Goal: Task Accomplishment & Management: Manage account settings

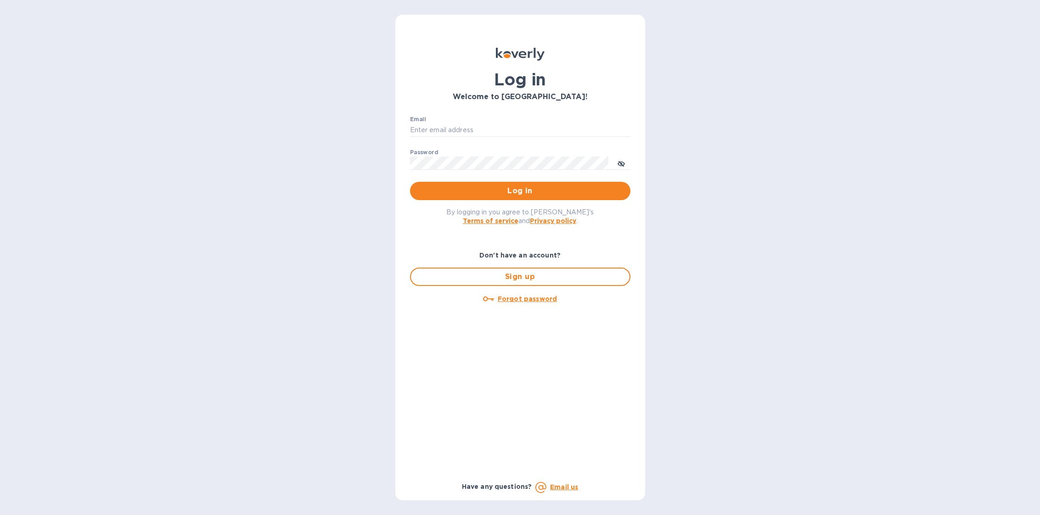
click at [528, 138] on p "​" at bounding box center [520, 143] width 220 height 11
click at [529, 128] on input "Email" at bounding box center [520, 130] width 220 height 14
type input "sballen@koverly.com"
click at [533, 190] on span "Log in" at bounding box center [520, 190] width 206 height 11
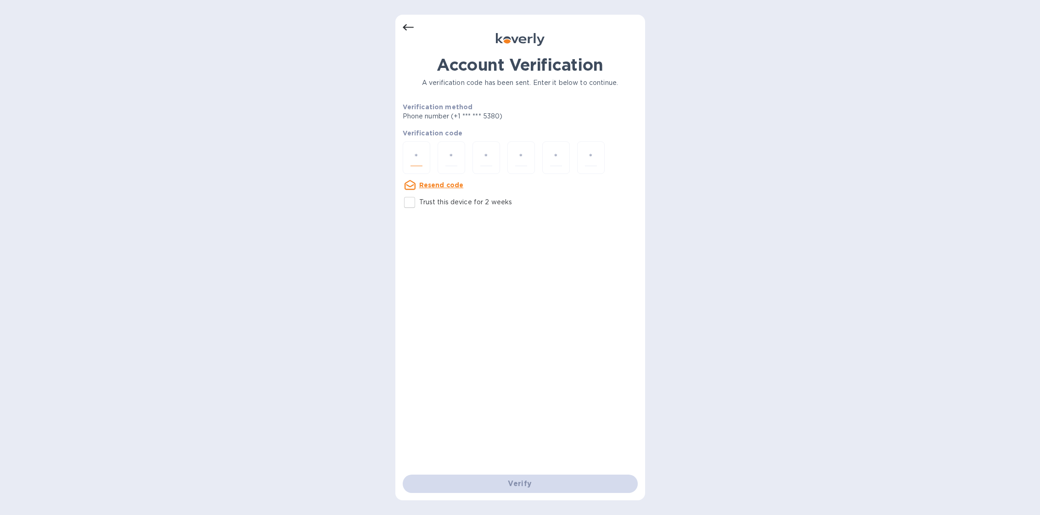
click at [420, 157] on input "number" at bounding box center [416, 157] width 12 height 17
type input "6"
type input "8"
type input "9"
type input "2"
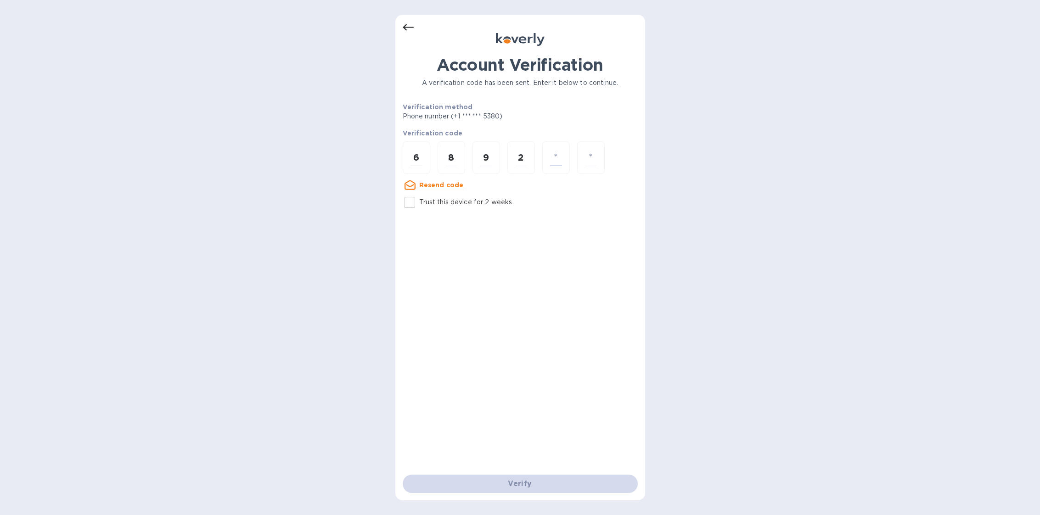
type input "0"
type input "6"
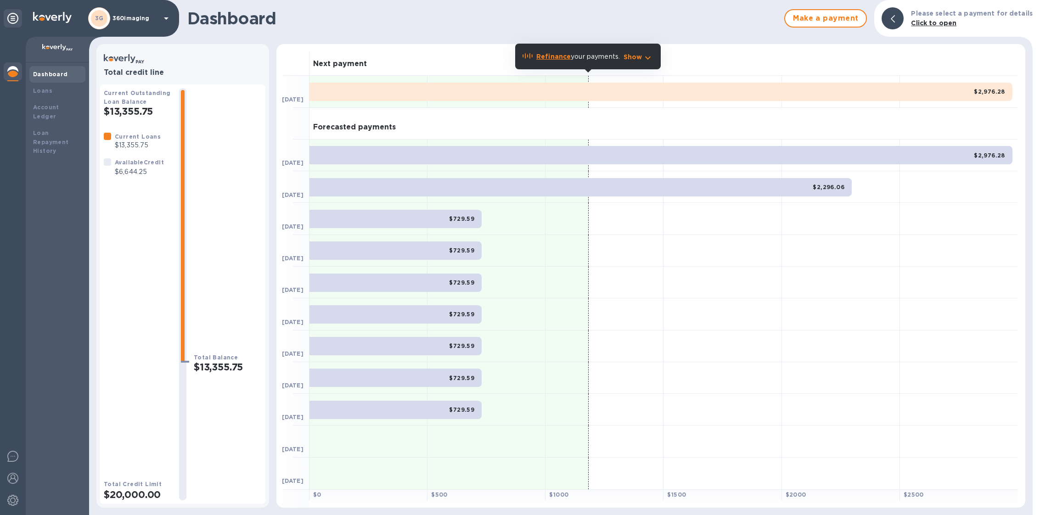
click at [126, 23] on div "3G 360imaging" at bounding box center [130, 18] width 84 height 22
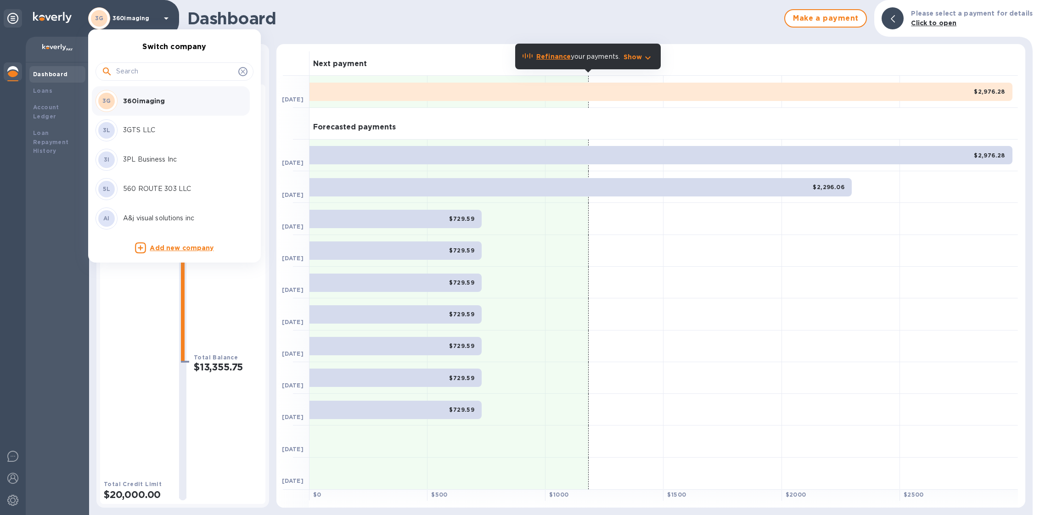
click at [131, 74] on input "text" at bounding box center [175, 72] width 118 height 14
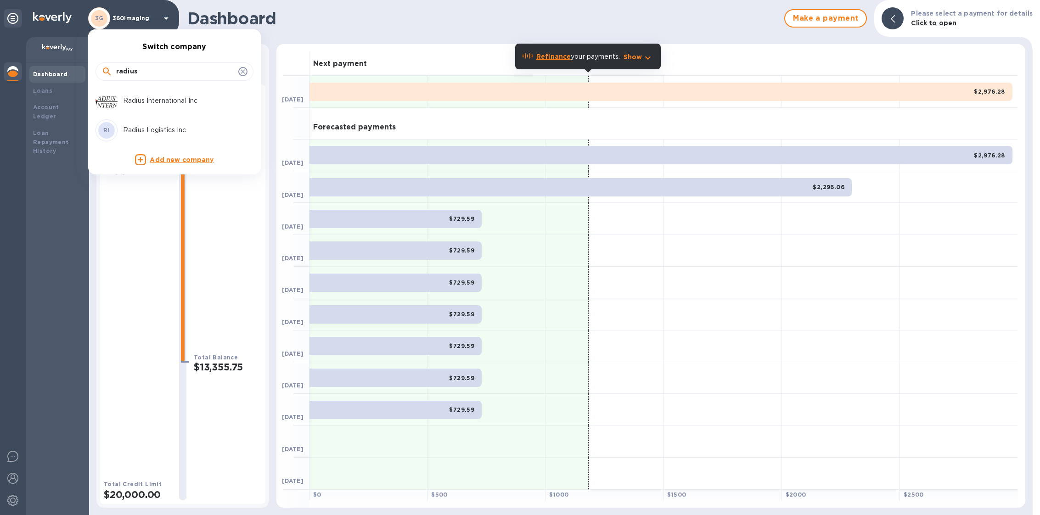
type input "radius"
click at [167, 99] on p "Radius International Inc" at bounding box center [181, 101] width 116 height 10
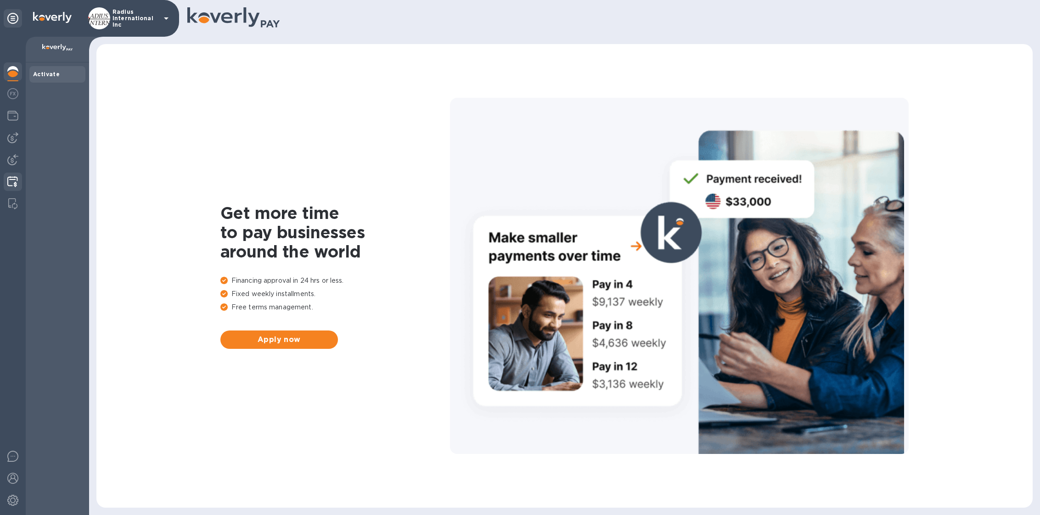
click at [10, 178] on img at bounding box center [12, 181] width 11 height 11
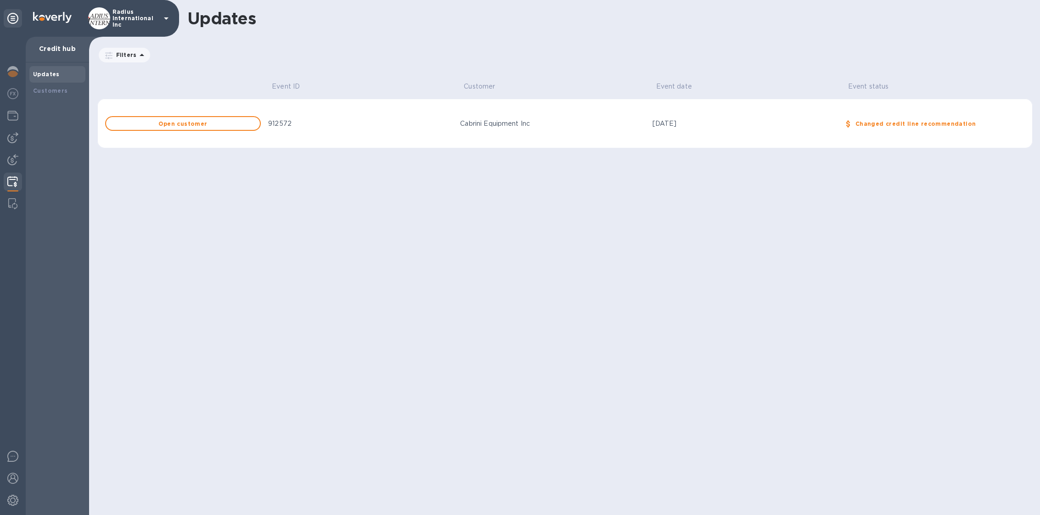
click at [366, 127] on div "912572" at bounding box center [360, 124] width 185 height 10
click at [75, 93] on div "Customers" at bounding box center [57, 90] width 49 height 9
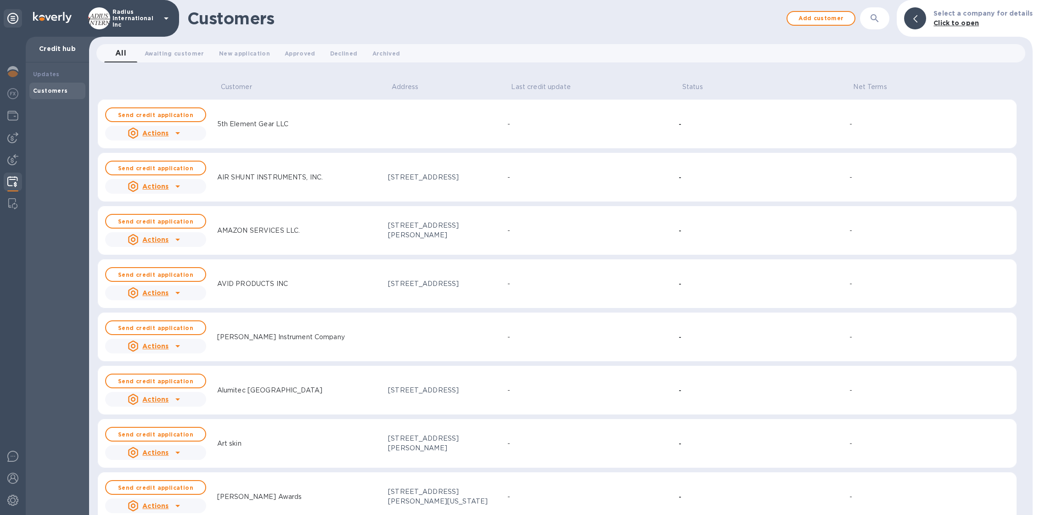
click at [879, 28] on button "button" at bounding box center [874, 18] width 22 height 22
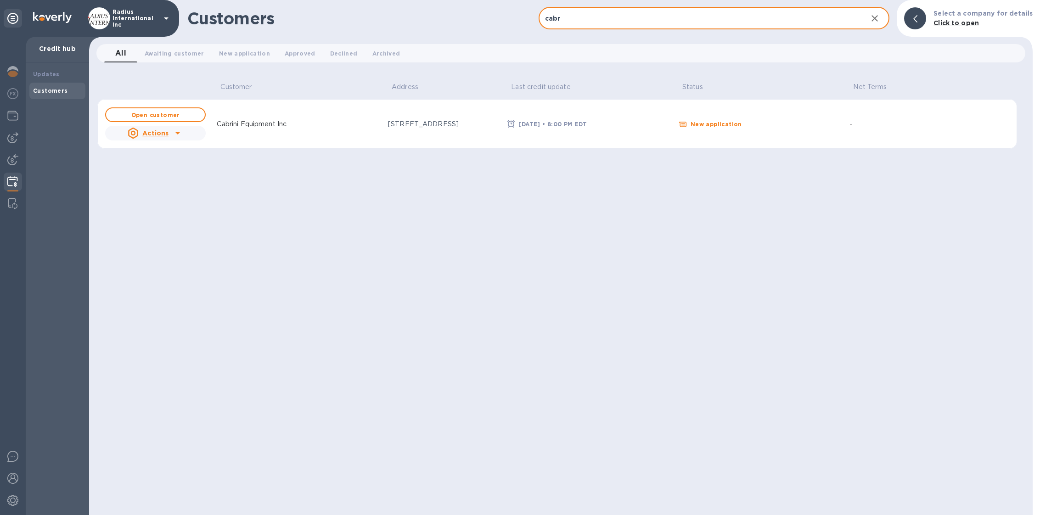
type input "cabr"
click at [771, 112] on td "New application" at bounding box center [760, 124] width 171 height 50
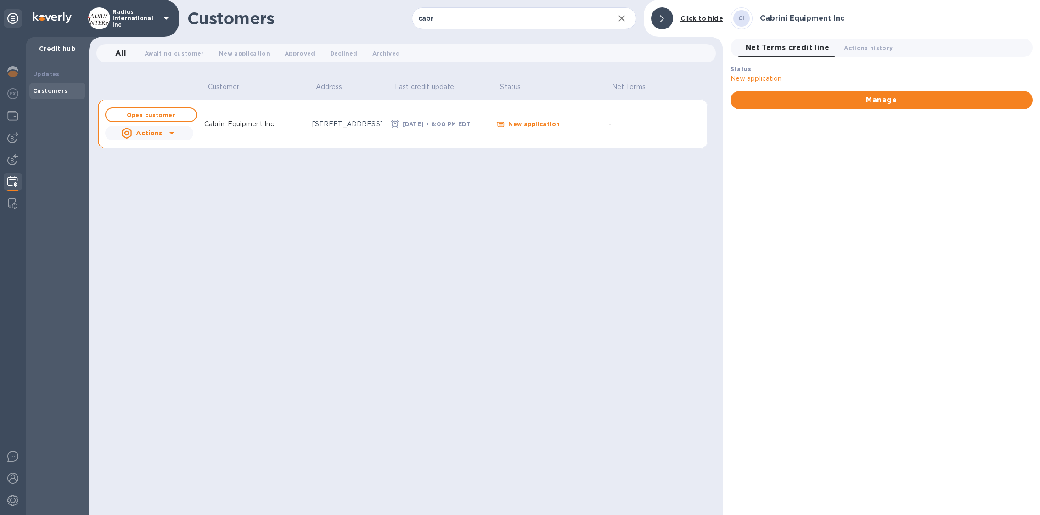
click at [434, 136] on td "[DATE] • 8:00 PM EDT" at bounding box center [439, 124] width 105 height 50
click at [372, 126] on div "345 Central Street, Leominster, MA, US 01453" at bounding box center [348, 124] width 72 height 10
click at [168, 113] on b "Open customer" at bounding box center [151, 115] width 49 height 7
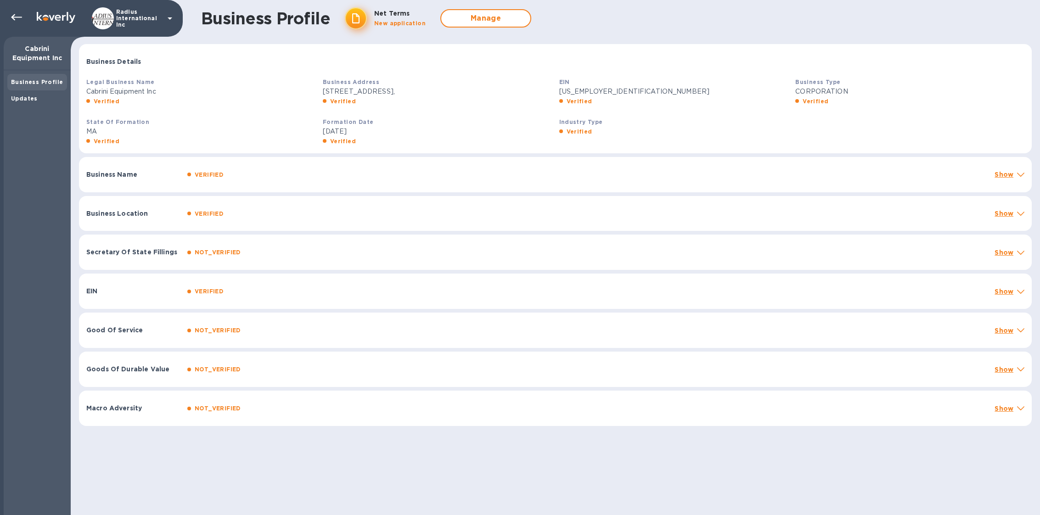
click at [108, 179] on div "Business Name VERIFIED Show" at bounding box center [555, 174] width 952 height 35
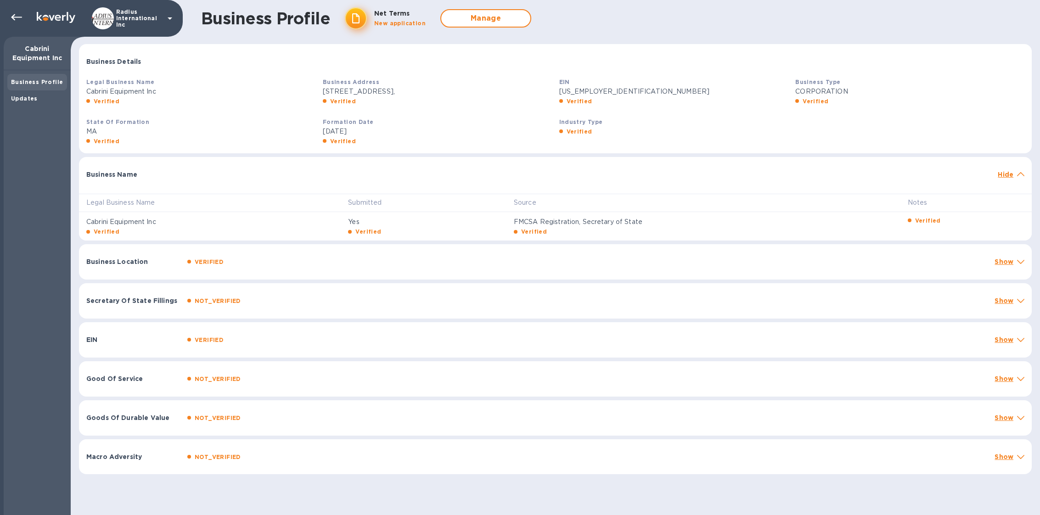
click at [108, 179] on div "Business Name Hide" at bounding box center [555, 171] width 952 height 29
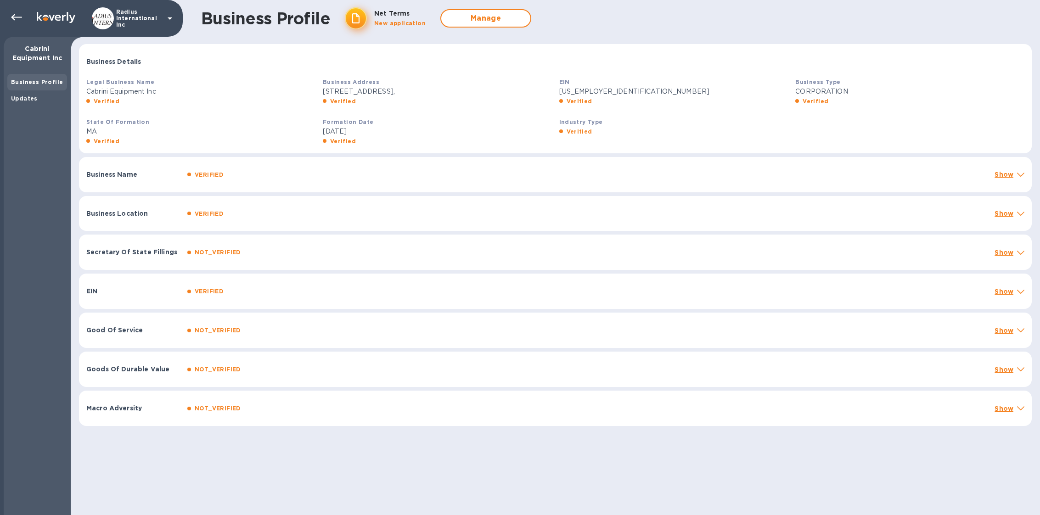
click at [99, 201] on div "Business Location VERIFIED Show" at bounding box center [555, 213] width 952 height 35
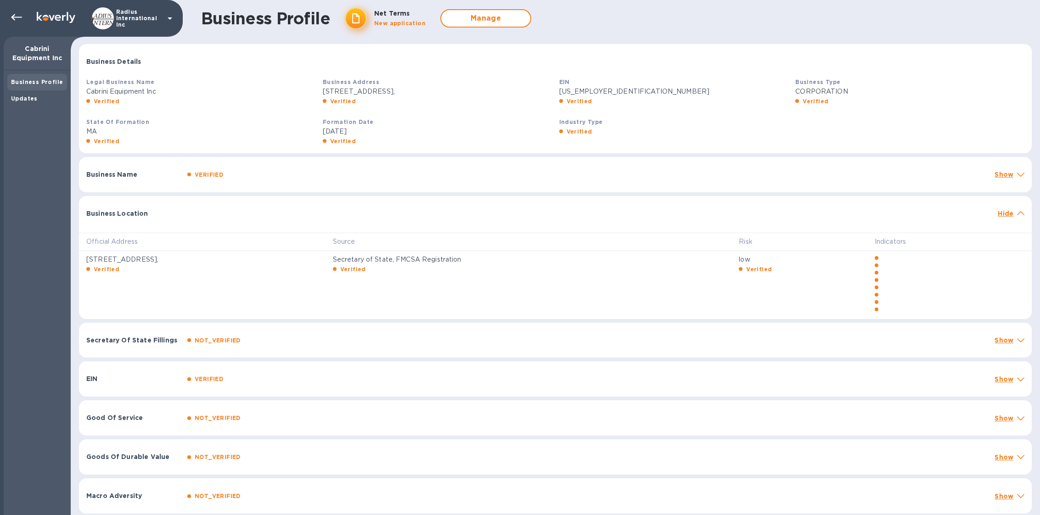
click at [133, 343] on p "Secretary Of State Fillings" at bounding box center [133, 340] width 94 height 9
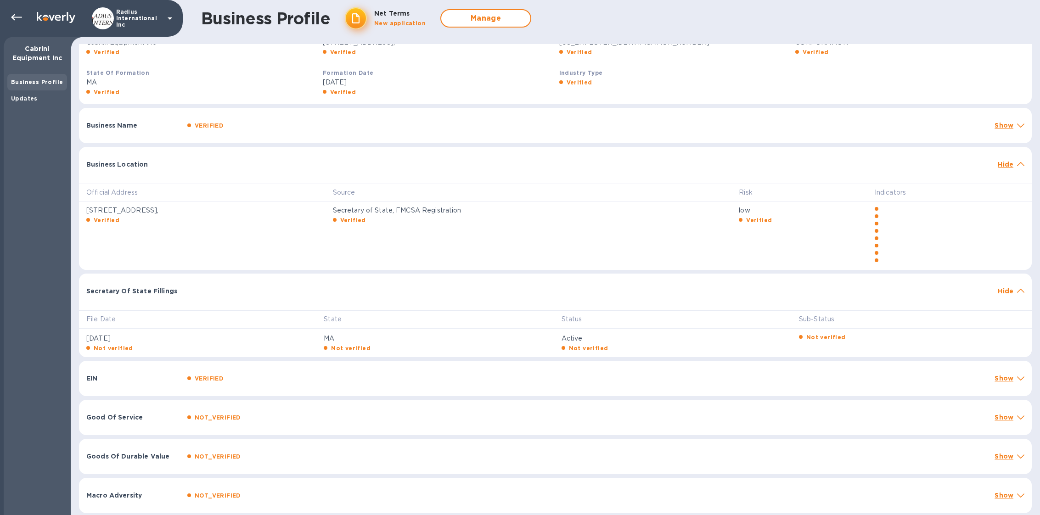
click at [124, 377] on p "EIN" at bounding box center [133, 378] width 94 height 9
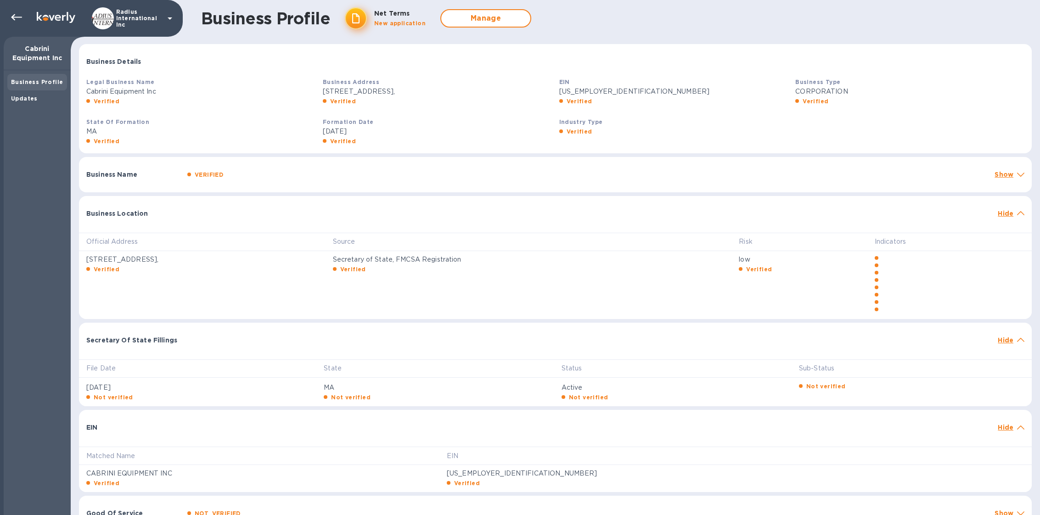
drag, startPoint x: 384, startPoint y: 12, endPoint x: 375, endPoint y: 18, distance: 11.6
click at [384, 12] on b "Net Terms" at bounding box center [391, 13] width 35 height 7
click at [360, 19] on circle at bounding box center [356, 18] width 22 height 22
click at [48, 101] on div "Updates" at bounding box center [37, 98] width 52 height 9
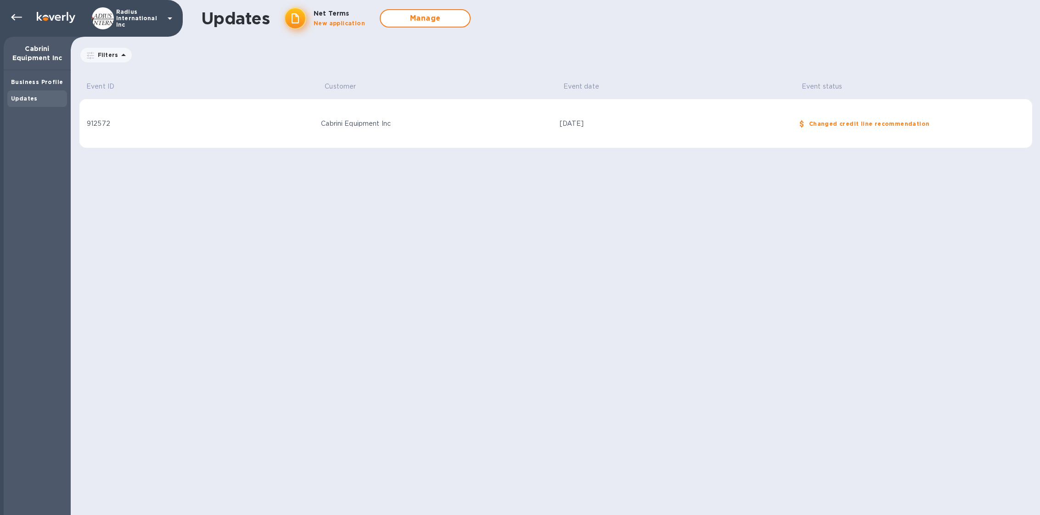
click at [864, 119] on div "Changed credit line recommendation" at bounding box center [916, 123] width 219 height 13
drag, startPoint x: 856, startPoint y: 123, endPoint x: 851, endPoint y: 123, distance: 5.5
click at [856, 123] on b "Changed credit line recommendation" at bounding box center [869, 123] width 121 height 7
click at [147, 126] on div "912572" at bounding box center [200, 124] width 227 height 10
click at [150, 17] on p "Radius International Inc" at bounding box center [139, 18] width 46 height 19
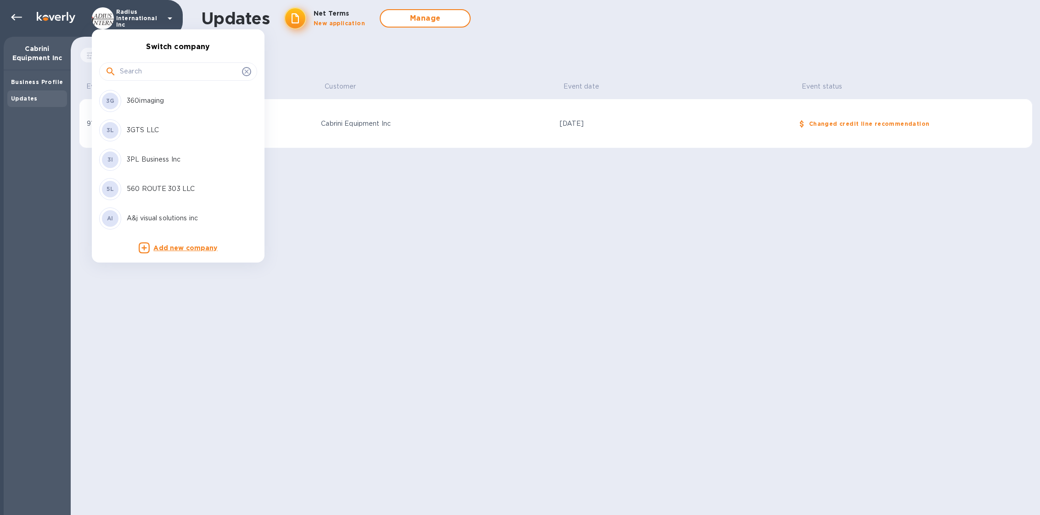
click at [144, 73] on input "text" at bounding box center [179, 72] width 118 height 14
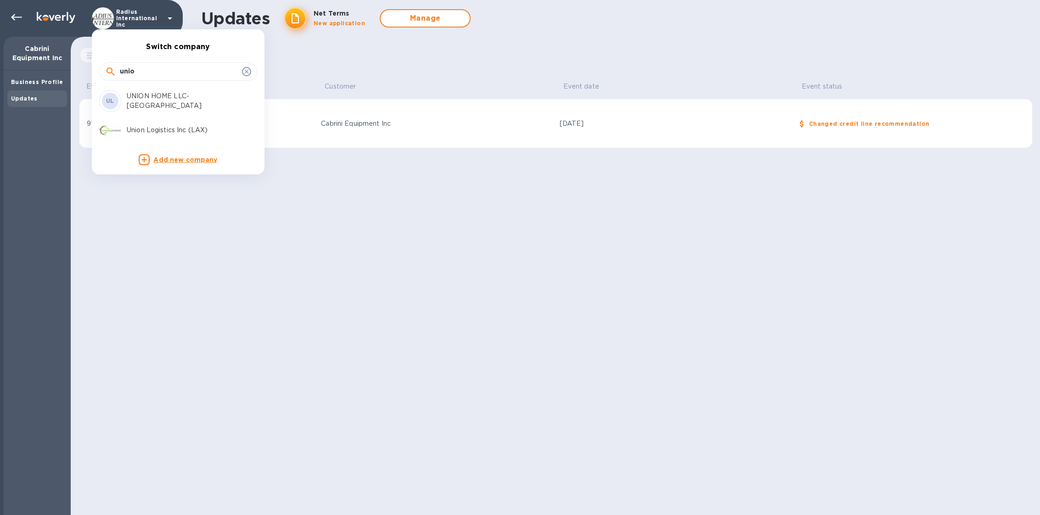
type input "unio"
click at [147, 130] on p "Union Logistics Inc (LAX)" at bounding box center [185, 130] width 116 height 10
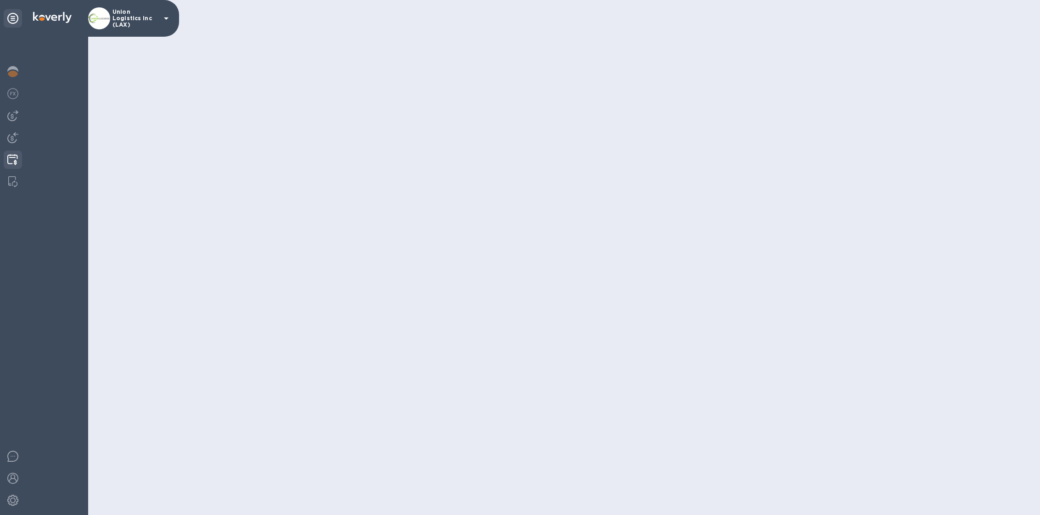
click at [6, 151] on div at bounding box center [13, 161] width 18 height 20
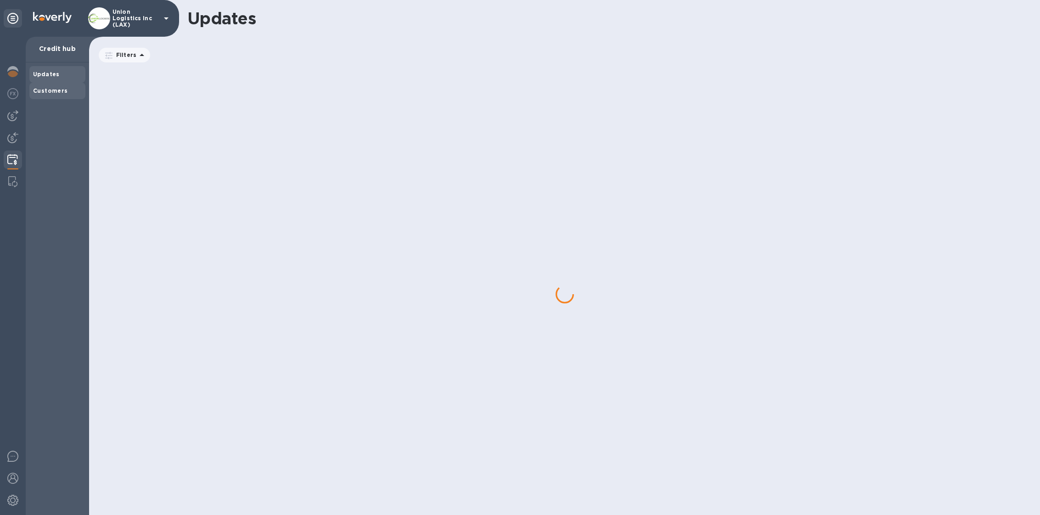
click at [57, 96] on div "Customers" at bounding box center [57, 91] width 56 height 17
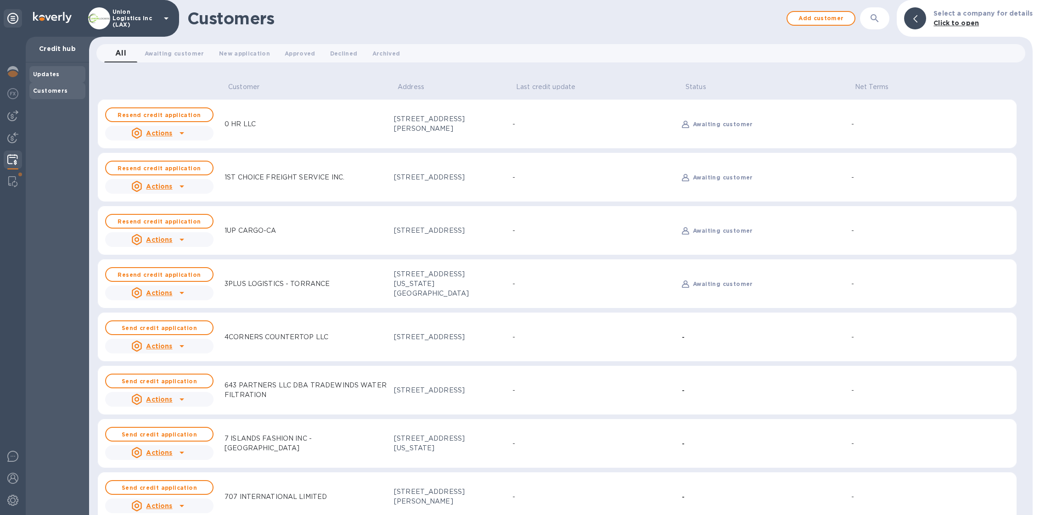
click at [42, 73] on b "Updates" at bounding box center [46, 74] width 27 height 7
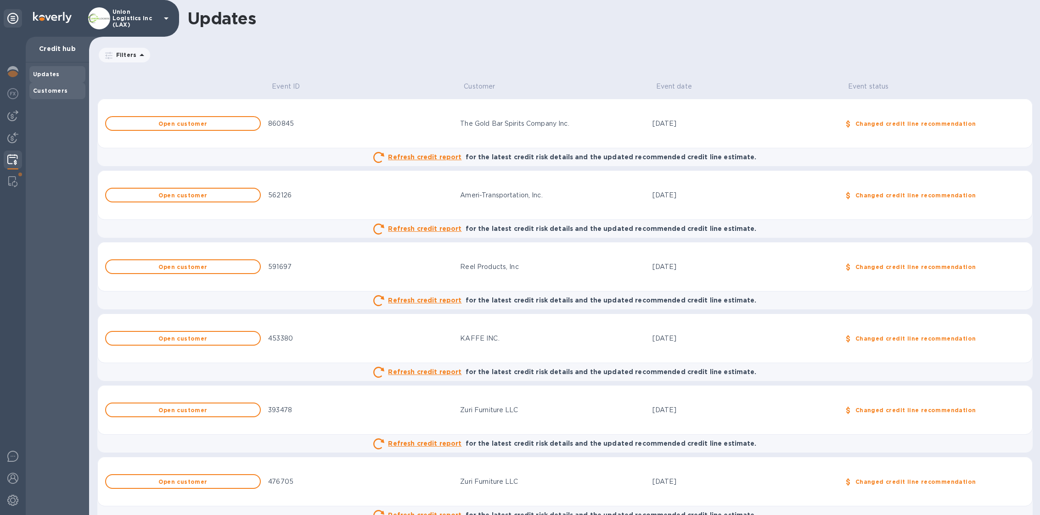
click at [42, 86] on div "Customers" at bounding box center [57, 90] width 49 height 9
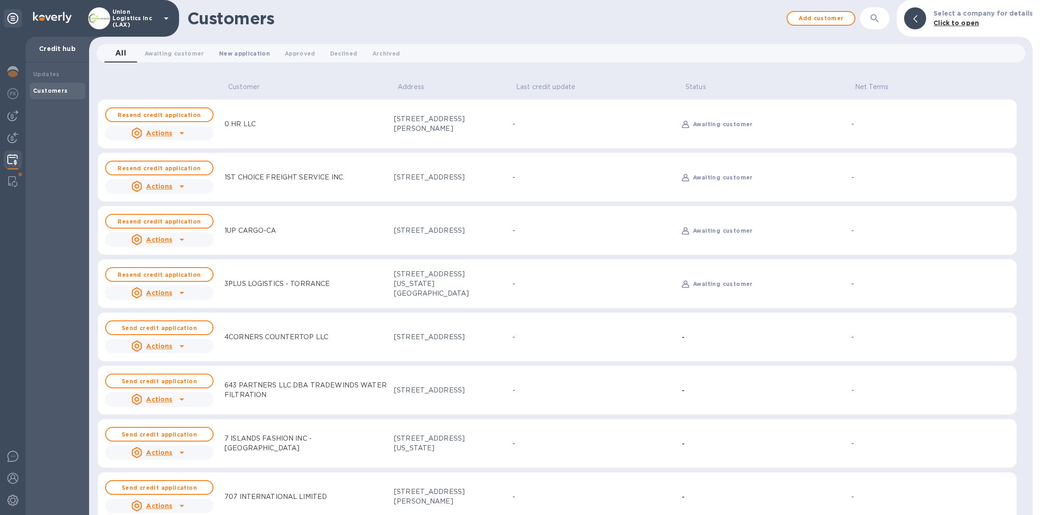
click at [241, 56] on span "New application 0" at bounding box center [244, 54] width 51 height 10
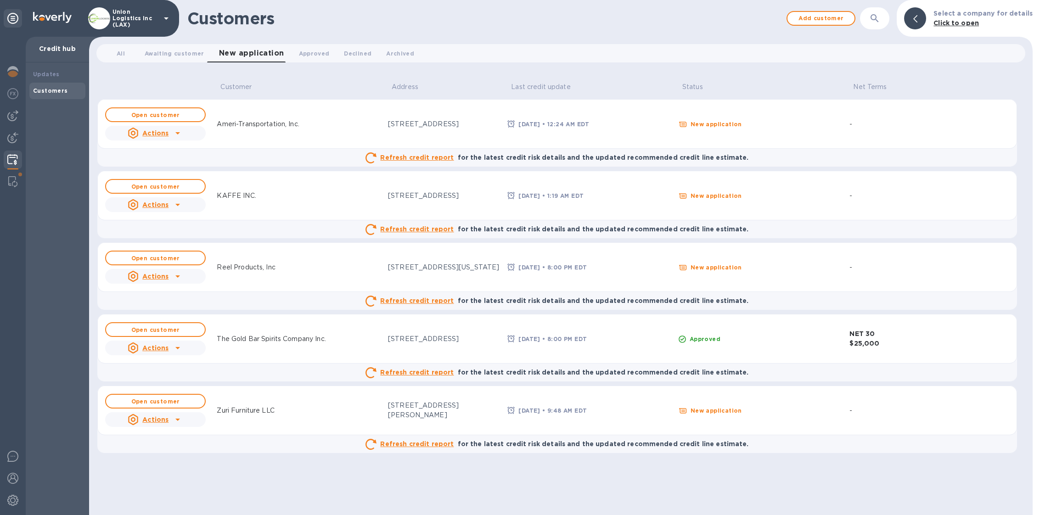
drag, startPoint x: 644, startPoint y: 344, endPoint x: 637, endPoint y: 342, distance: 8.0
click at [644, 344] on div "[DATE] • 8:00 PM EDT" at bounding box center [589, 338] width 168 height 13
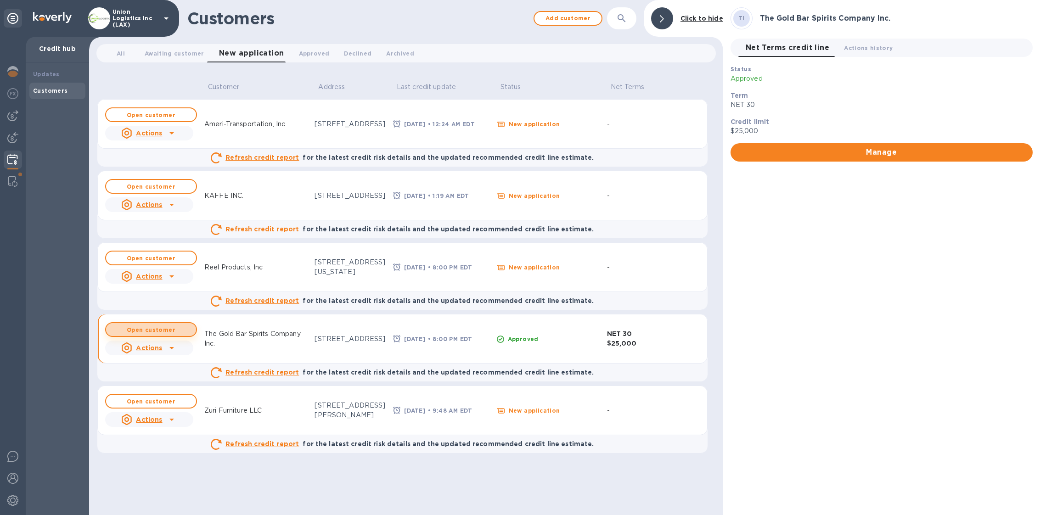
click at [150, 329] on b "Open customer" at bounding box center [151, 329] width 49 height 7
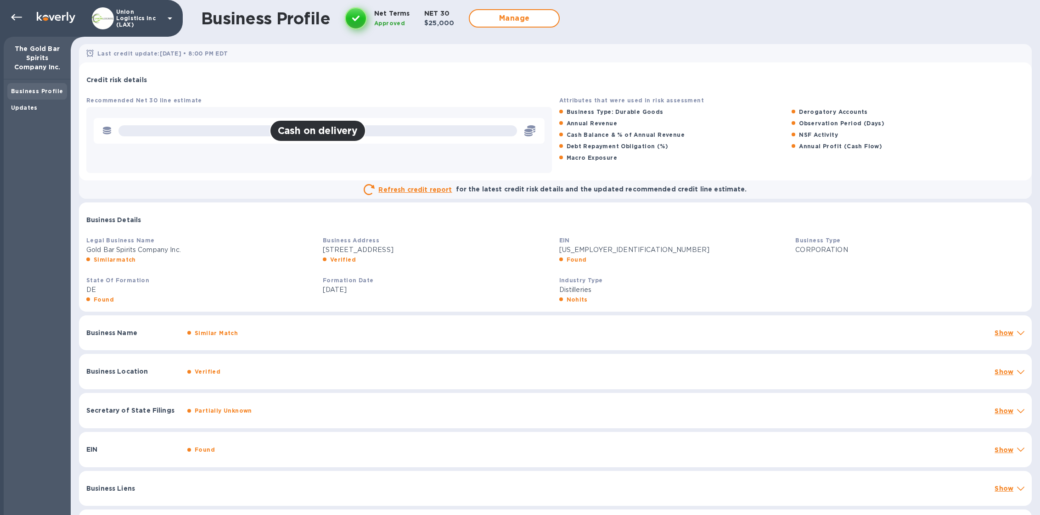
click at [108, 27] on img at bounding box center [103, 18] width 22 height 22
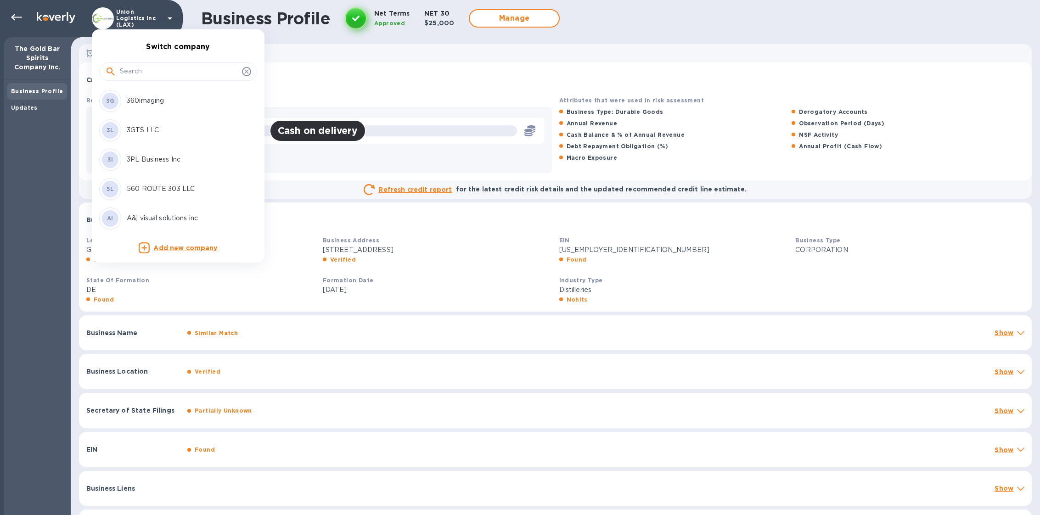
click at [123, 68] on input "text" at bounding box center [179, 72] width 118 height 14
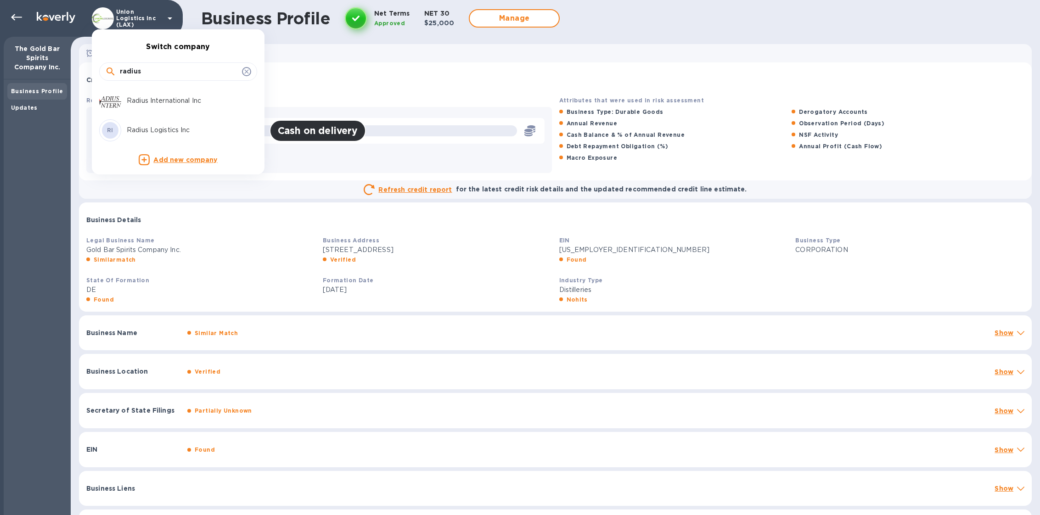
type input "radius"
click at [156, 124] on div "RI Radius Logistics Inc" at bounding box center [170, 130] width 143 height 22
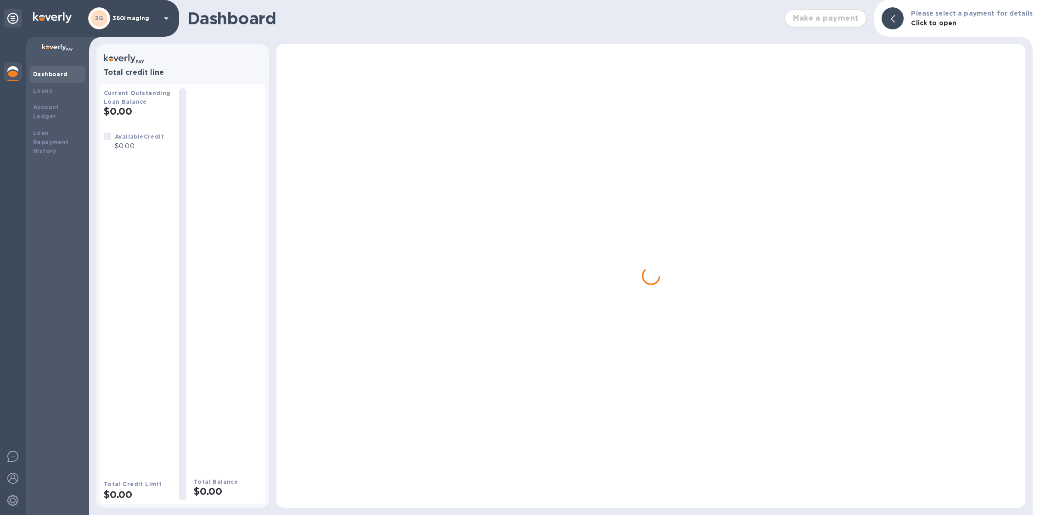
click at [142, 17] on p "360imaging" at bounding box center [135, 18] width 46 height 6
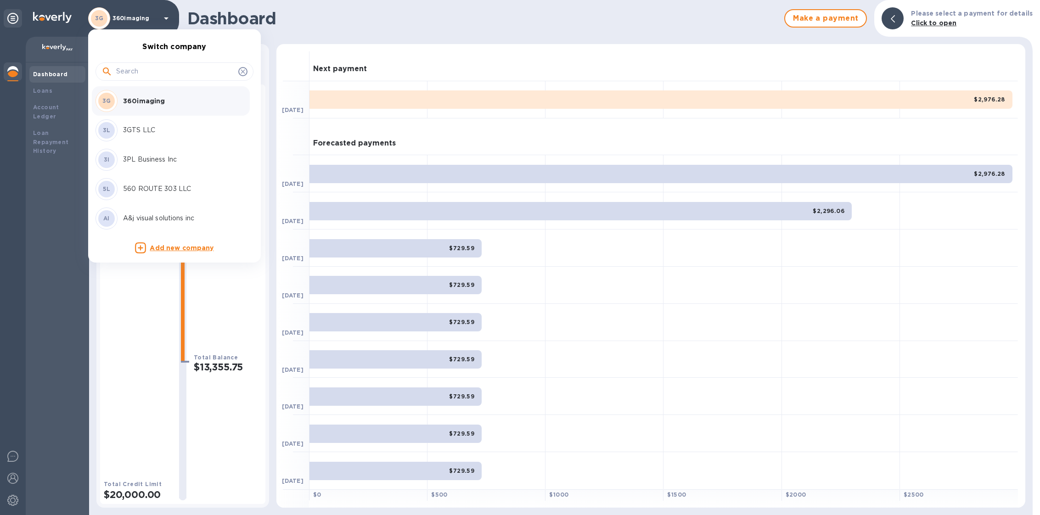
click at [122, 68] on input "text" at bounding box center [175, 72] width 118 height 14
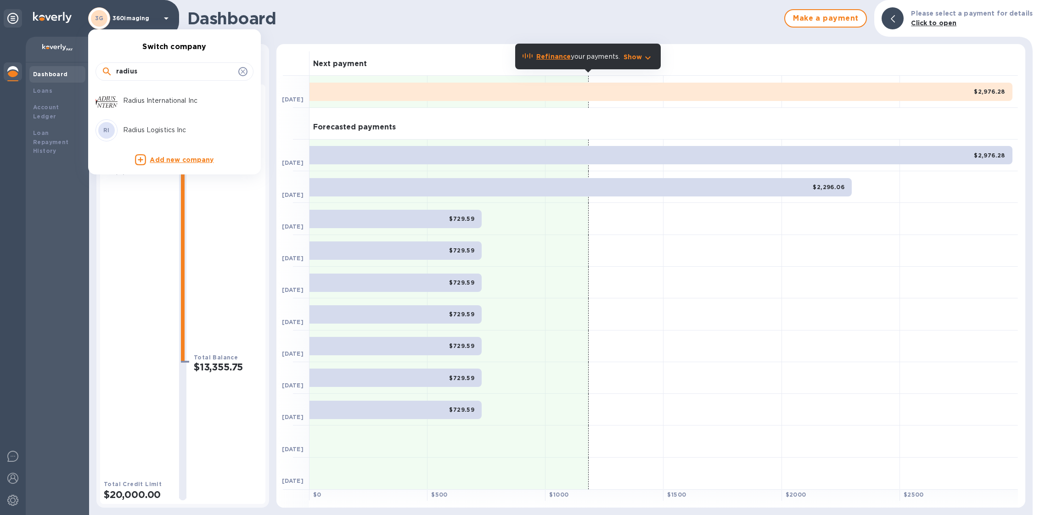
type input "radius"
click at [140, 103] on p "Radius International Inc" at bounding box center [181, 101] width 116 height 10
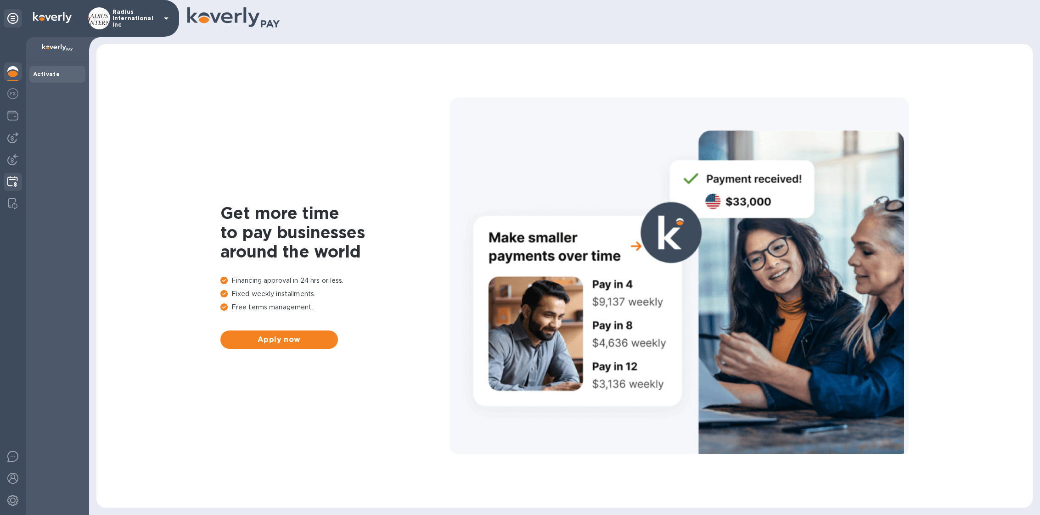
click at [11, 184] on img at bounding box center [12, 181] width 11 height 11
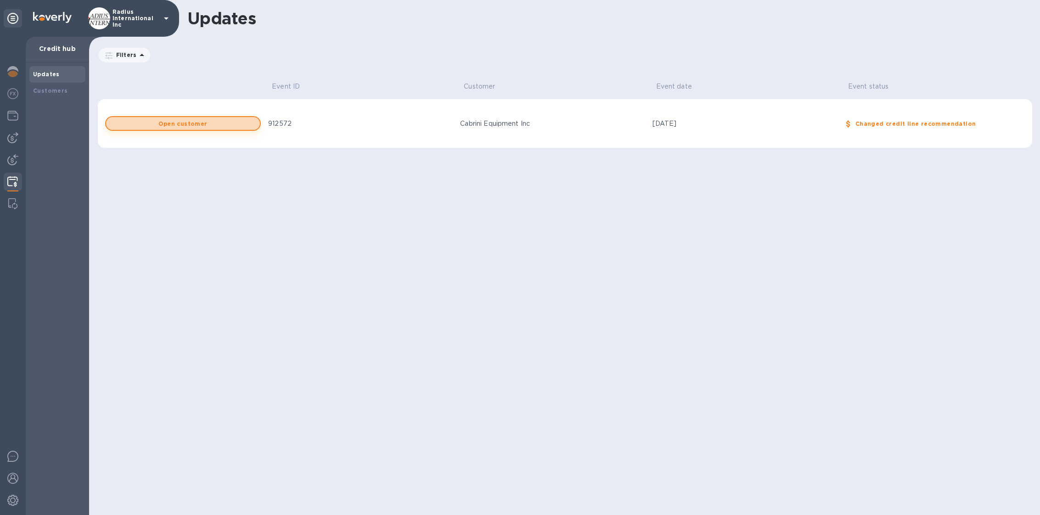
click at [218, 123] on span "Open customer" at bounding box center [182, 124] width 139 height 6
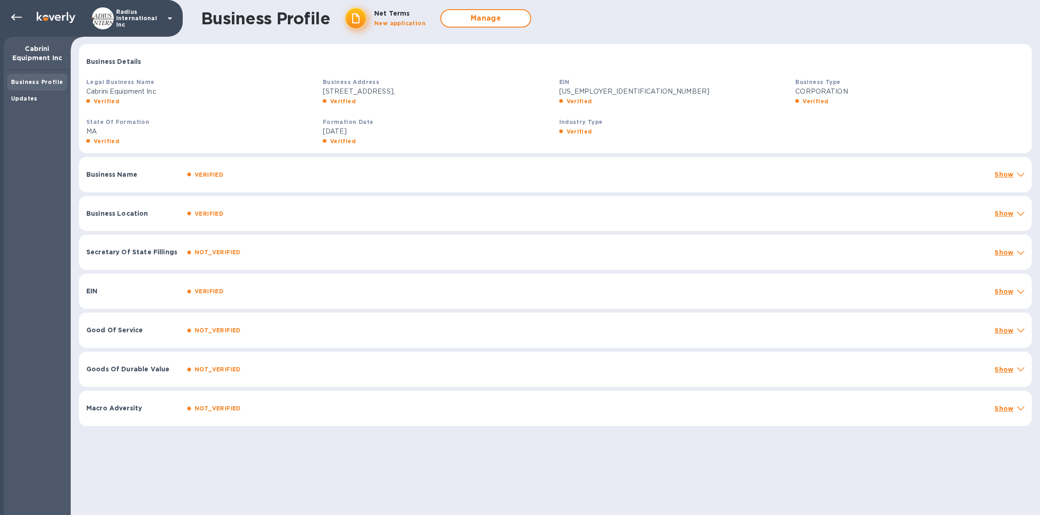
click at [103, 176] on p "Business Name" at bounding box center [133, 174] width 94 height 9
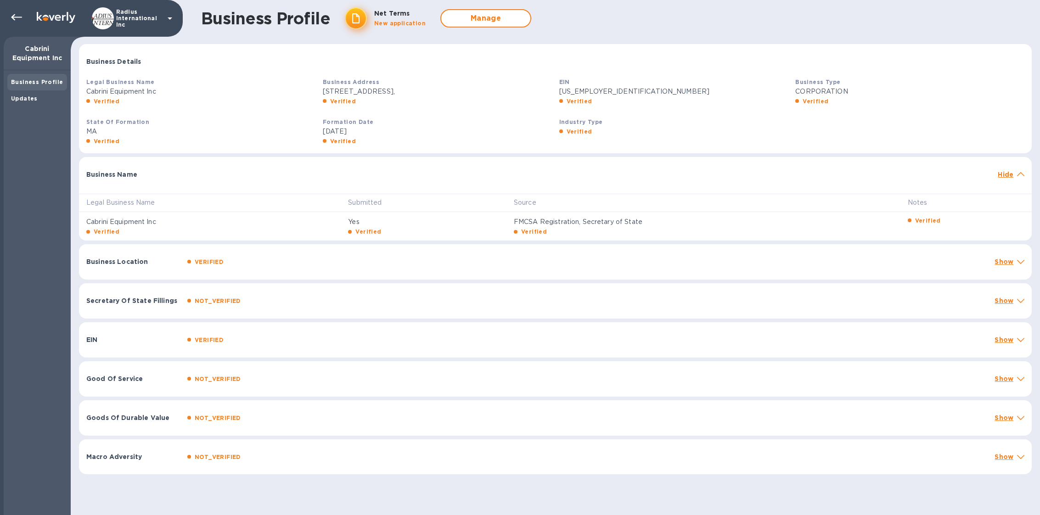
click at [383, 17] on p "Net Terms" at bounding box center [391, 14] width 35 height 10
click at [390, 25] on b "New application" at bounding box center [399, 23] width 51 height 7
click at [41, 95] on div "Updates" at bounding box center [37, 98] width 52 height 9
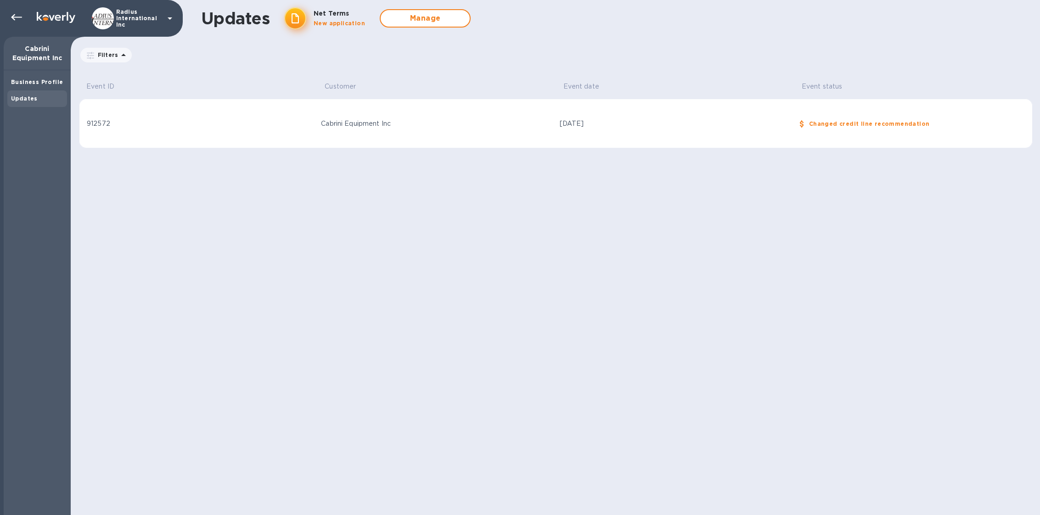
click at [829, 127] on div "Changed credit line recommendation" at bounding box center [916, 123] width 219 height 13
click at [829, 124] on b "Changed credit line recommendation" at bounding box center [869, 123] width 121 height 7
drag, startPoint x: 829, startPoint y: 124, endPoint x: 703, endPoint y: 123, distance: 125.8
click at [816, 123] on b "Changed credit line recommendation" at bounding box center [869, 123] width 121 height 7
click at [250, 132] on td "912572" at bounding box center [198, 124] width 238 height 50
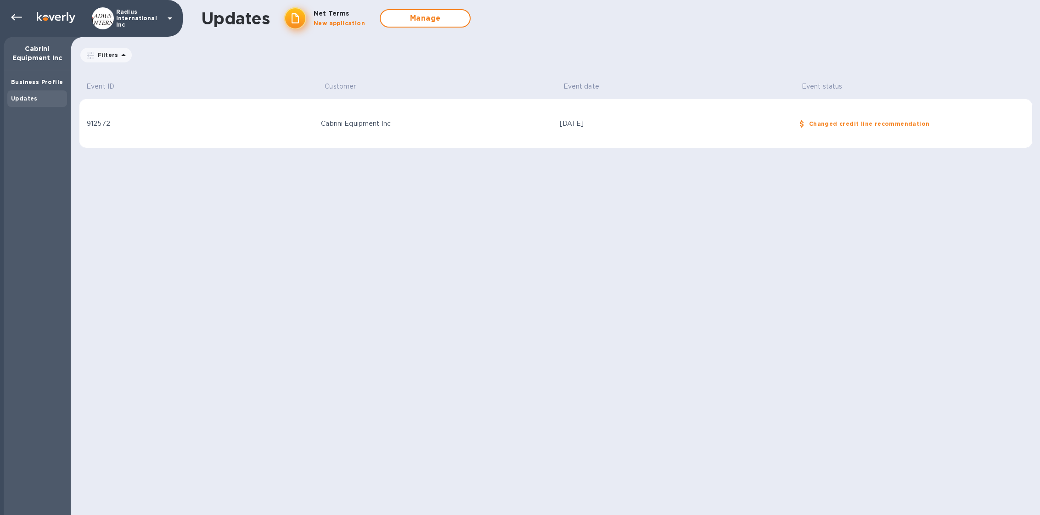
click at [251, 132] on td "912572" at bounding box center [198, 124] width 238 height 50
drag, startPoint x: 294, startPoint y: 18, endPoint x: 300, endPoint y: 19, distance: 6.0
click at [294, 18] on circle at bounding box center [295, 18] width 22 height 22
click at [444, 22] on span "Manage" at bounding box center [425, 18] width 74 height 11
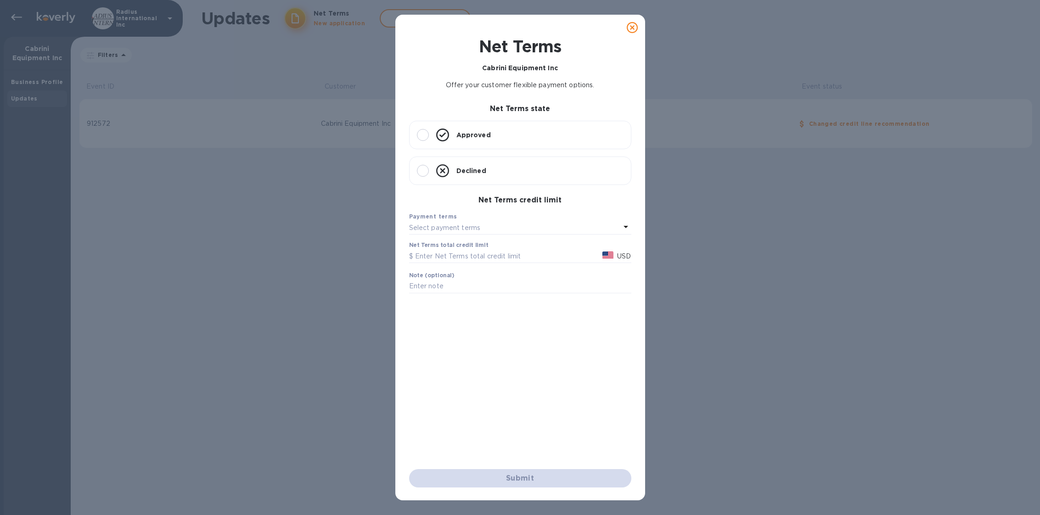
click at [629, 29] on icon at bounding box center [632, 27] width 11 height 11
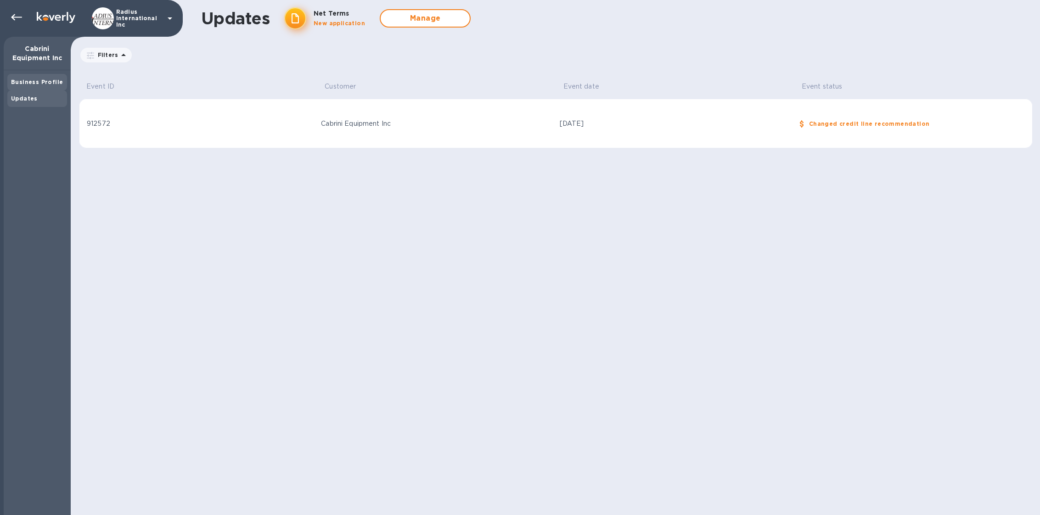
click at [35, 90] on div "Business Profile" at bounding box center [37, 82] width 60 height 17
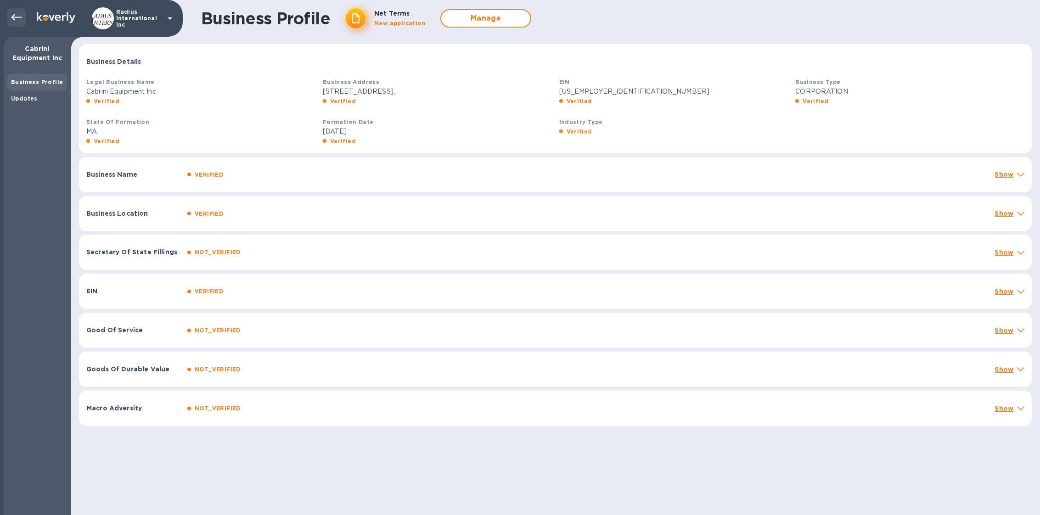
click at [12, 23] on div at bounding box center [16, 17] width 18 height 18
click at [11, 16] on icon at bounding box center [16, 17] width 11 height 11
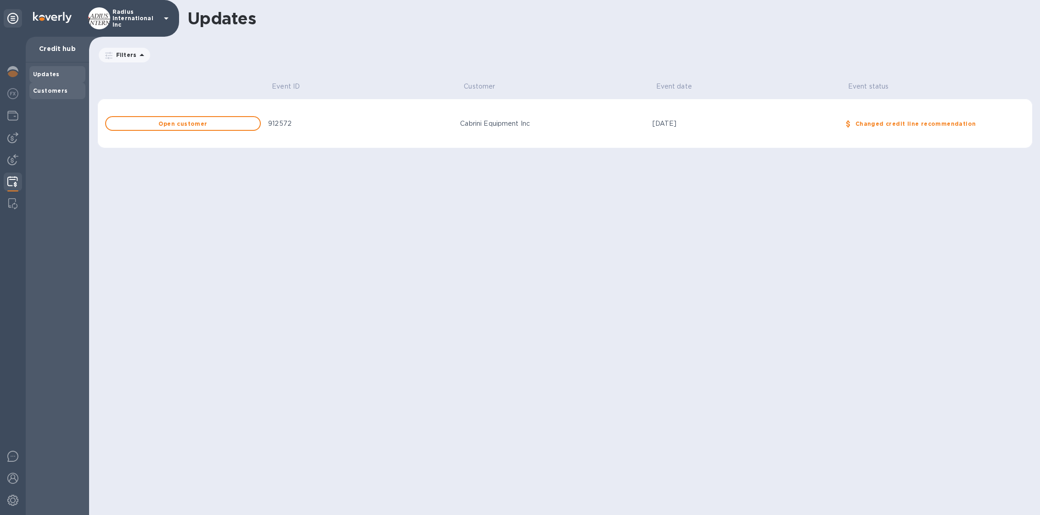
click at [57, 94] on div "Customers" at bounding box center [57, 90] width 49 height 9
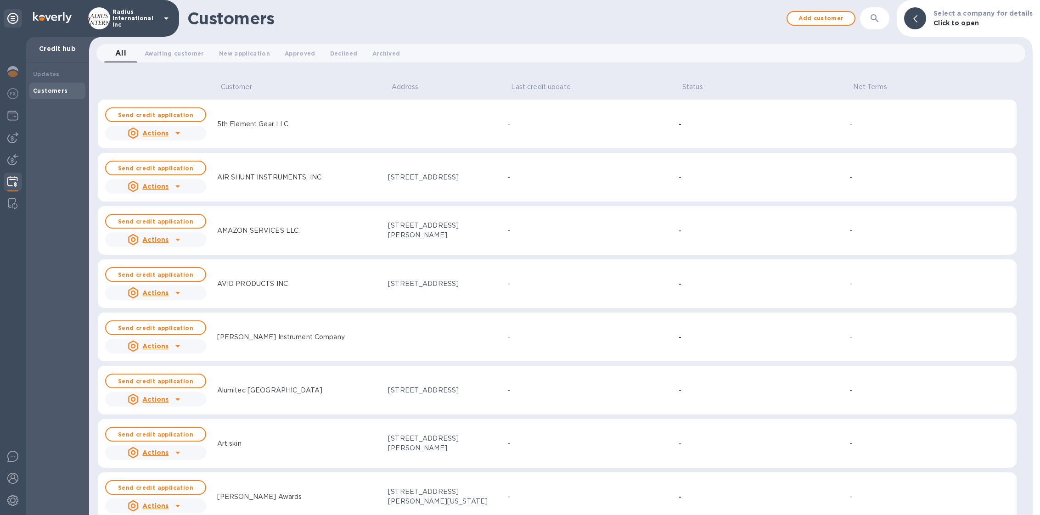
click at [135, 22] on p "Radius International Inc" at bounding box center [135, 18] width 46 height 19
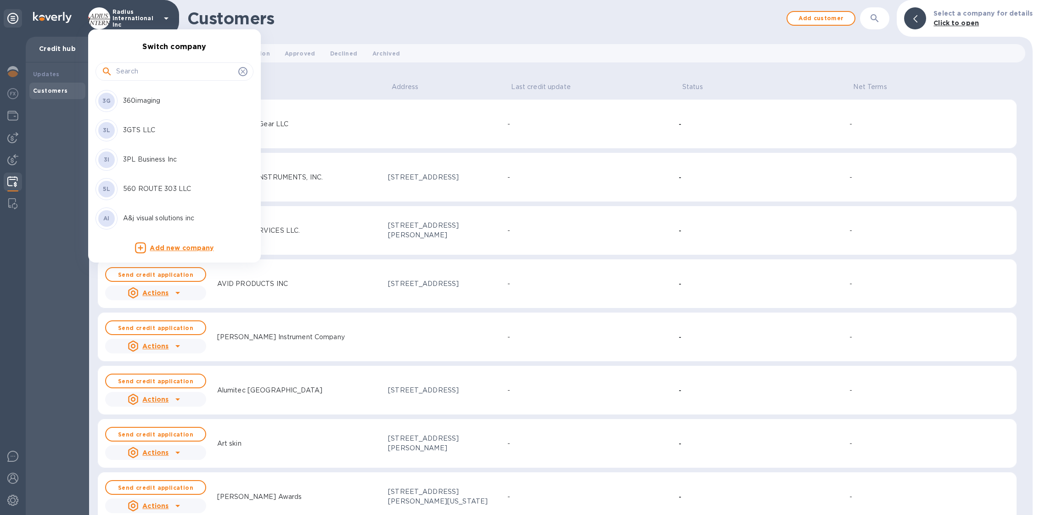
click at [151, 73] on input "text" at bounding box center [175, 72] width 118 height 14
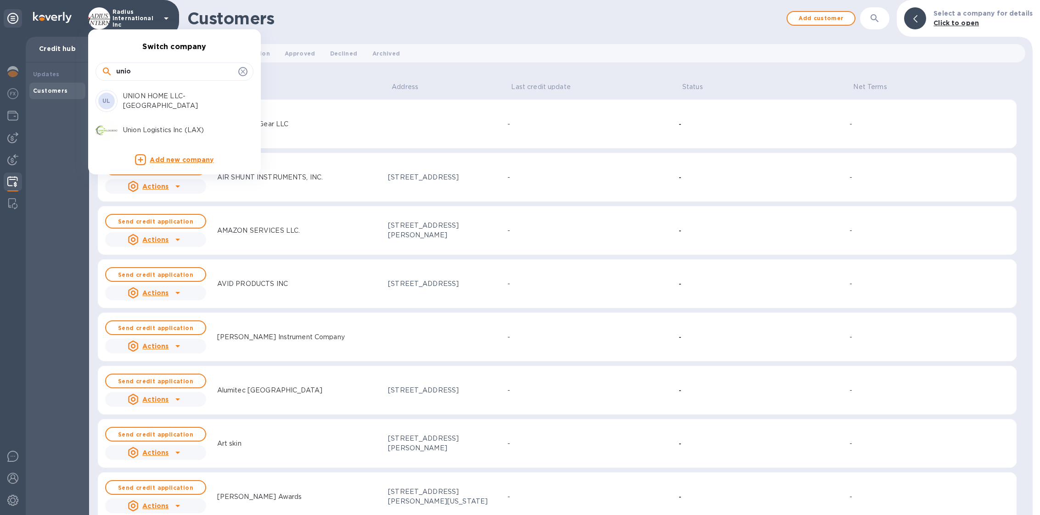
type input "unio"
click at [165, 134] on p "Union Logistics Inc (LAX)" at bounding box center [181, 130] width 116 height 10
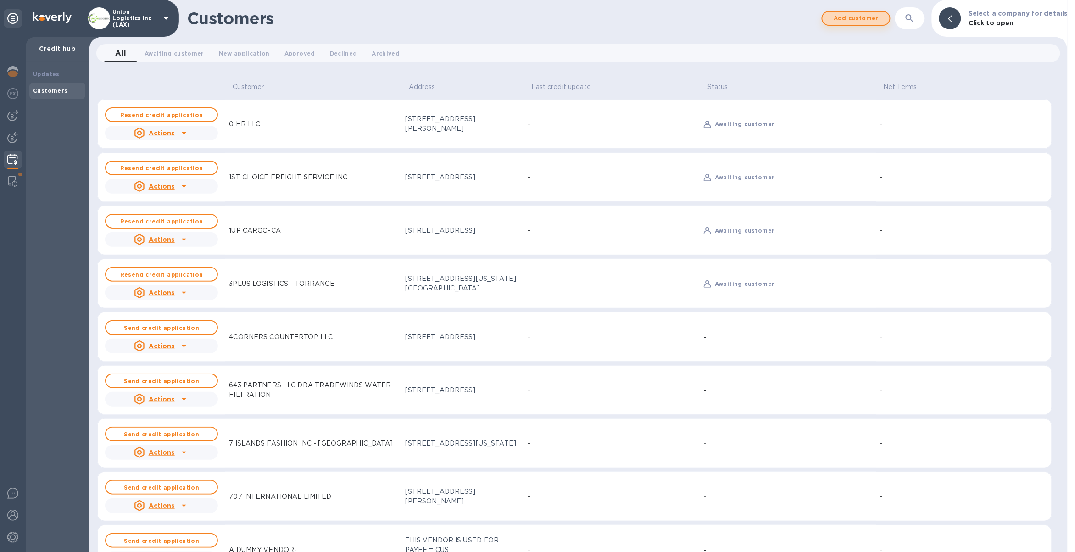
click at [839, 20] on span "Add customer" at bounding box center [856, 18] width 52 height 11
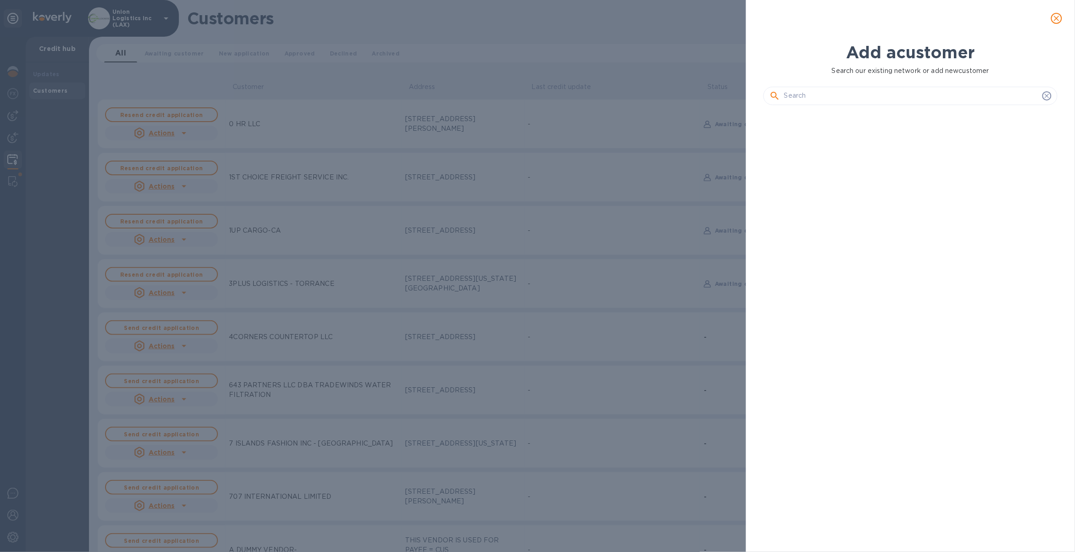
scroll to position [407, 298]
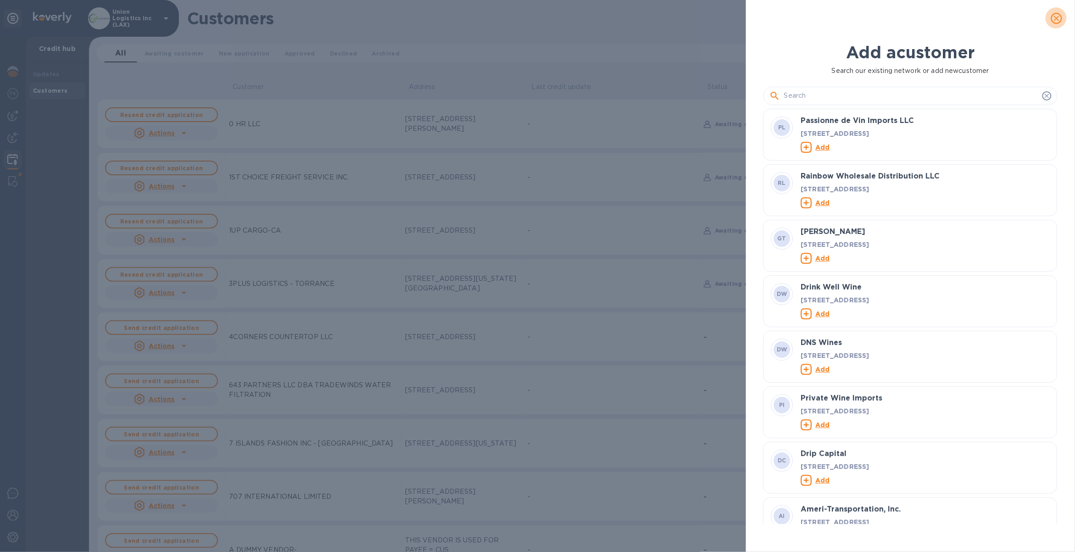
click at [1039, 12] on button "close" at bounding box center [1057, 18] width 22 height 22
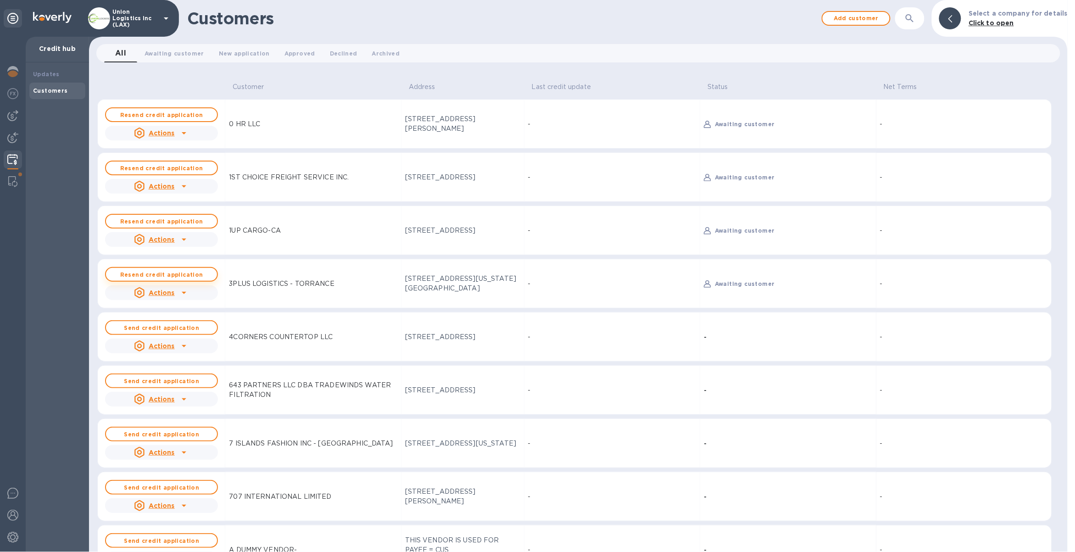
scroll to position [17, 0]
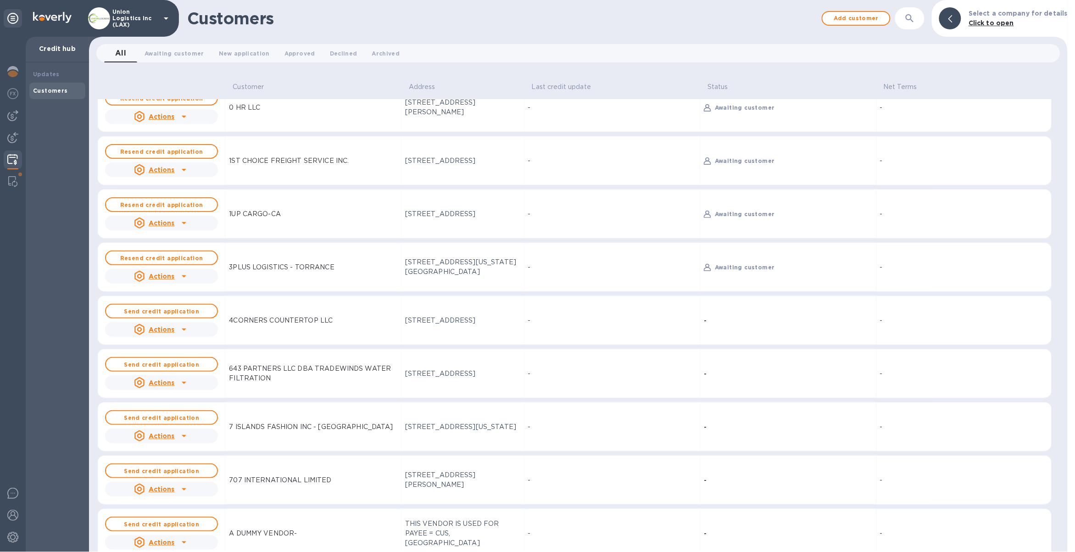
click at [179, 384] on icon at bounding box center [184, 382] width 11 height 11
drag, startPoint x: 162, startPoint y: 362, endPoint x: 160, endPoint y: 370, distance: 7.9
click at [162, 362] on div at bounding box center [537, 276] width 1075 height 552
click at [160, 370] on button "Send credit application" at bounding box center [161, 364] width 113 height 15
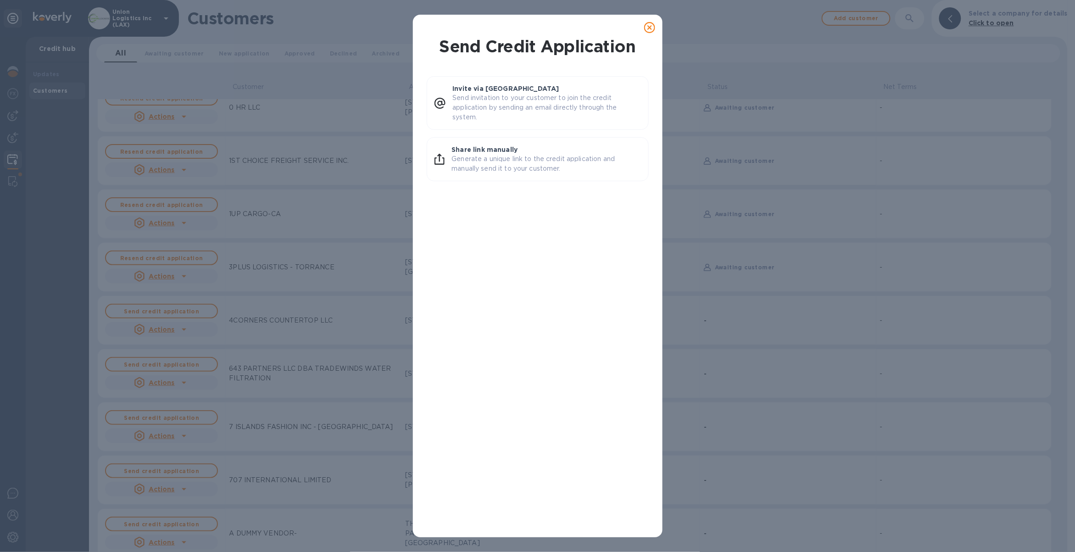
click at [651, 28] on icon at bounding box center [649, 27] width 11 height 11
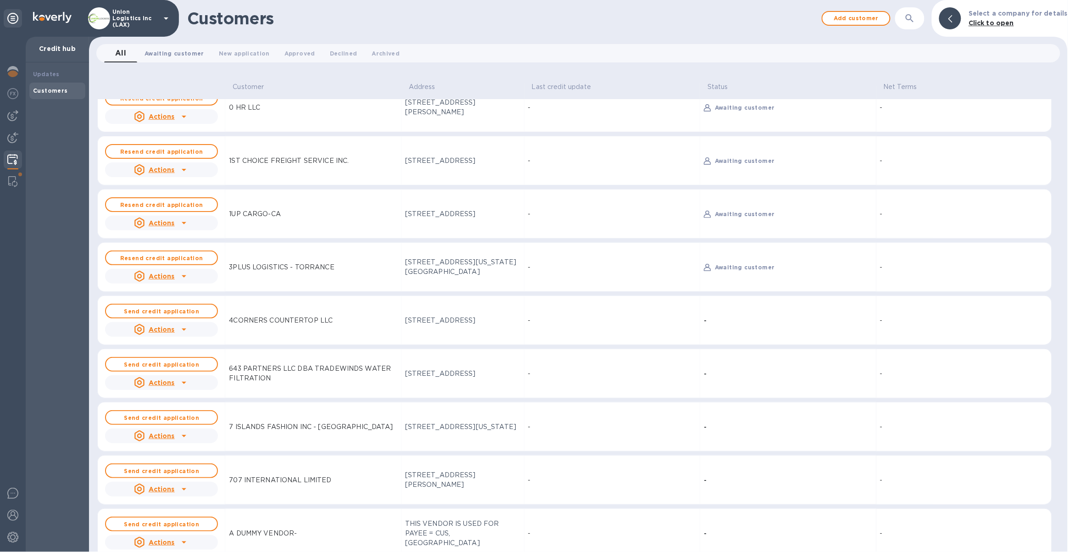
click at [176, 54] on span "Awaiting customer 0" at bounding box center [175, 54] width 60 height 10
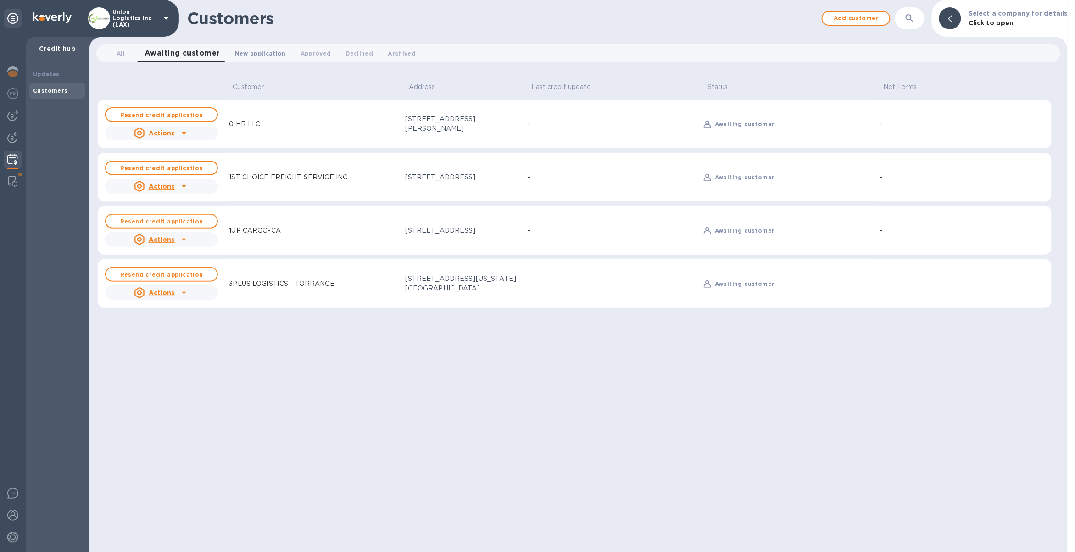
click at [266, 49] on span "New application 0" at bounding box center [260, 54] width 51 height 10
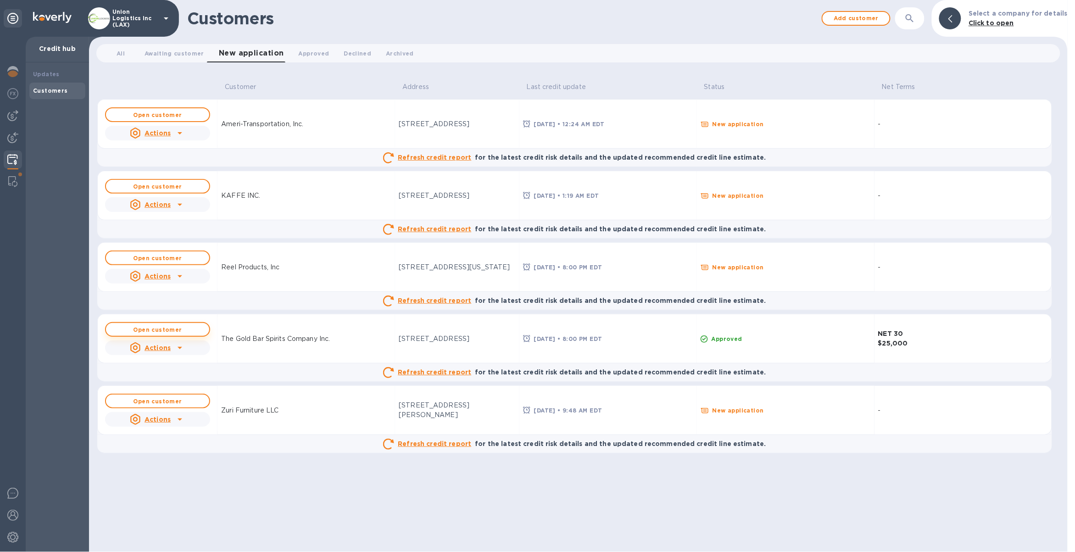
click at [179, 331] on b "Open customer" at bounding box center [158, 329] width 49 height 7
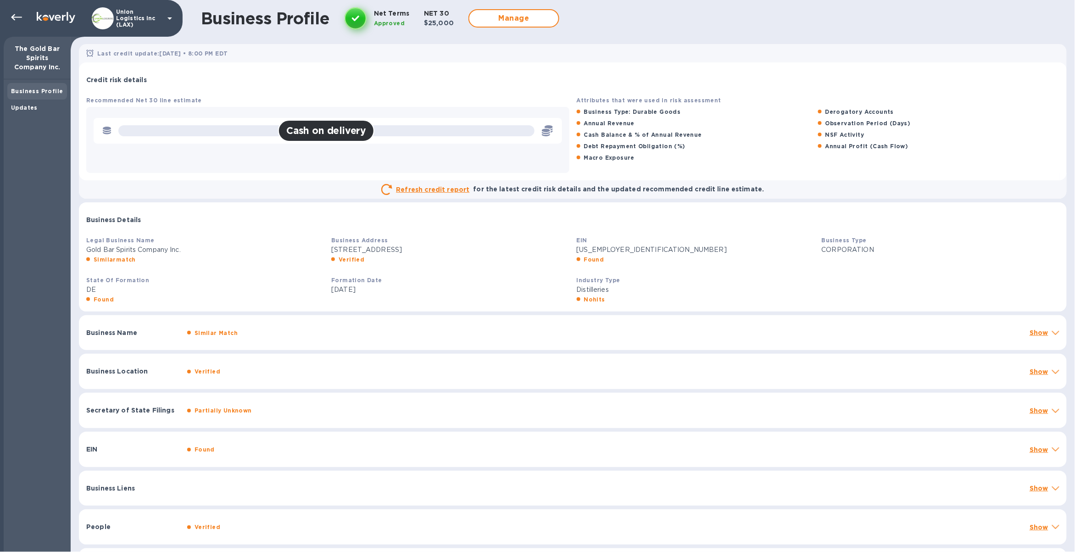
scroll to position [2, 0]
click at [1039, 328] on p "Show" at bounding box center [1039, 330] width 19 height 9
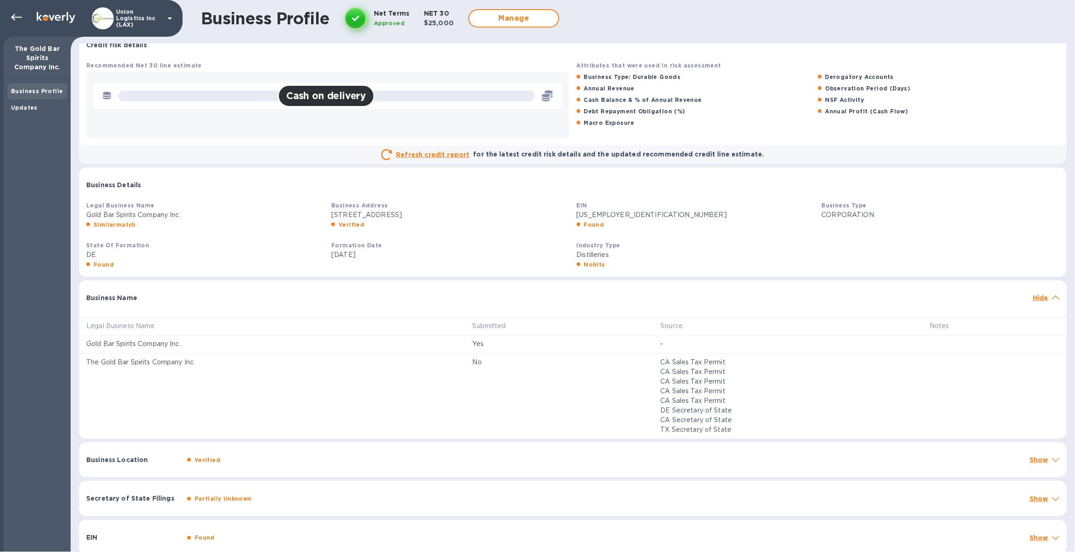
scroll to position [35, 0]
click at [1032, 462] on p "Show" at bounding box center [1039, 459] width 19 height 9
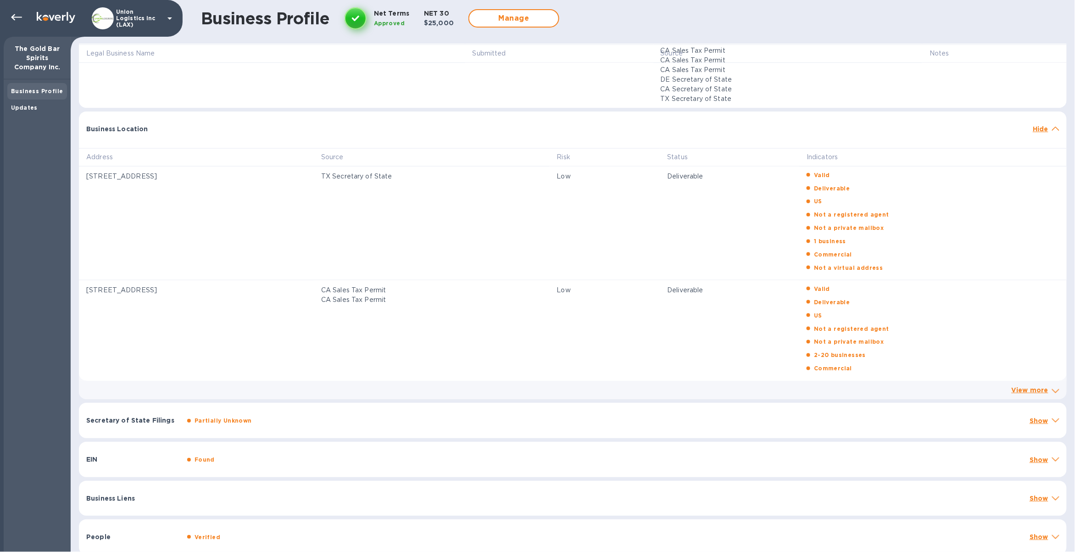
scroll to position [414, 0]
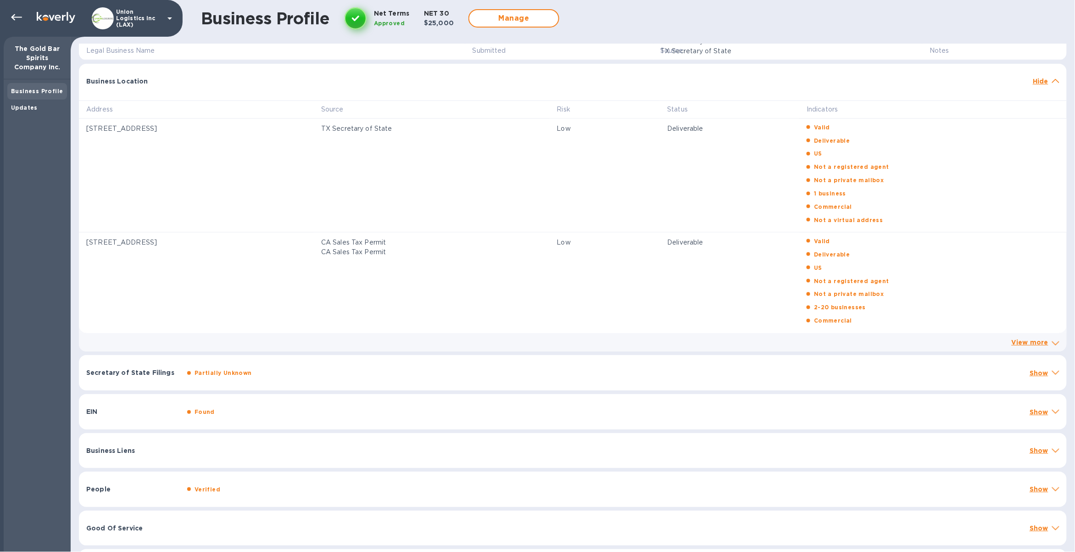
click at [1035, 377] on p "Show" at bounding box center [1039, 373] width 19 height 9
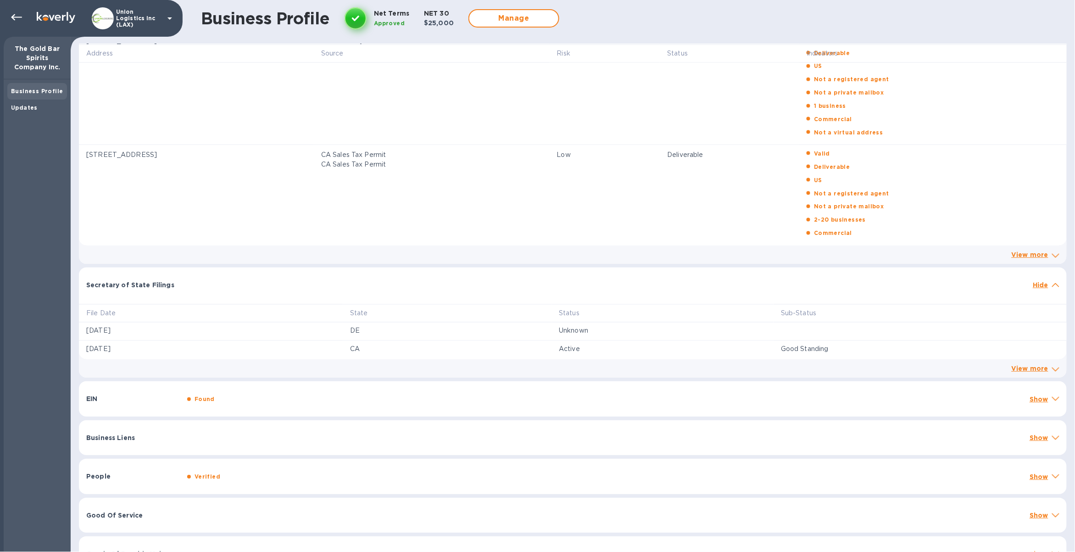
scroll to position [503, 0]
click at [1030, 397] on p "Show" at bounding box center [1039, 397] width 19 height 9
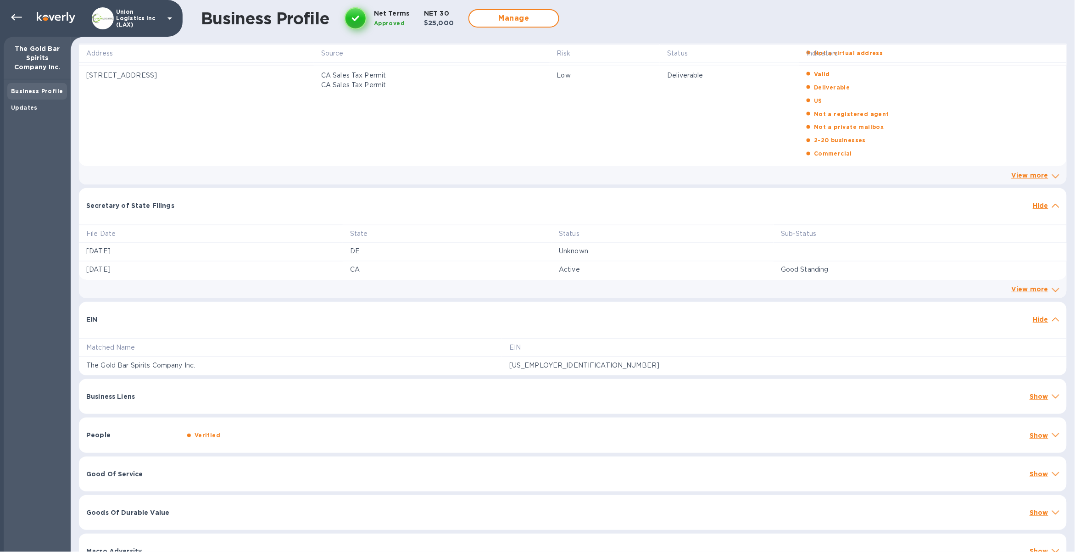
scroll to position [602, 0]
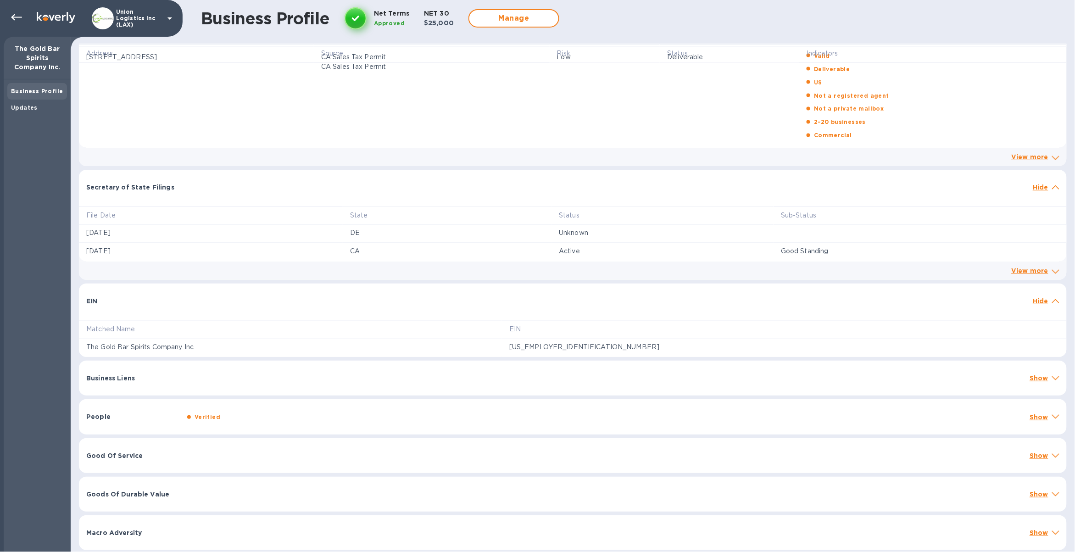
click at [1030, 379] on p "Show" at bounding box center [1039, 378] width 19 height 9
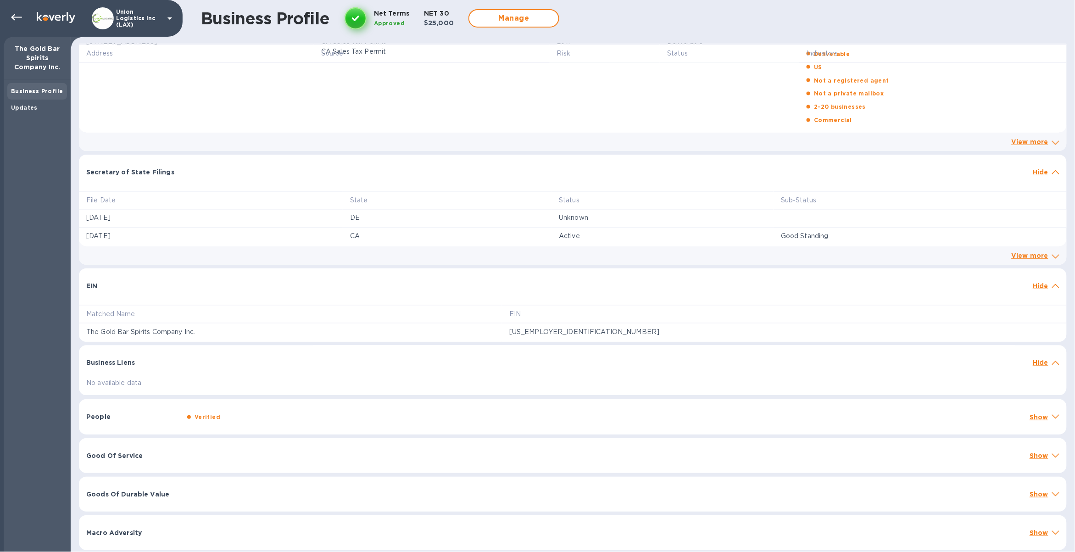
drag, startPoint x: 1031, startPoint y: 414, endPoint x: 1028, endPoint y: 423, distance: 9.6
click at [1031, 415] on p "Show" at bounding box center [1039, 417] width 19 height 9
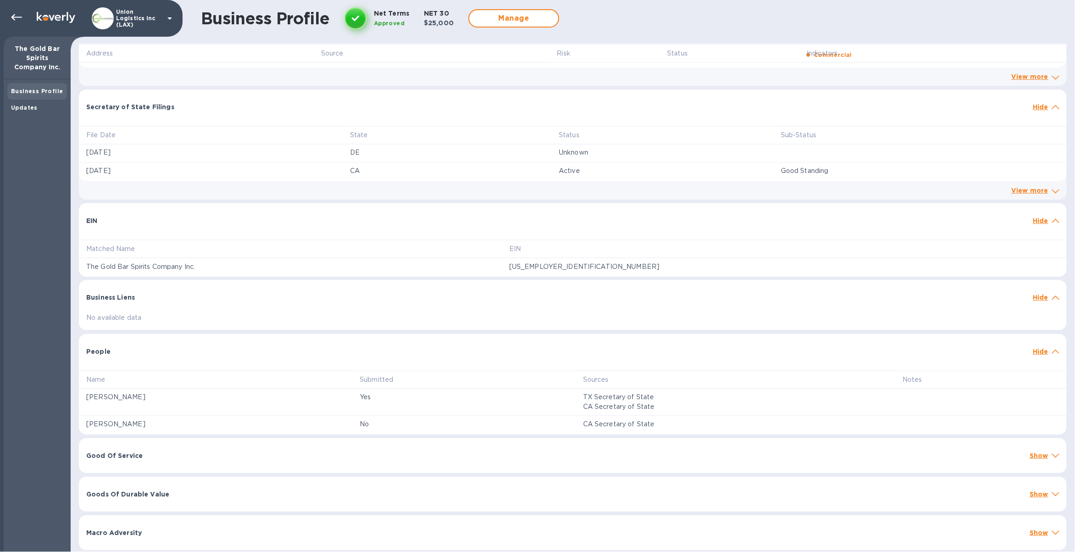
click at [1039, 451] on p "Show" at bounding box center [1039, 455] width 19 height 9
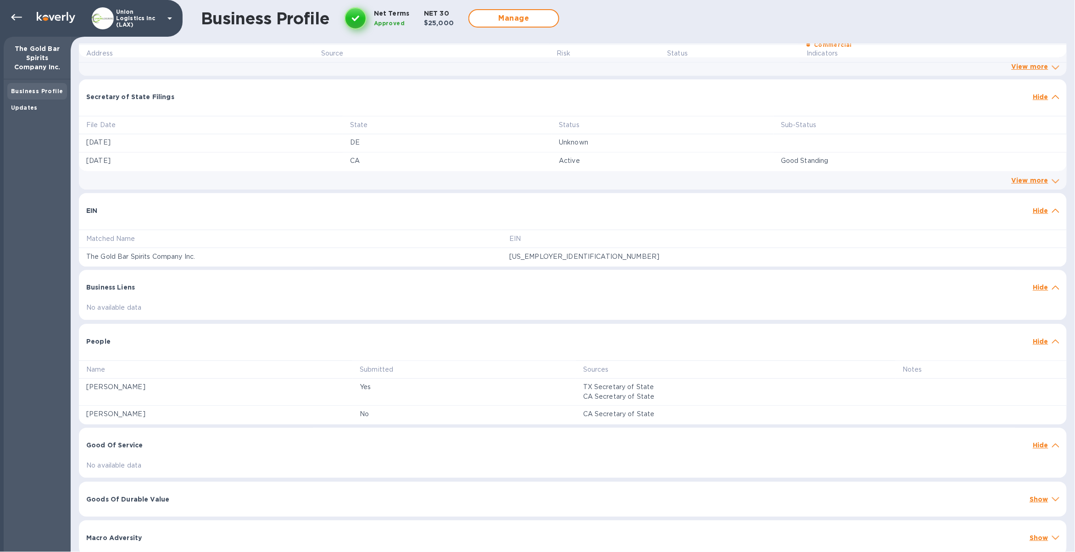
scroll to position [698, 0]
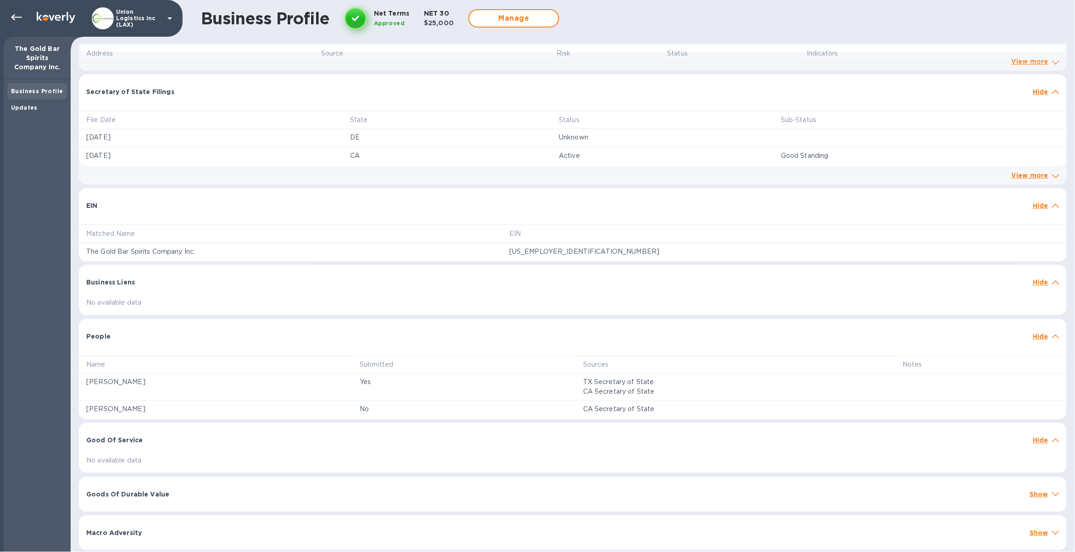
drag, startPoint x: 1039, startPoint y: 500, endPoint x: 1035, endPoint y: 510, distance: 10.5
click at [1039, 500] on div "Goods Of Durable Value Show" at bounding box center [573, 494] width 988 height 35
click at [1039, 515] on p "Show" at bounding box center [1039, 544] width 19 height 9
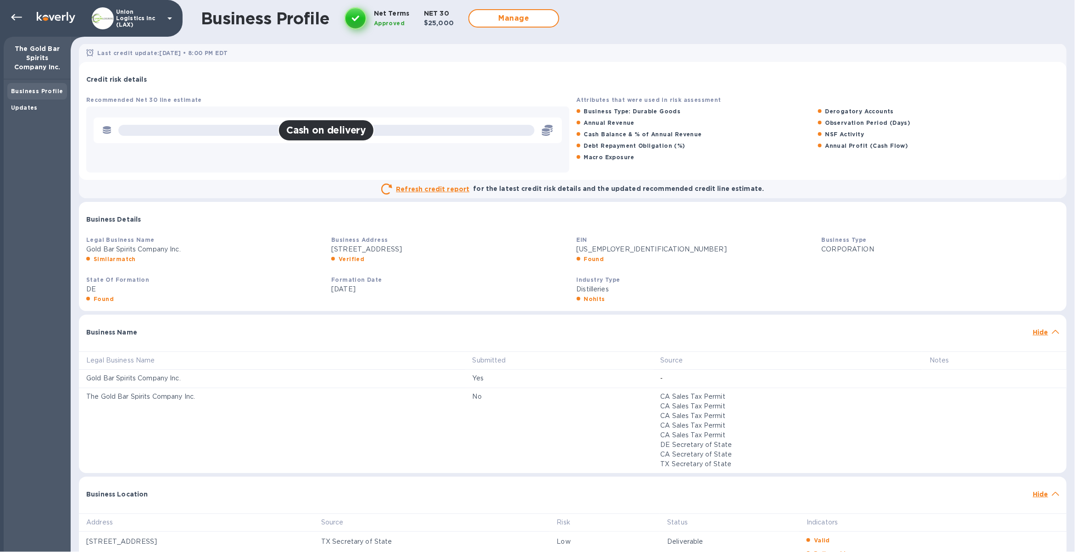
scroll to position [0, 0]
click at [44, 104] on div "Updates" at bounding box center [37, 107] width 52 height 9
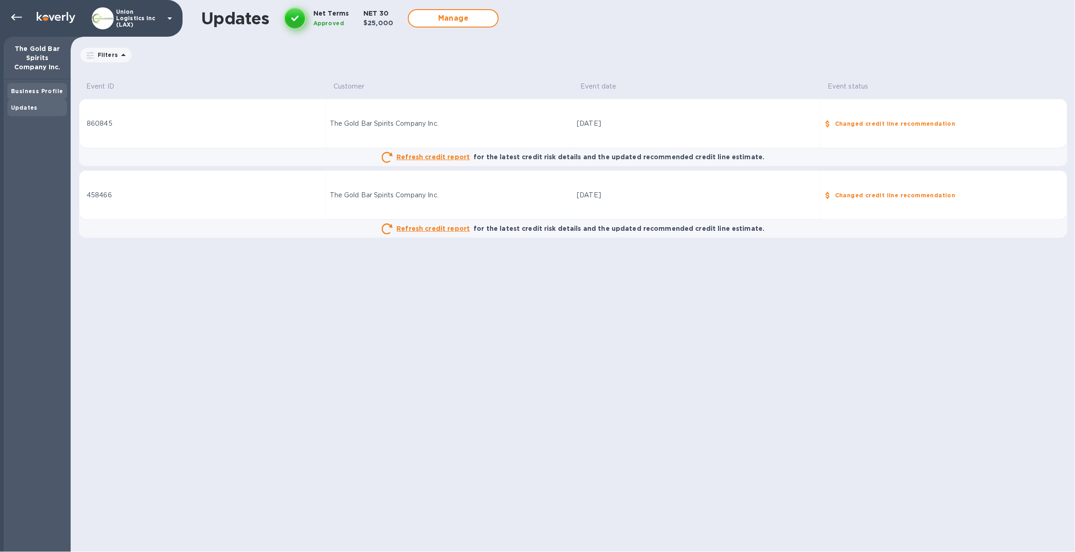
click at [48, 93] on b "Business Profile" at bounding box center [37, 91] width 52 height 7
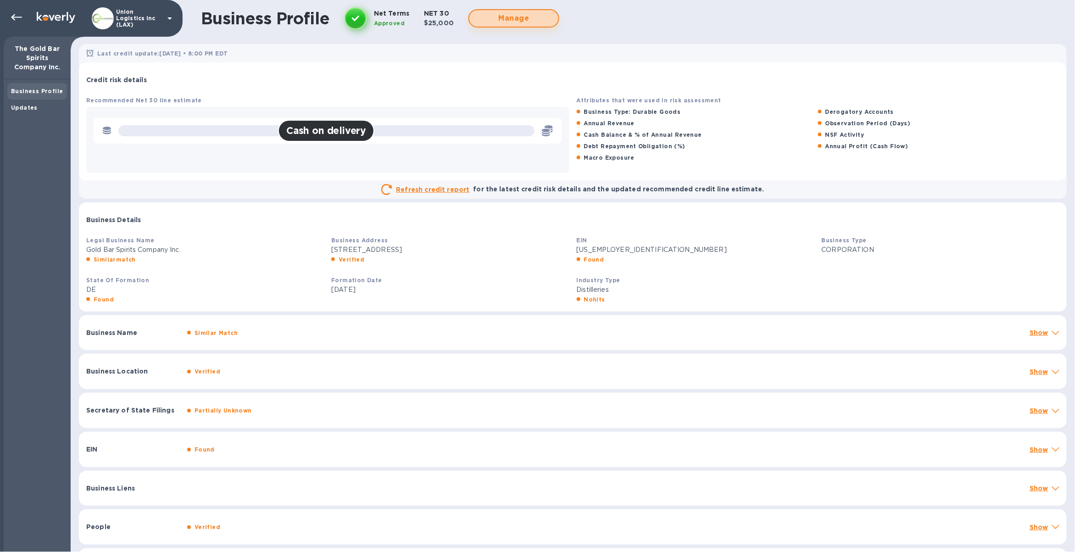
click at [504, 19] on span "Manage" at bounding box center [514, 18] width 74 height 11
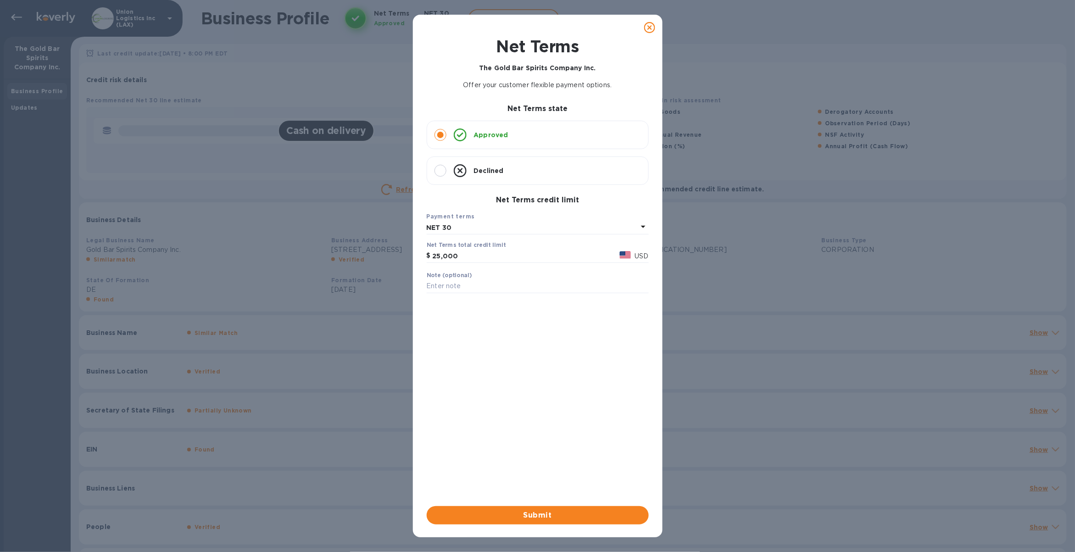
click at [650, 28] on icon at bounding box center [649, 27] width 11 height 11
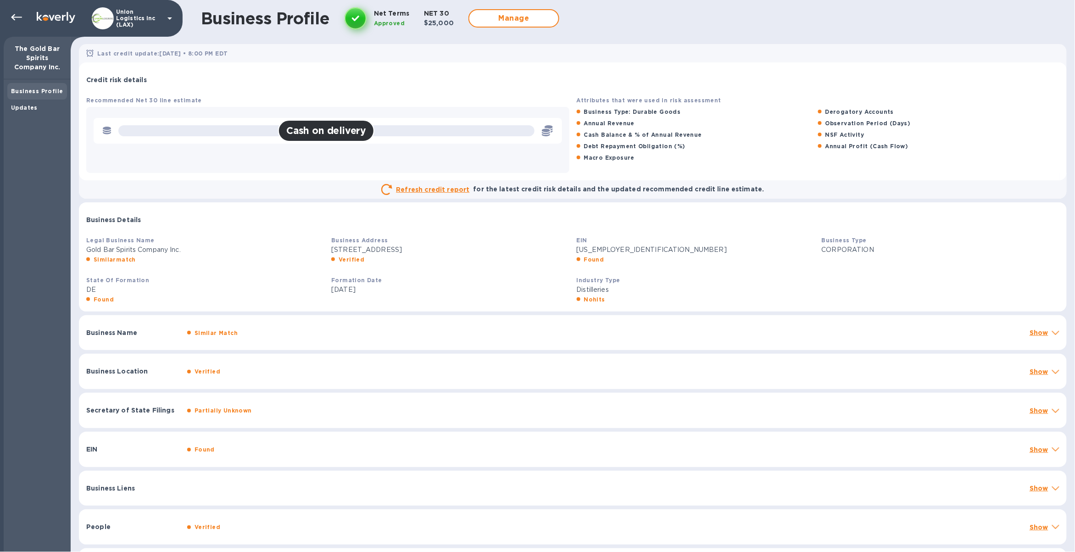
click at [132, 22] on p "Union Logistics Inc (LAX)" at bounding box center [139, 18] width 46 height 19
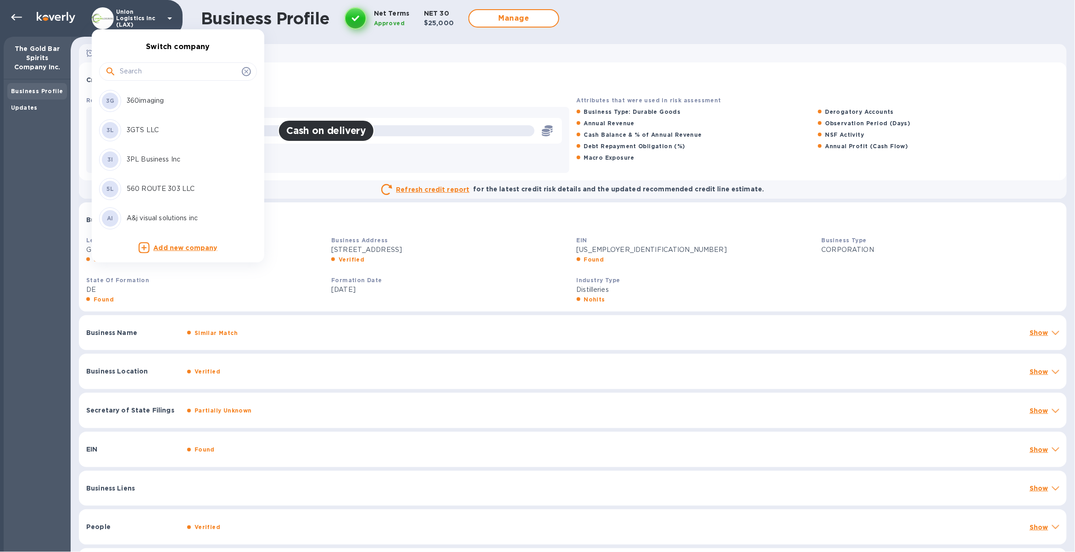
click at [138, 73] on input "text" at bounding box center [179, 72] width 118 height 14
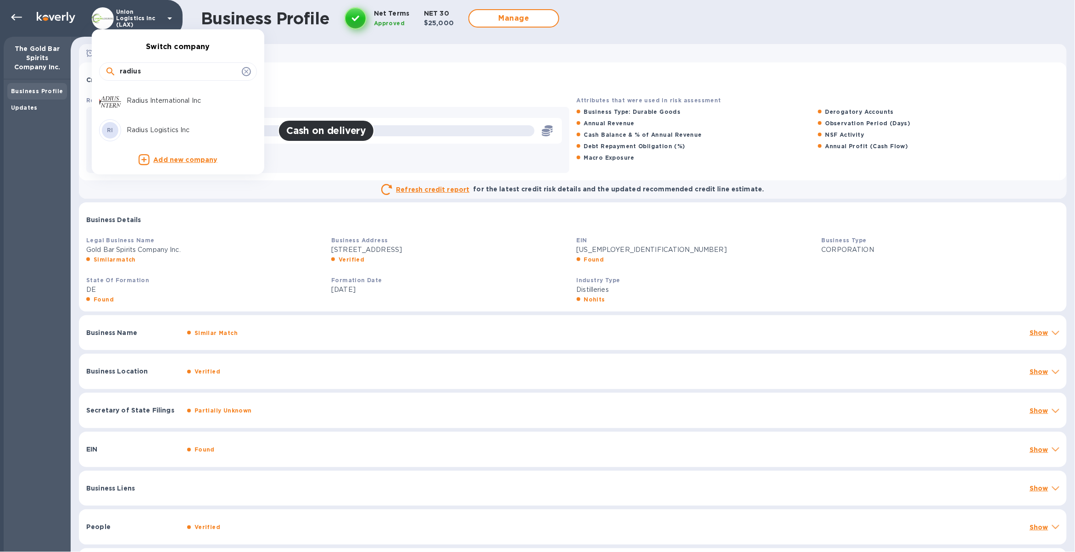
type input "radius"
click at [165, 103] on p "Radius International Inc" at bounding box center [185, 101] width 116 height 10
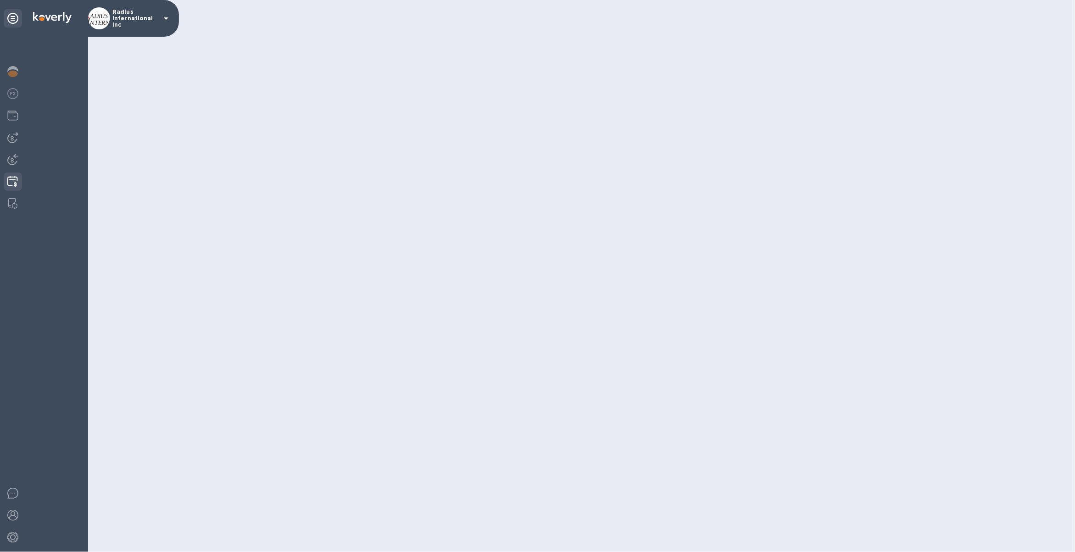
click at [11, 184] on img at bounding box center [12, 181] width 11 height 11
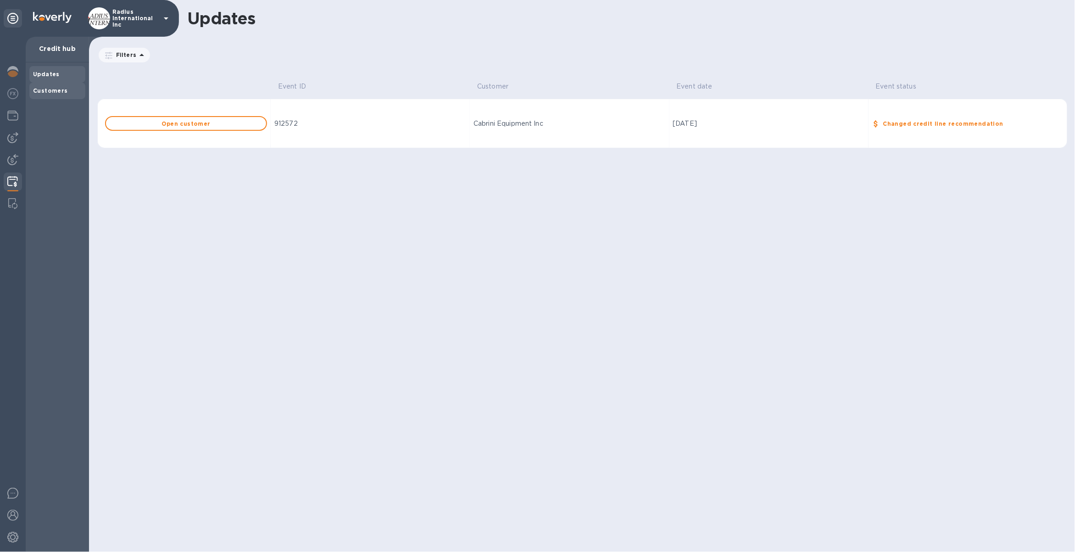
click at [67, 94] on div "Customers" at bounding box center [57, 90] width 49 height 9
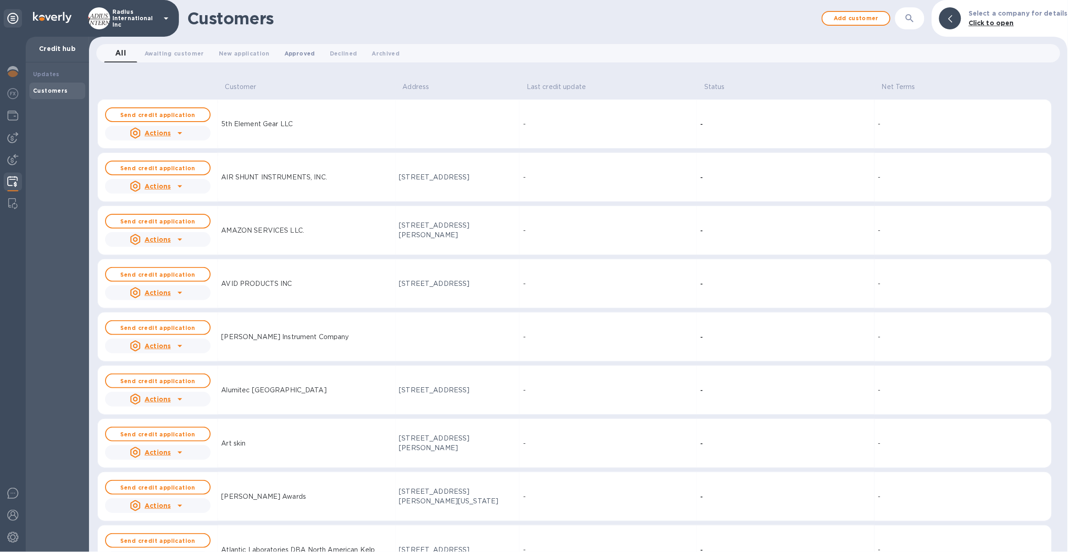
click at [285, 57] on span "Approved 0" at bounding box center [300, 54] width 31 height 10
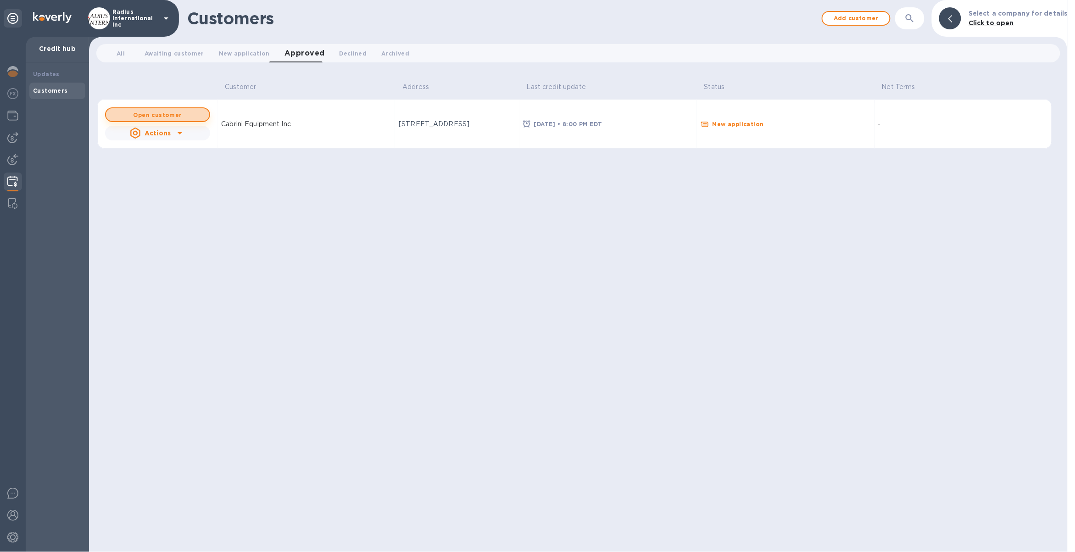
click at [177, 117] on b "Open customer" at bounding box center [158, 115] width 49 height 7
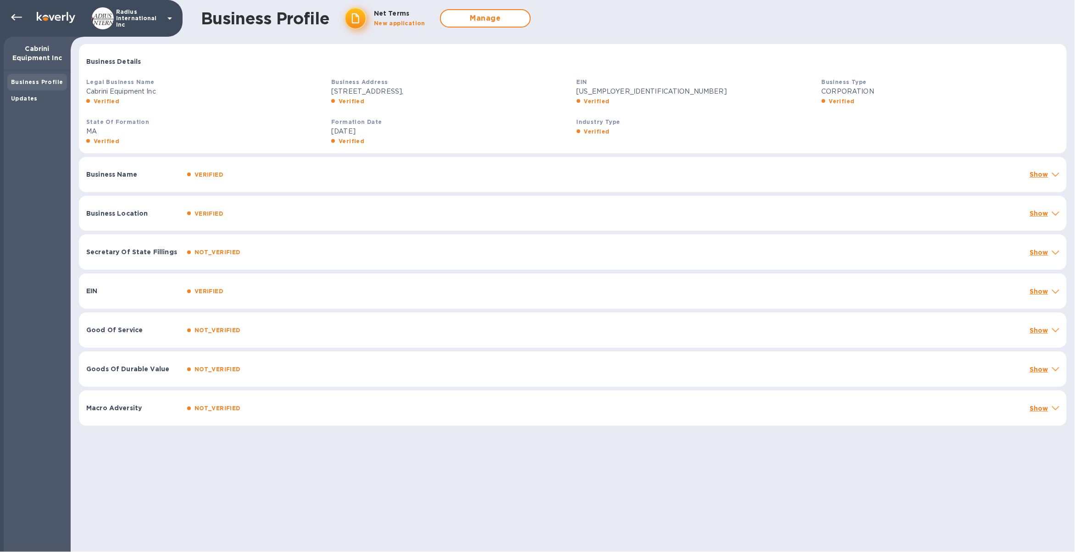
click at [1047, 168] on div "Business Name VERIFIED Show" at bounding box center [573, 174] width 988 height 35
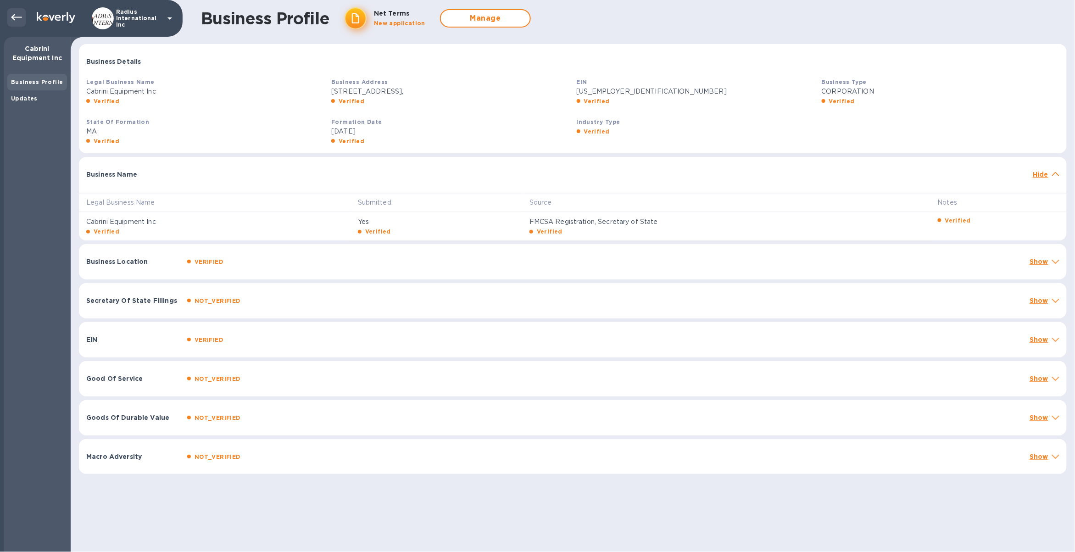
click at [22, 22] on div at bounding box center [16, 17] width 18 height 18
click at [15, 17] on icon at bounding box center [16, 17] width 11 height 6
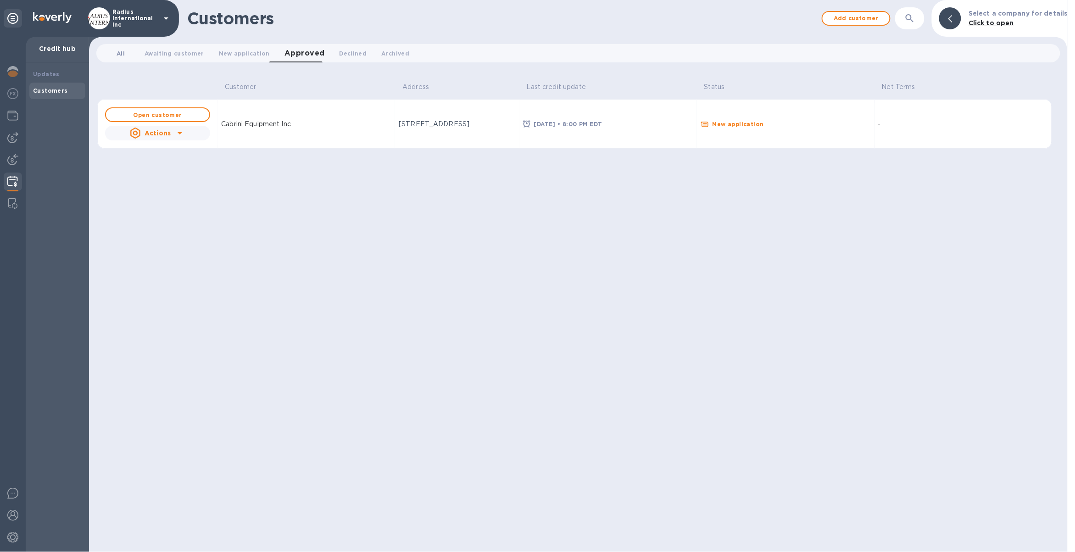
click at [116, 52] on span "All 0" at bounding box center [121, 54] width 18 height 10
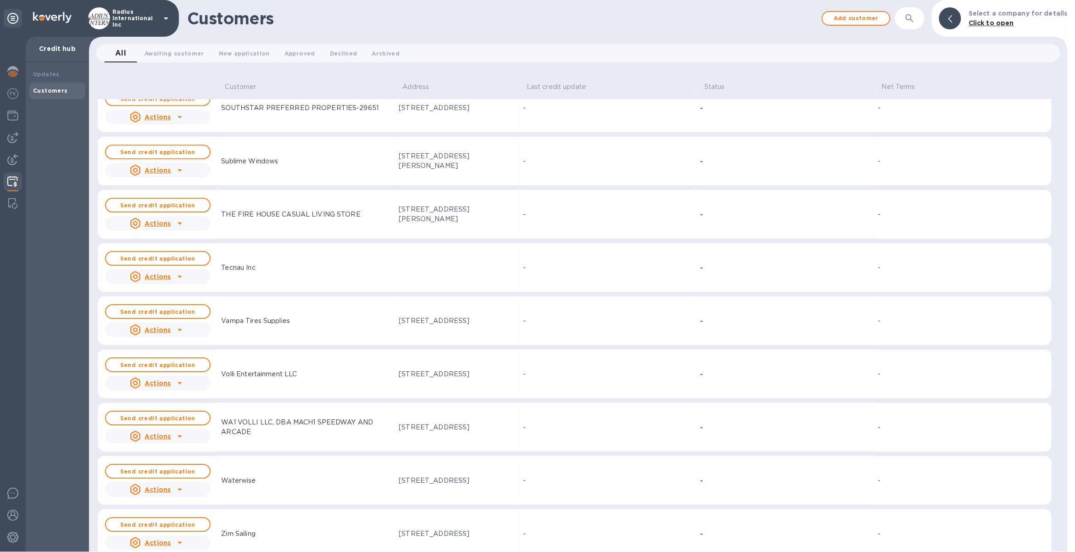
scroll to position [2559, 0]
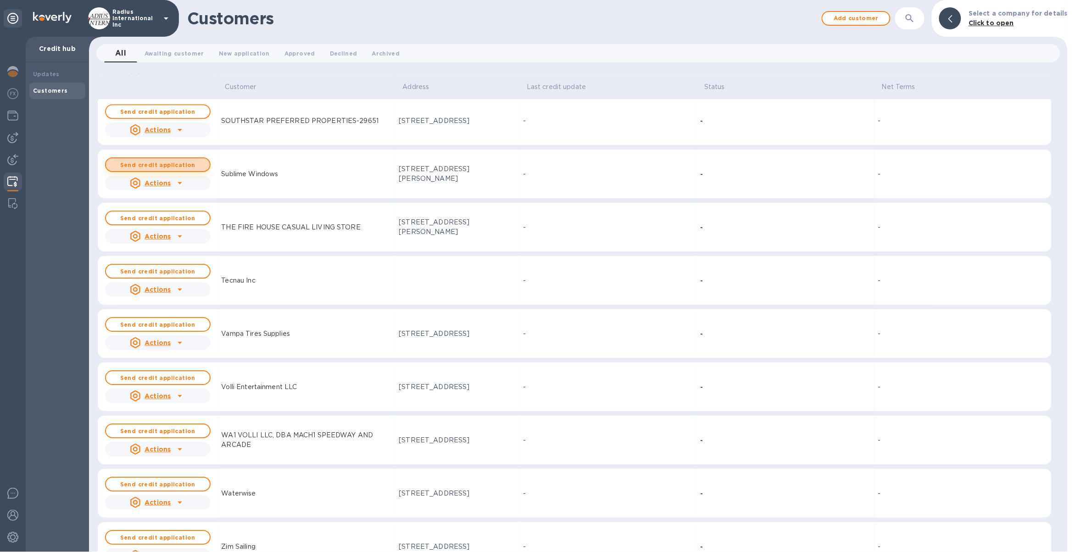
click at [174, 168] on b "Send credit application" at bounding box center [157, 165] width 75 height 7
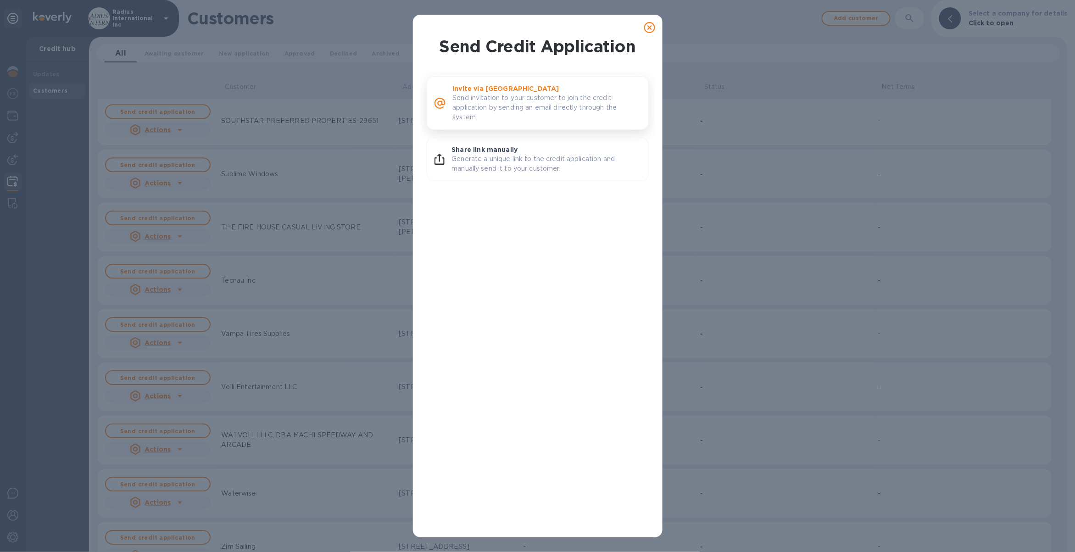
click at [482, 123] on div "Invite via Koverly Send invitation to your customer to join the credit applicat…" at bounding box center [547, 102] width 196 height 45
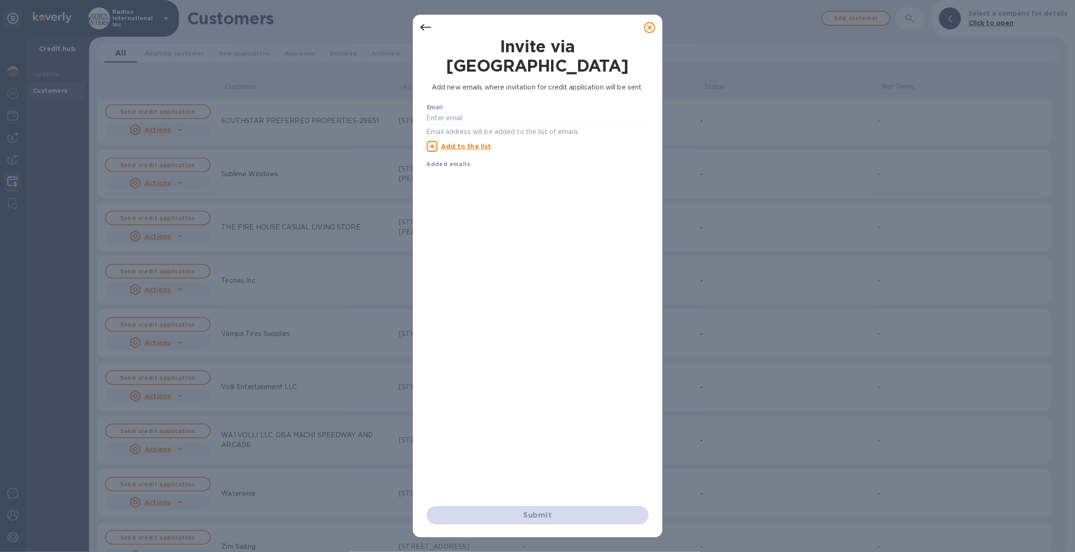
click at [428, 31] on icon at bounding box center [425, 27] width 11 height 11
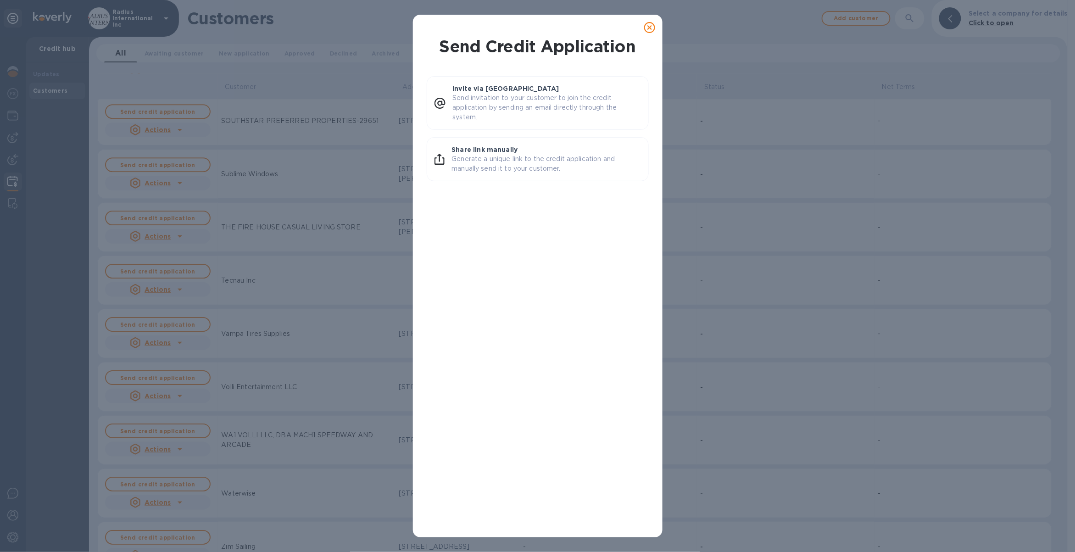
click at [648, 27] on icon at bounding box center [649, 27] width 11 height 11
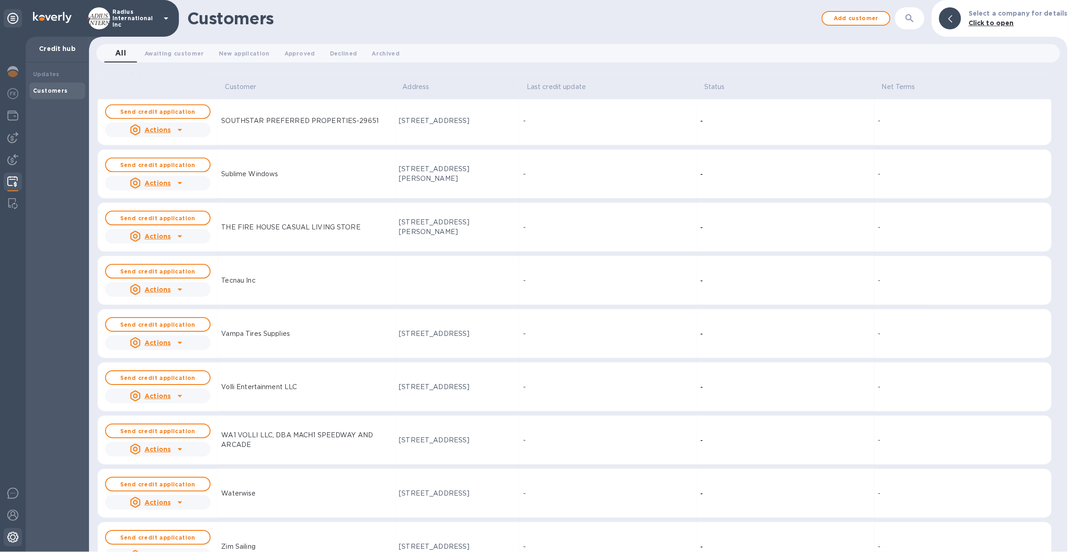
click at [15, 540] on img at bounding box center [12, 537] width 11 height 11
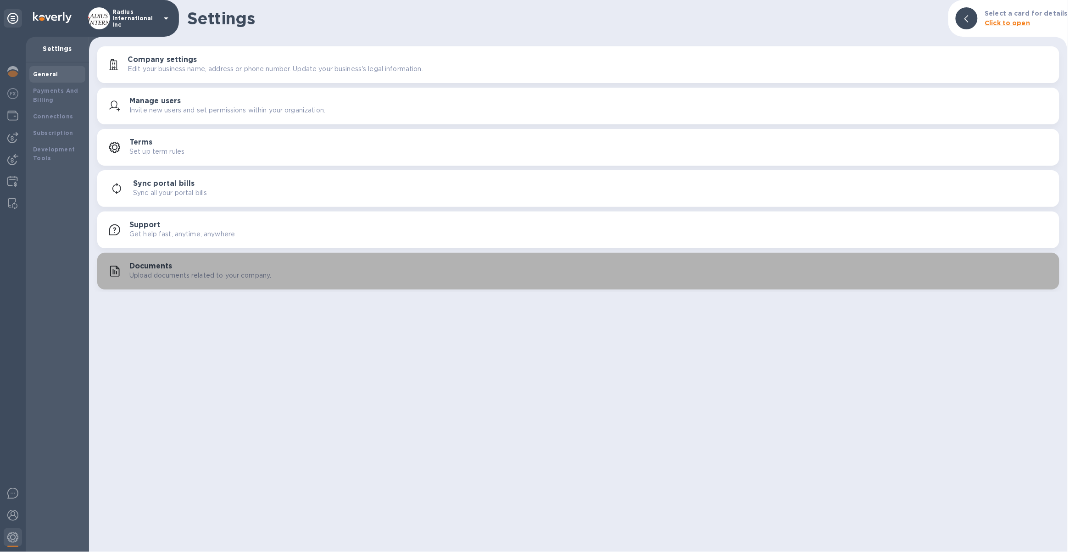
click at [175, 258] on button "Documents Upload documents related to your company." at bounding box center [578, 271] width 963 height 37
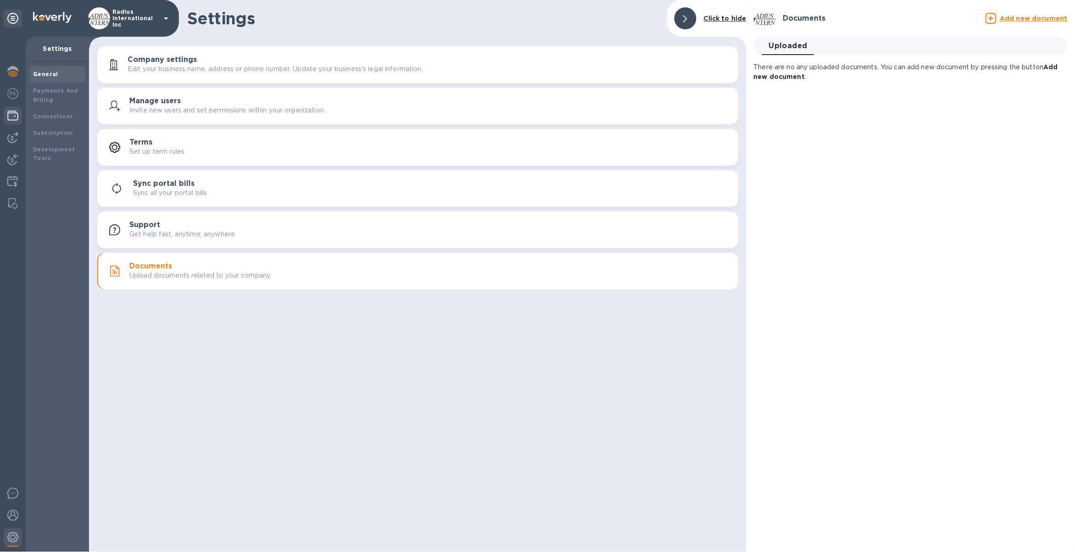
click at [16, 117] on img at bounding box center [12, 115] width 11 height 11
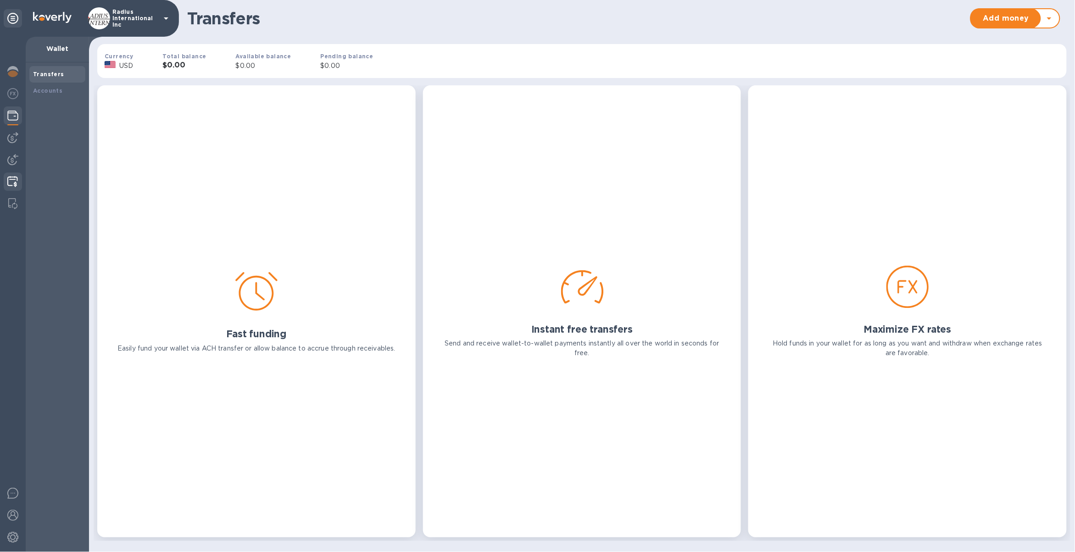
click at [13, 174] on div at bounding box center [13, 183] width 18 height 20
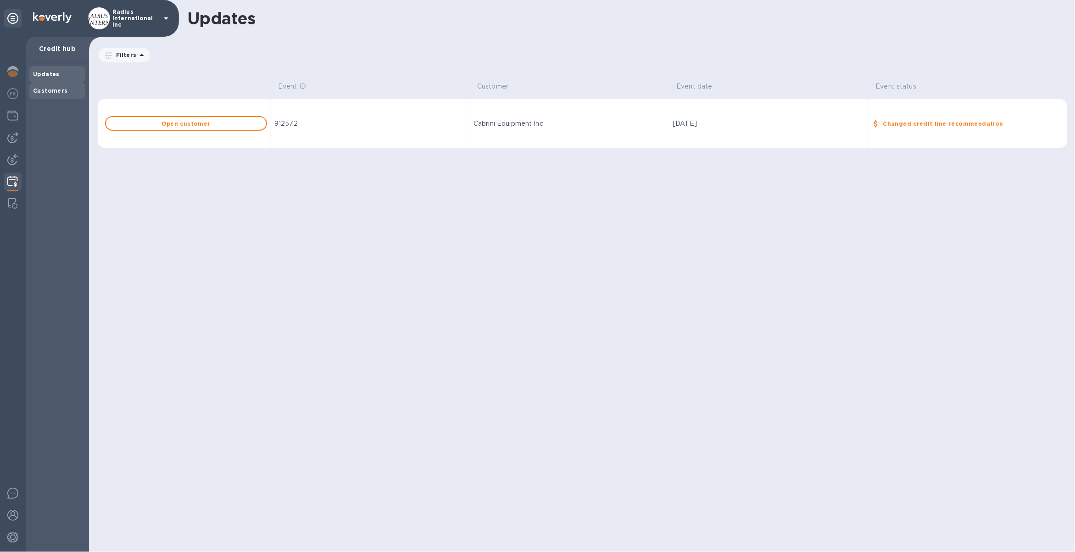
click at [54, 85] on div "Customers" at bounding box center [57, 91] width 56 height 17
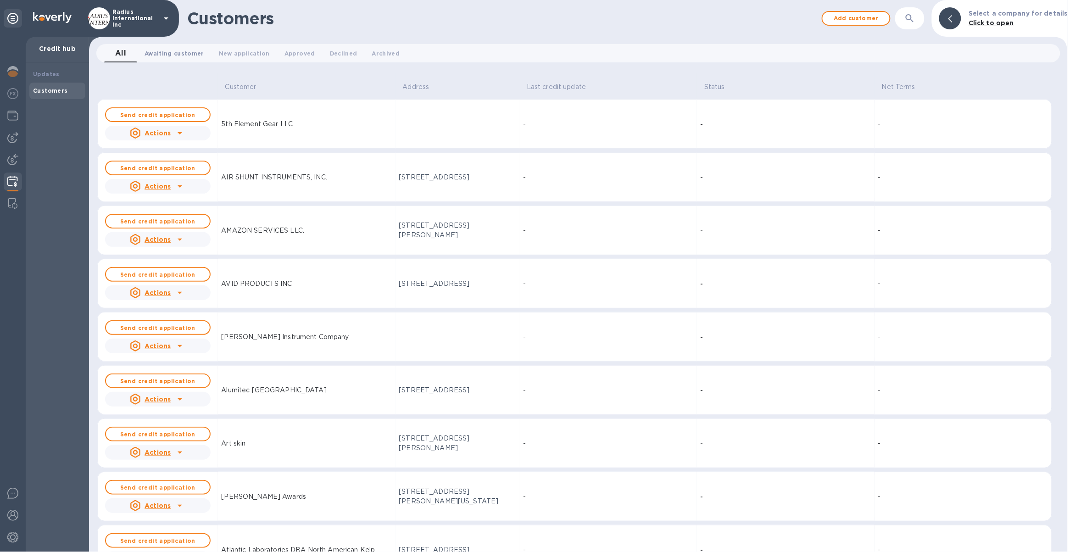
click at [165, 59] on button "Awaiting customer 0" at bounding box center [174, 53] width 74 height 18
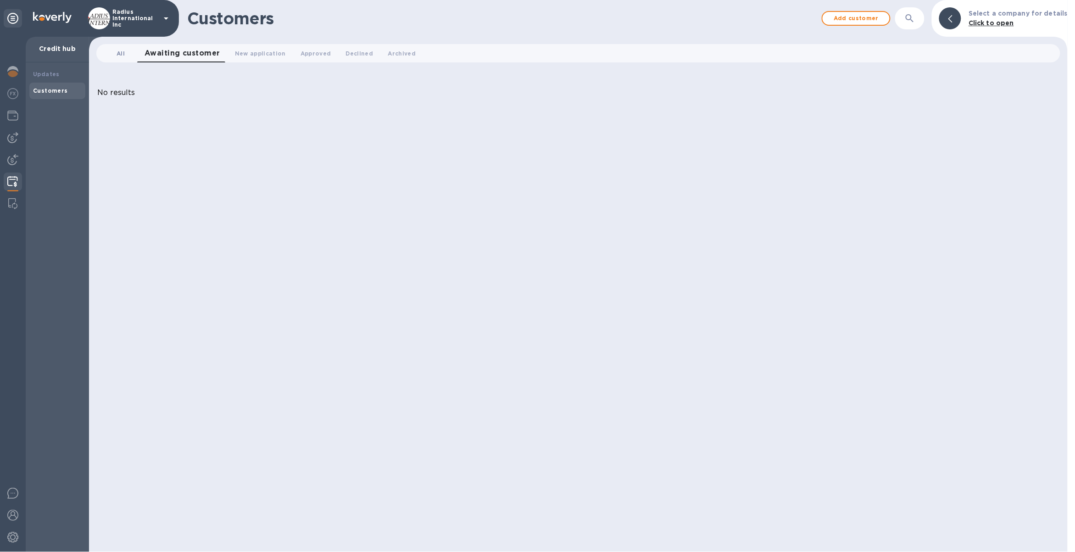
click at [125, 57] on span "All 0" at bounding box center [121, 54] width 18 height 10
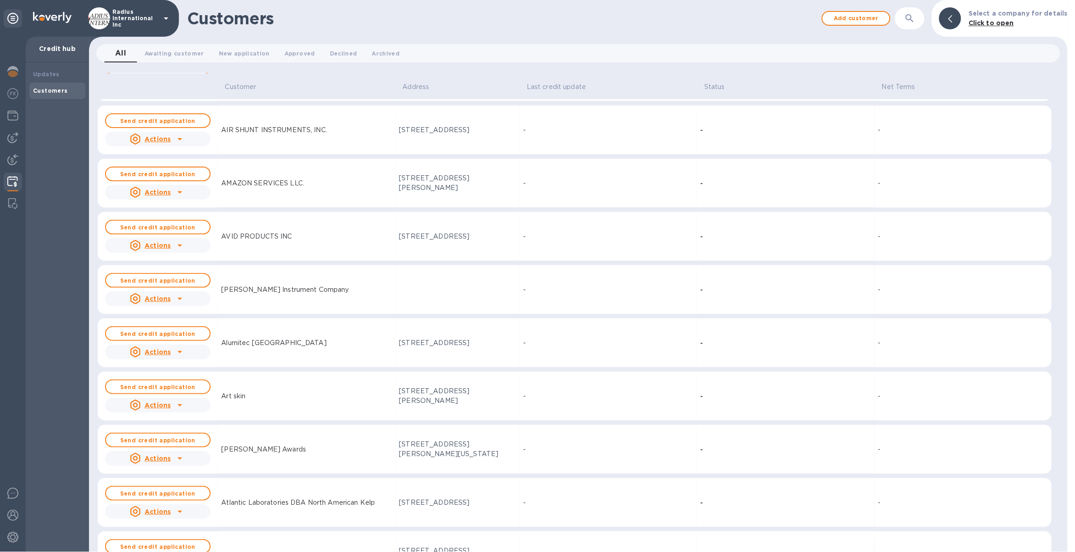
scroll to position [46, 0]
click at [294, 56] on span "Approved 0" at bounding box center [300, 54] width 31 height 10
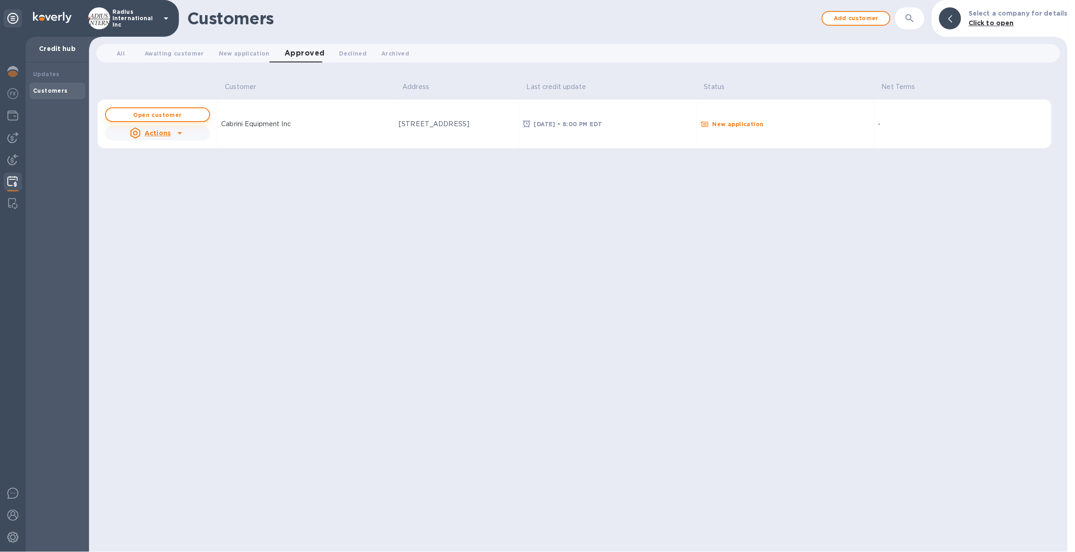
click at [160, 116] on b "Open customer" at bounding box center [158, 115] width 49 height 7
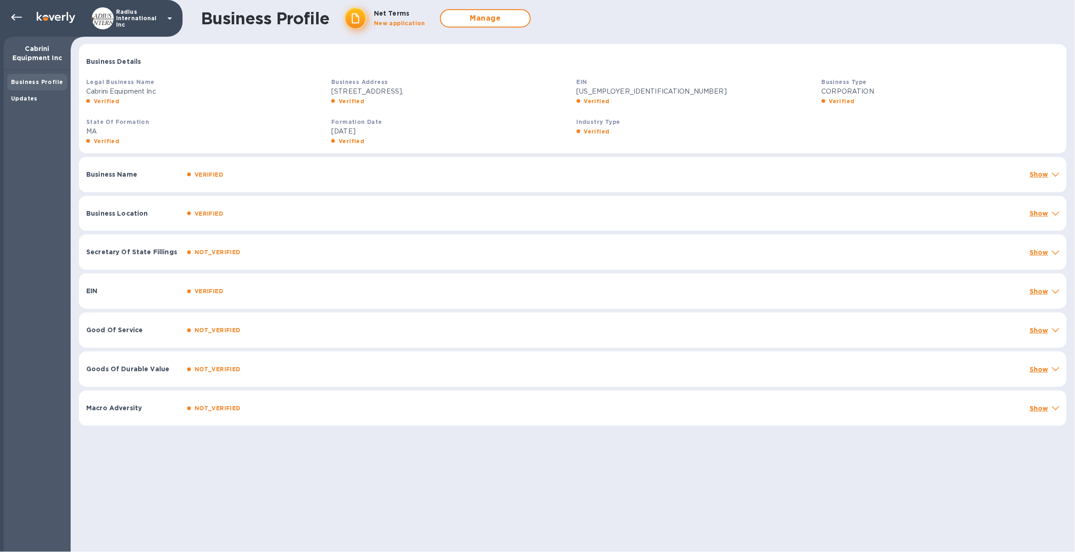
click at [1044, 179] on p "Show" at bounding box center [1039, 174] width 19 height 9
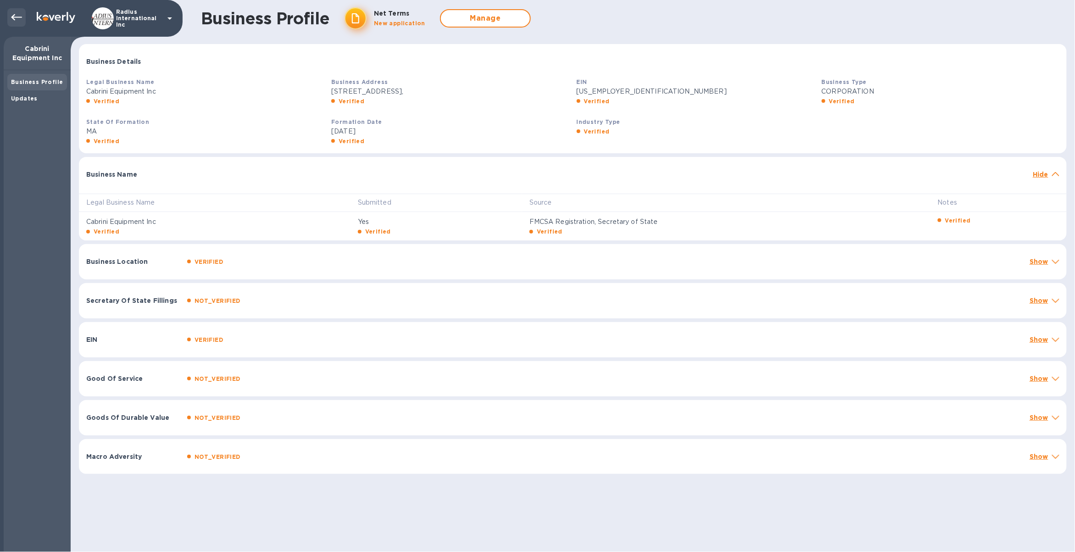
click at [19, 13] on icon at bounding box center [16, 17] width 11 height 11
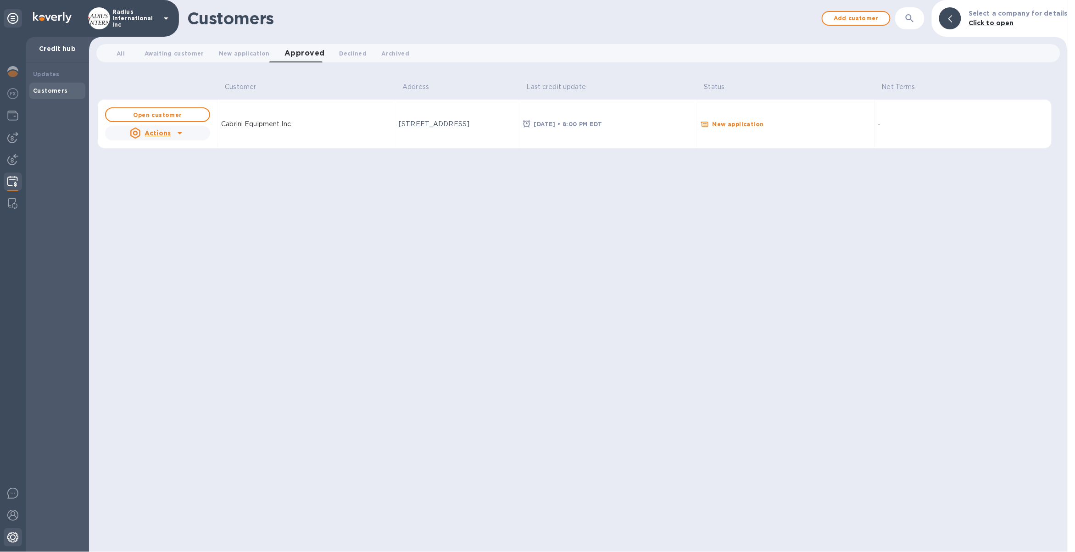
click at [19, 537] on div at bounding box center [13, 538] width 18 height 20
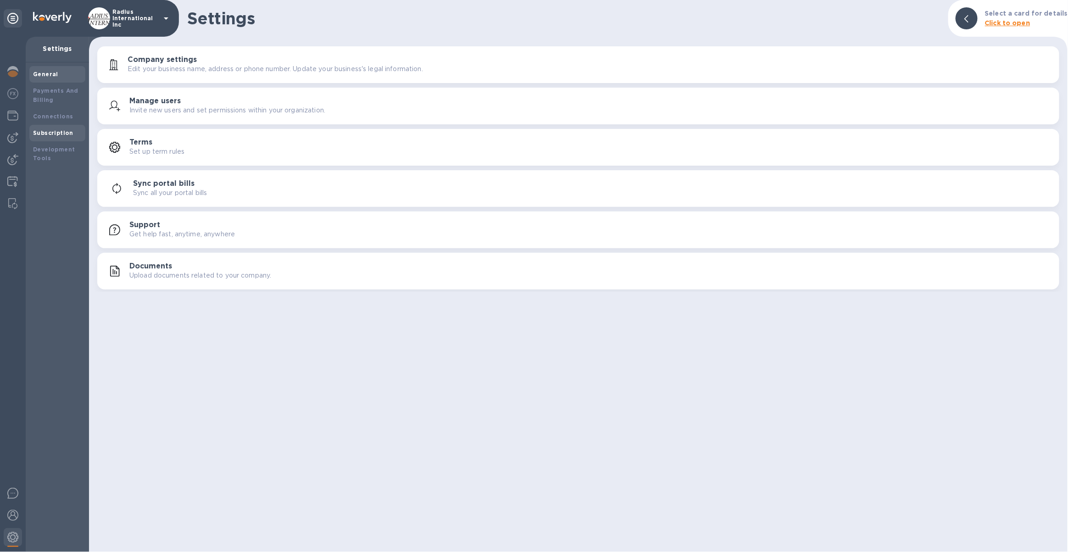
click at [55, 135] on b "Subscription" at bounding box center [53, 132] width 40 height 7
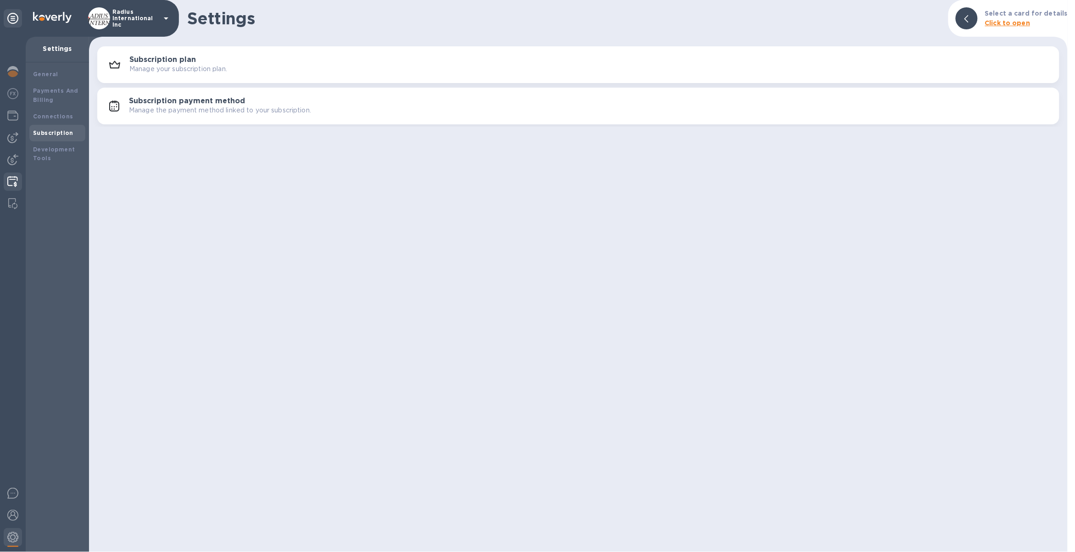
click at [14, 186] on img at bounding box center [12, 181] width 11 height 11
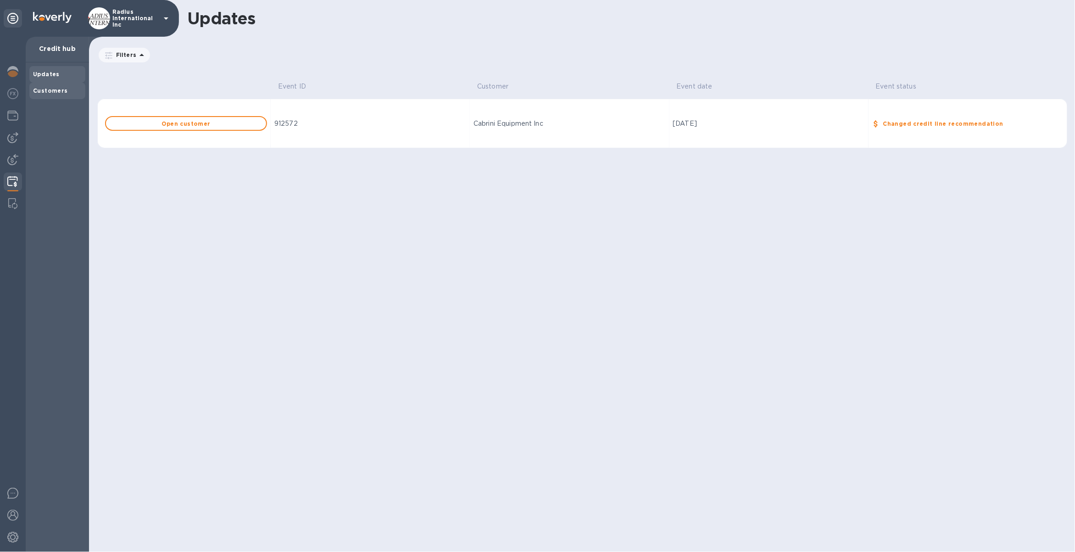
click at [62, 89] on b "Customers" at bounding box center [50, 90] width 35 height 7
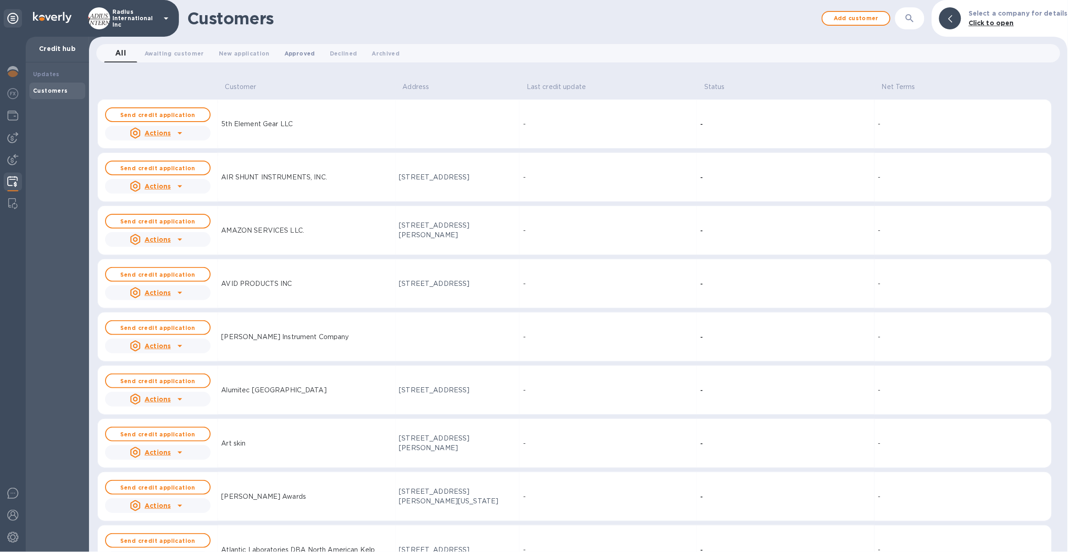
click at [277, 51] on button "Approved 0" at bounding box center [299, 53] width 45 height 18
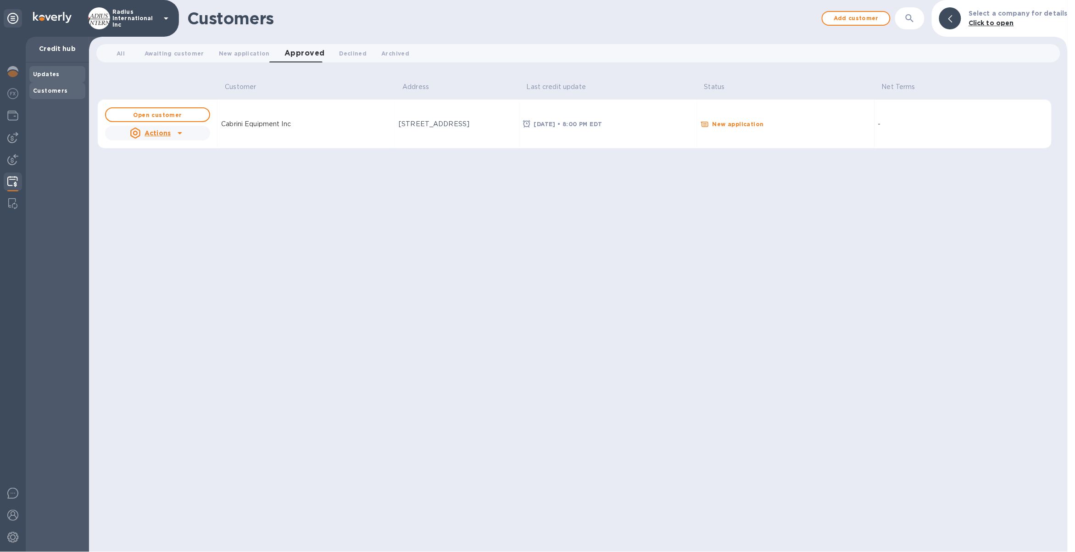
click at [72, 77] on div "Updates" at bounding box center [57, 74] width 49 height 9
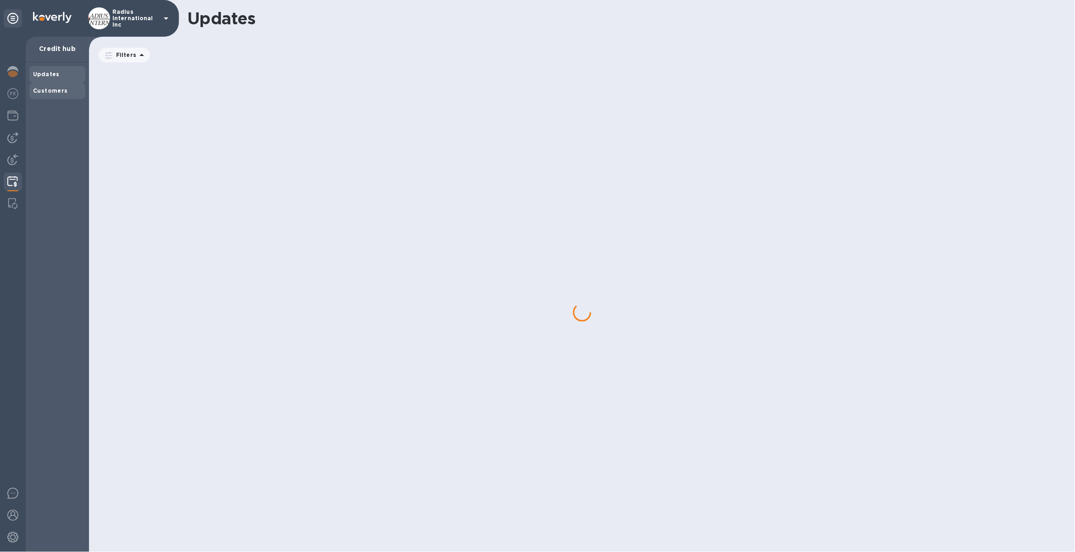
click at [63, 87] on b "Customers" at bounding box center [50, 90] width 35 height 7
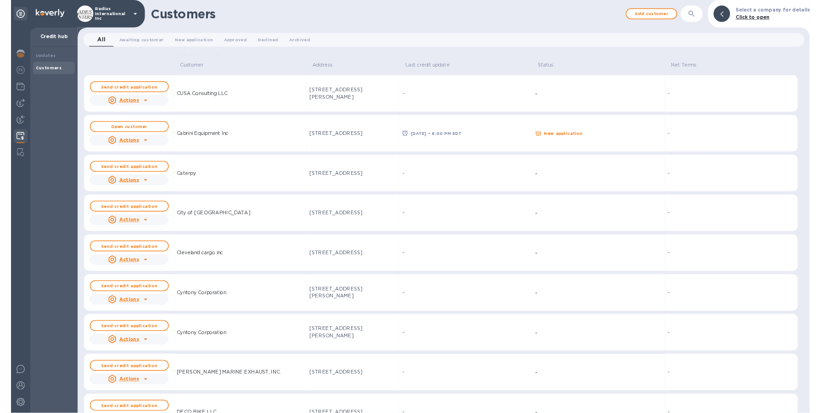
scroll to position [532, 0]
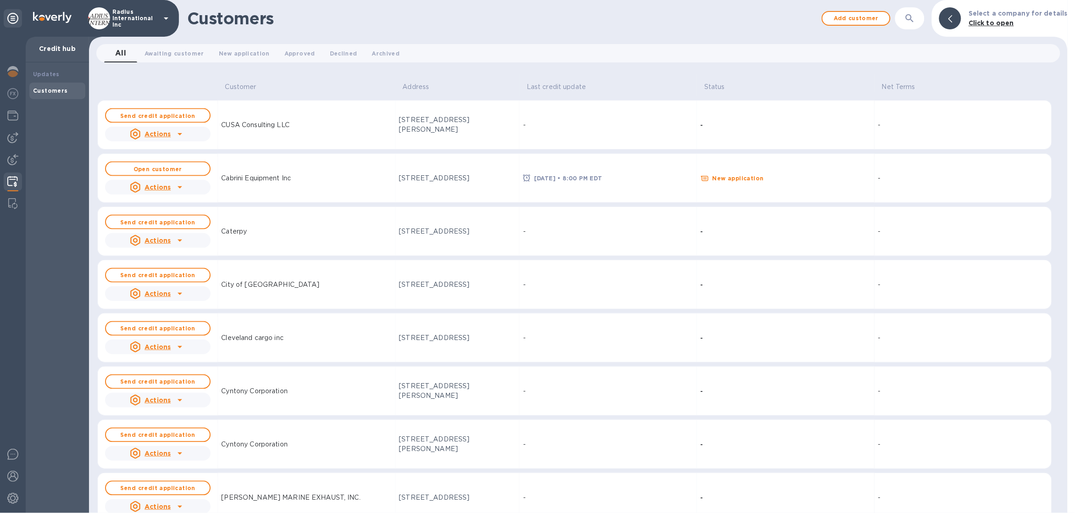
click at [122, 19] on p "Radius International Inc" at bounding box center [135, 18] width 46 height 19
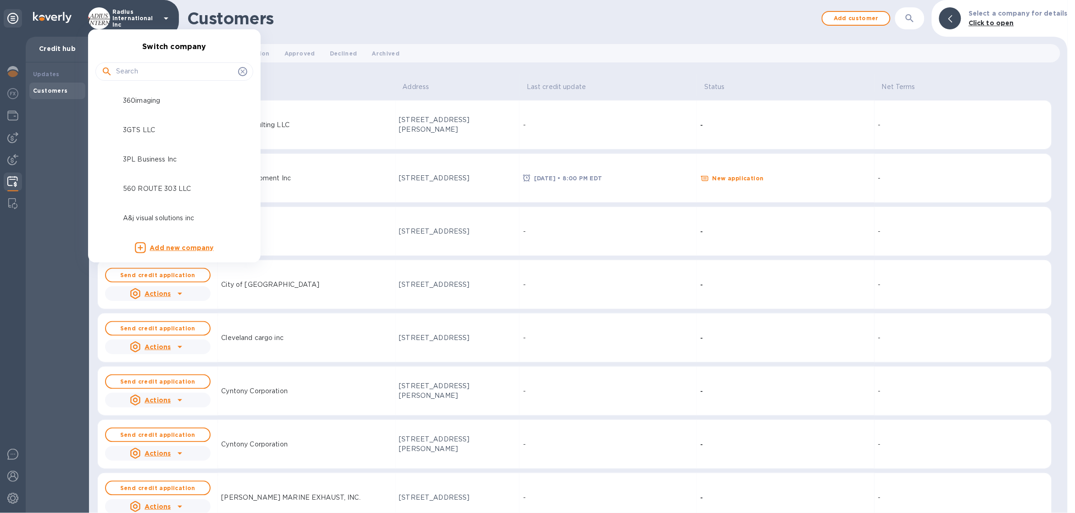
click at [141, 61] on div at bounding box center [174, 70] width 158 height 31
click at [139, 68] on input "text" at bounding box center [175, 72] width 118 height 14
type input "cab"
click at [180, 157] on p "Cabrini Equipment Inc" at bounding box center [181, 160] width 116 height 10
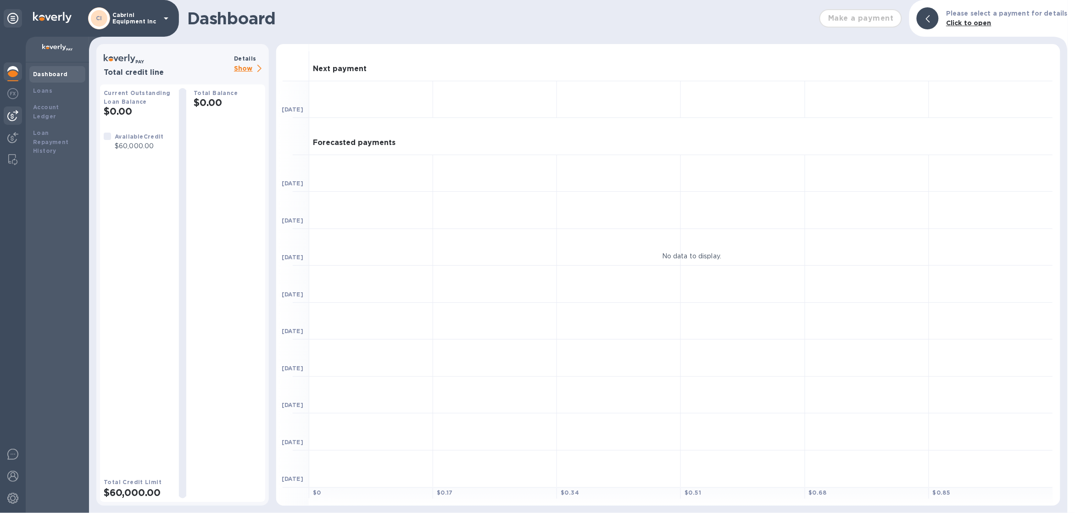
click at [11, 116] on img at bounding box center [12, 115] width 11 height 11
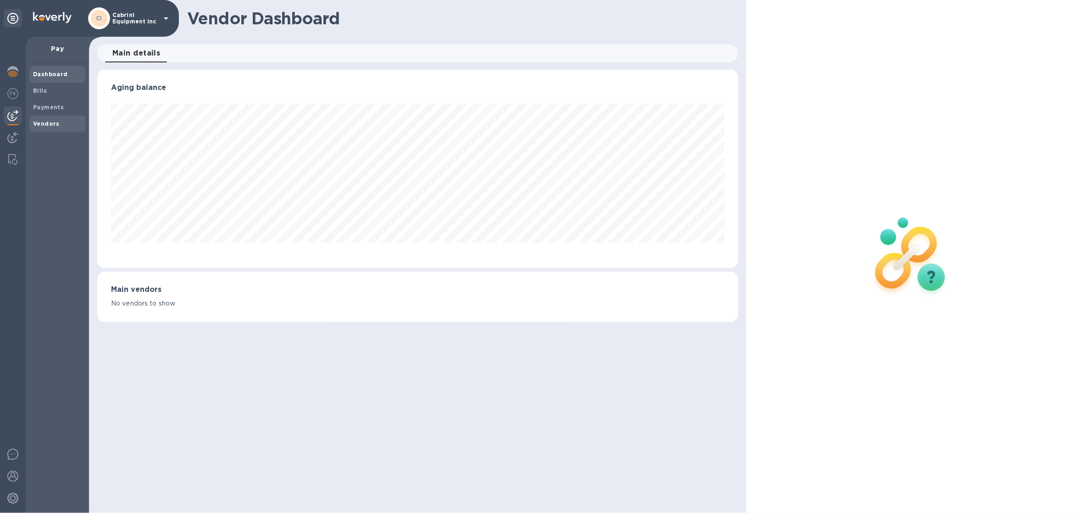
scroll to position [198, 641]
click at [48, 90] on span "Bills" at bounding box center [57, 90] width 49 height 9
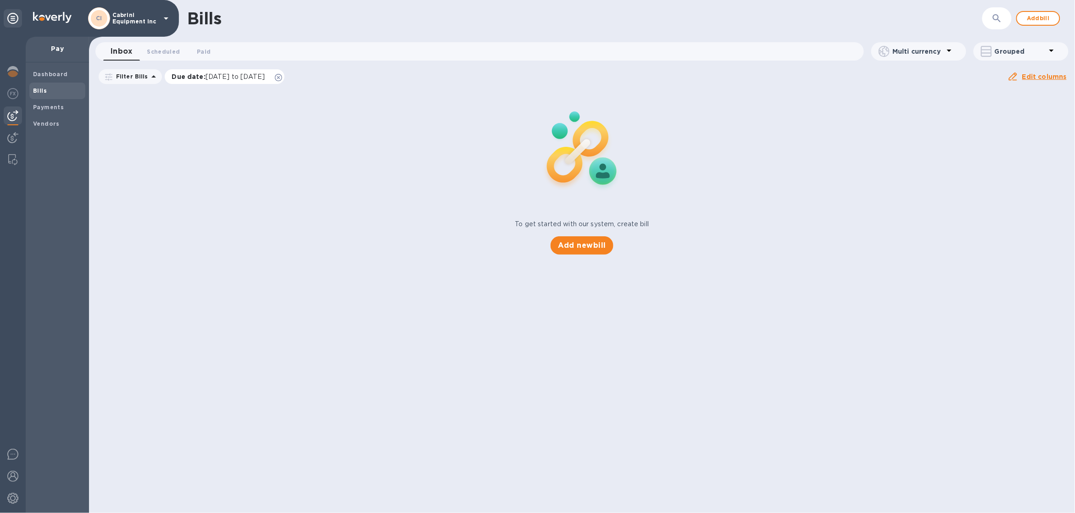
click at [282, 77] on icon at bounding box center [278, 77] width 7 height 7
click at [155, 21] on p "Cabrini Equipment Inc" at bounding box center [135, 18] width 46 height 13
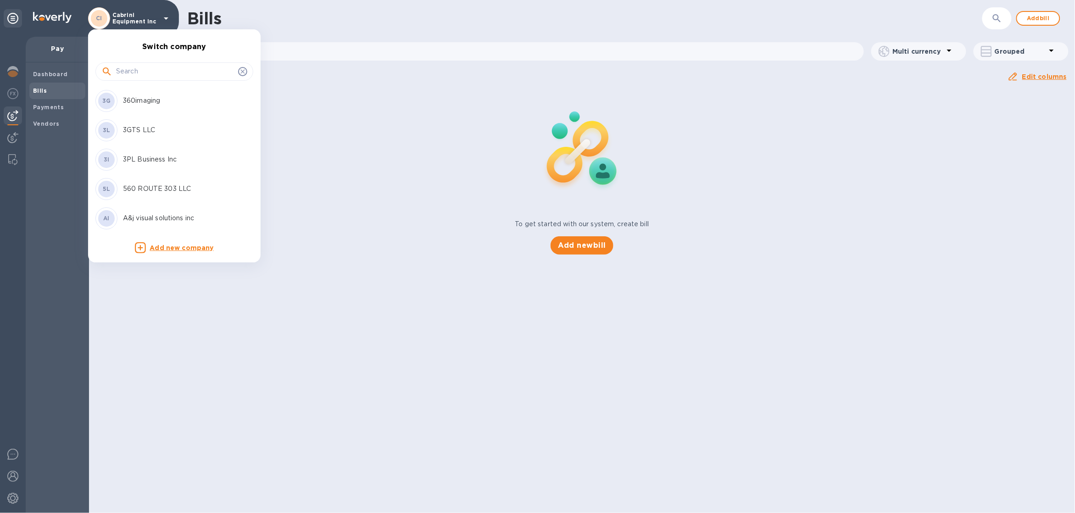
click at [143, 73] on input "text" at bounding box center [175, 72] width 118 height 14
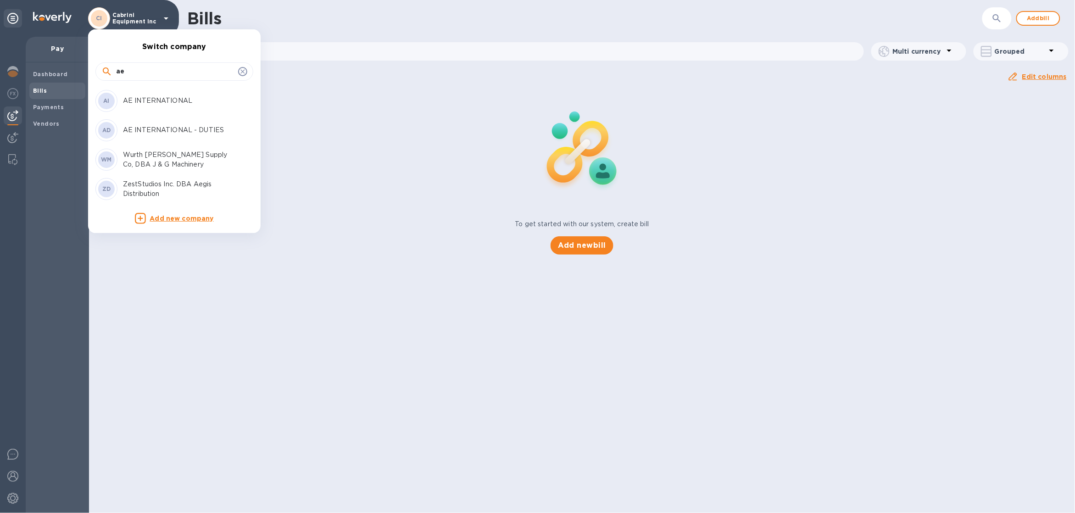
type input "ae"
click at [157, 138] on div "AD AE INTERNATIONAL - DUTIES" at bounding box center [166, 130] width 143 height 22
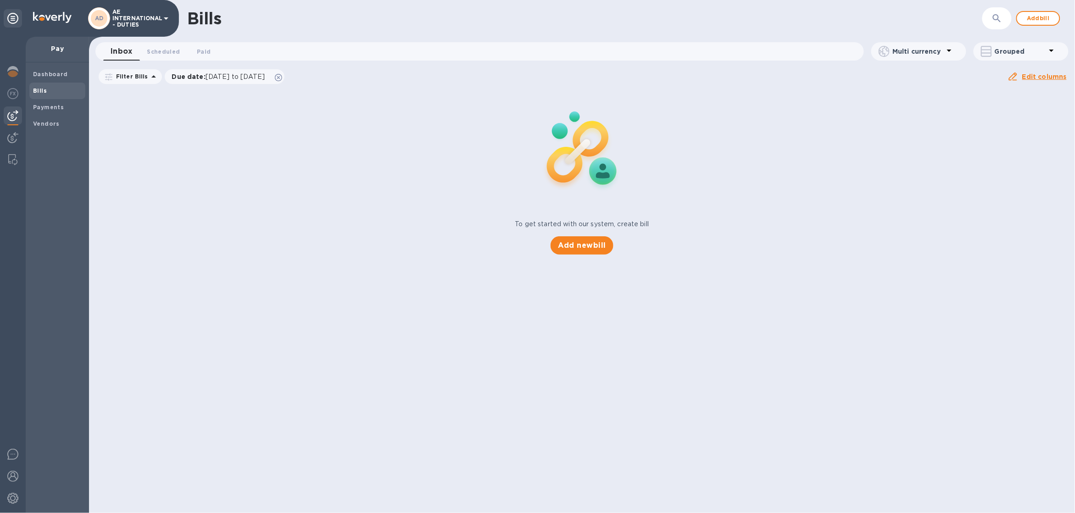
click at [54, 96] on div "Bills" at bounding box center [57, 91] width 56 height 17
click at [282, 78] on icon at bounding box center [278, 77] width 7 height 7
click at [147, 22] on p "AE INTERNATIONAL - DUTIES" at bounding box center [135, 18] width 46 height 19
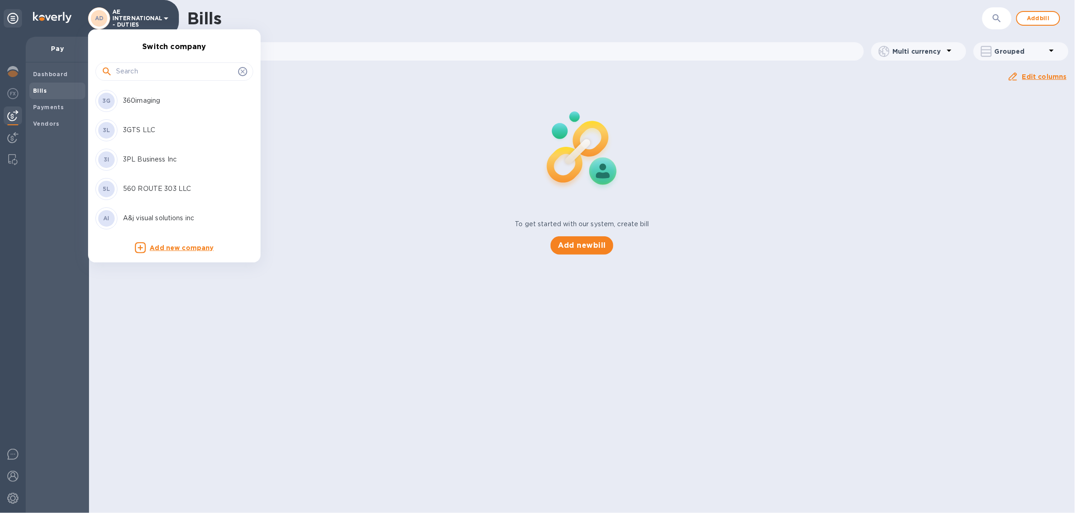
click at [160, 62] on div at bounding box center [174, 71] width 158 height 18
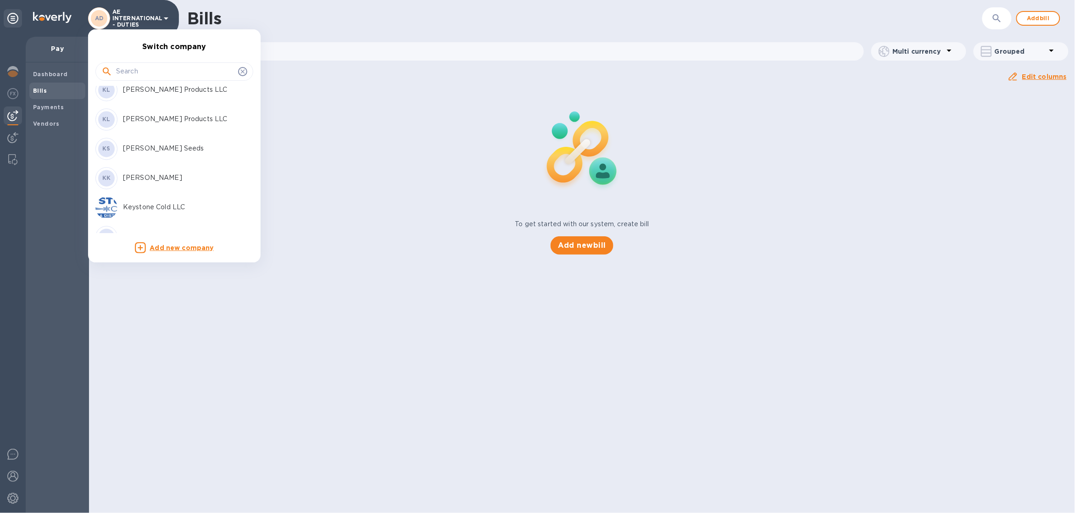
click at [155, 75] on input "text" at bounding box center [175, 72] width 118 height 14
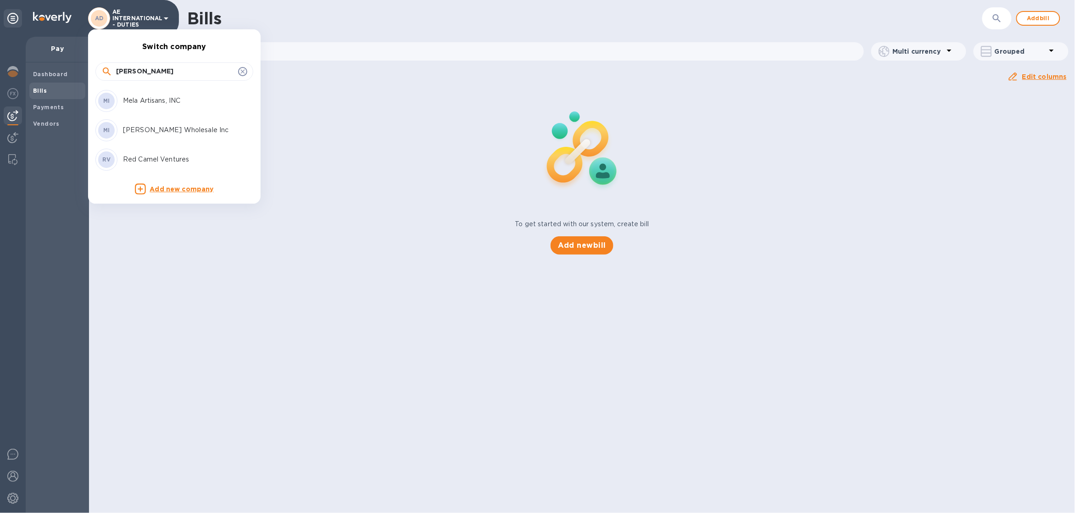
scroll to position [0, 0]
type input "mel"
click at [162, 124] on div "MI Melanie Wholesale Inc" at bounding box center [166, 130] width 143 height 22
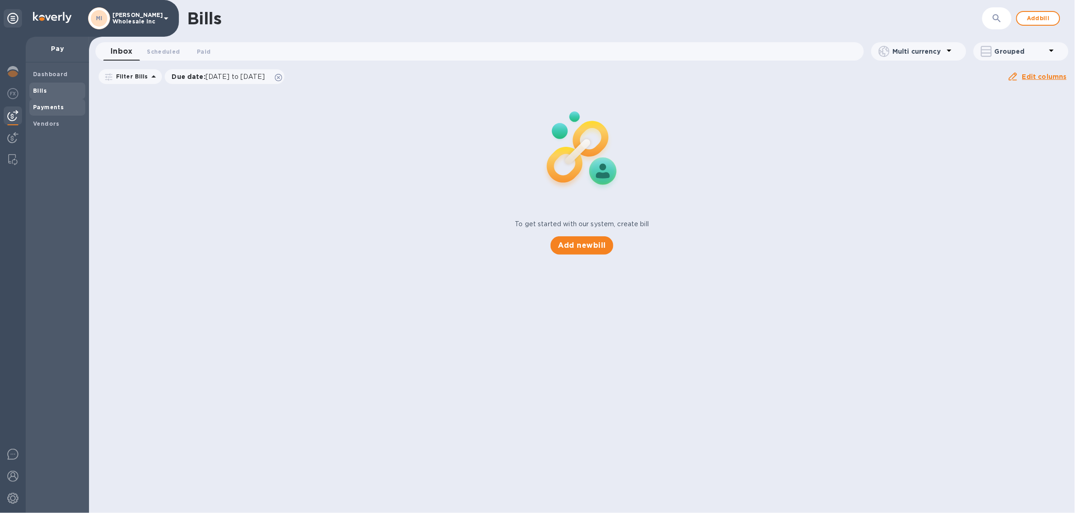
click at [67, 106] on span "Payments" at bounding box center [57, 107] width 49 height 9
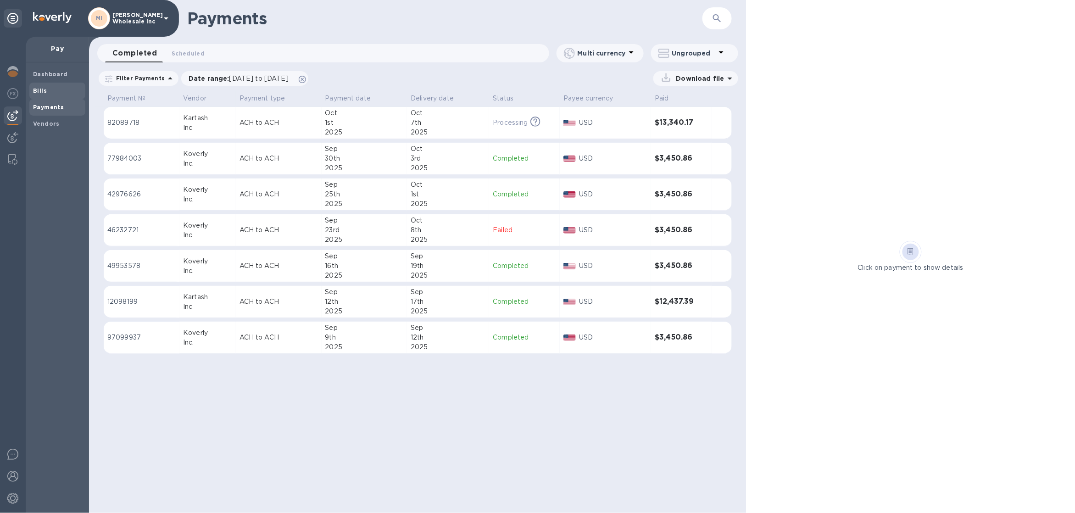
click at [59, 95] on span "Bills" at bounding box center [57, 90] width 49 height 9
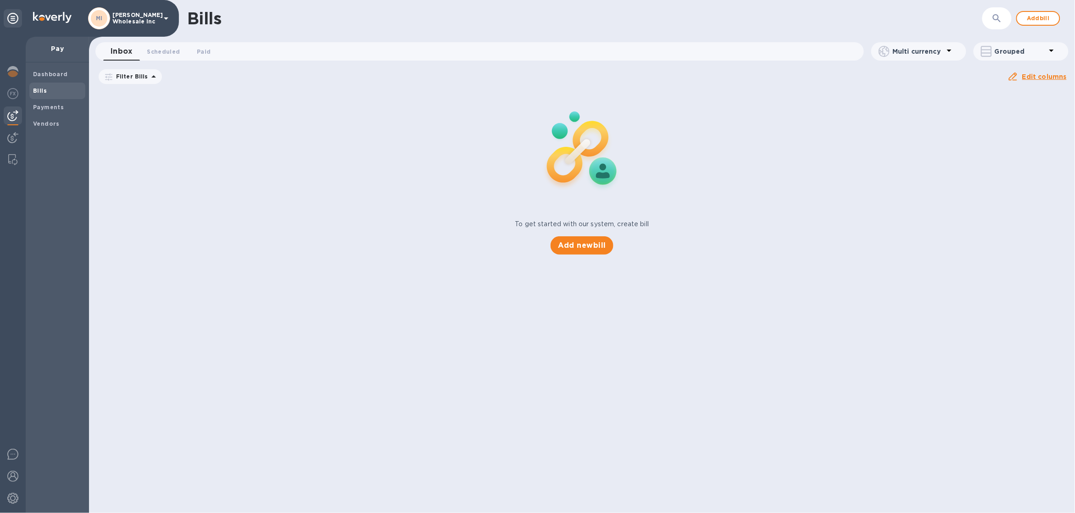
click at [0, 0] on icon at bounding box center [0, 0] width 0 height 0
click at [133, 22] on p "[PERSON_NAME] Wholesale Inc" at bounding box center [135, 18] width 46 height 13
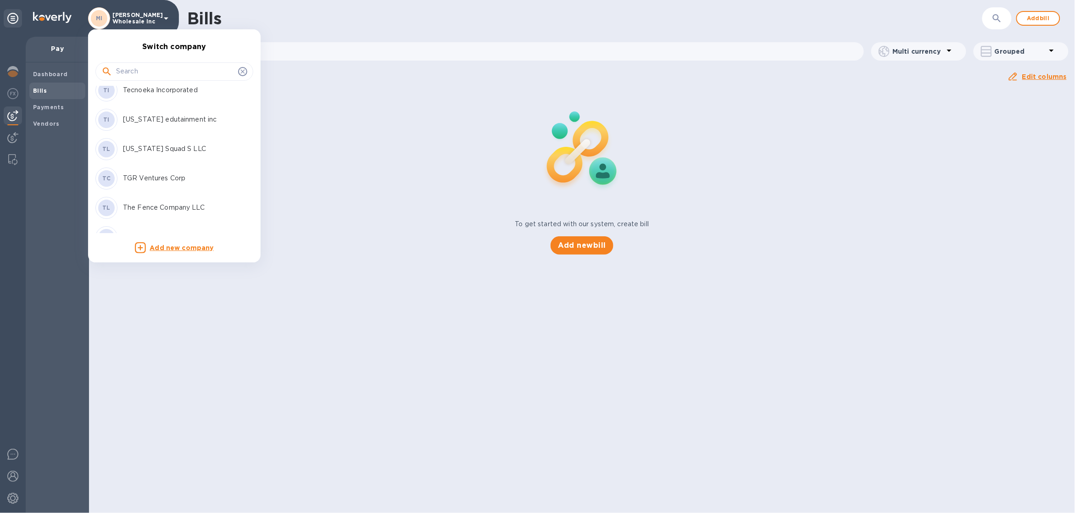
scroll to position [17076, 0]
click at [172, 75] on input "text" at bounding box center [175, 72] width 118 height 14
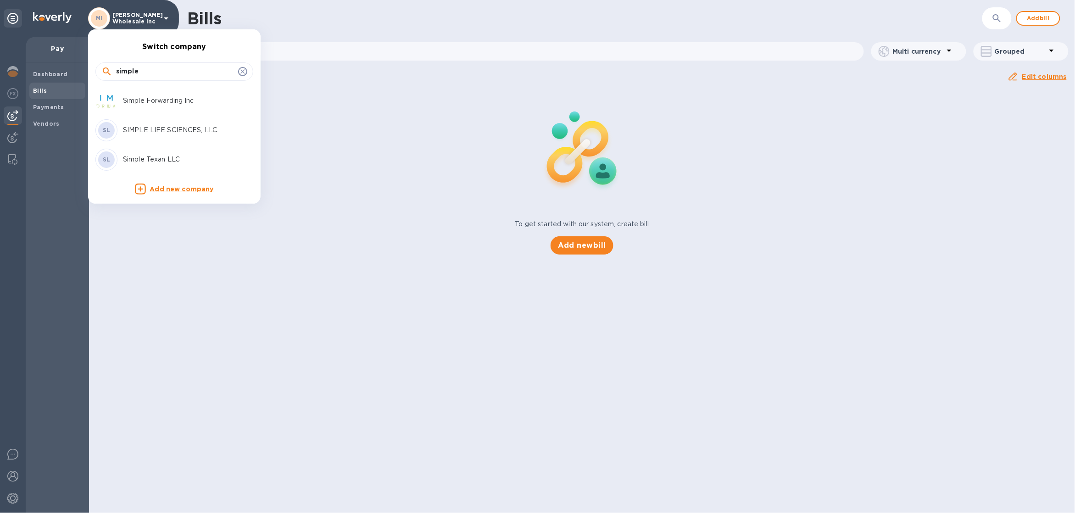
type input "simple"
click at [182, 106] on div "Simple Forwarding Inc" at bounding box center [166, 101] width 143 height 22
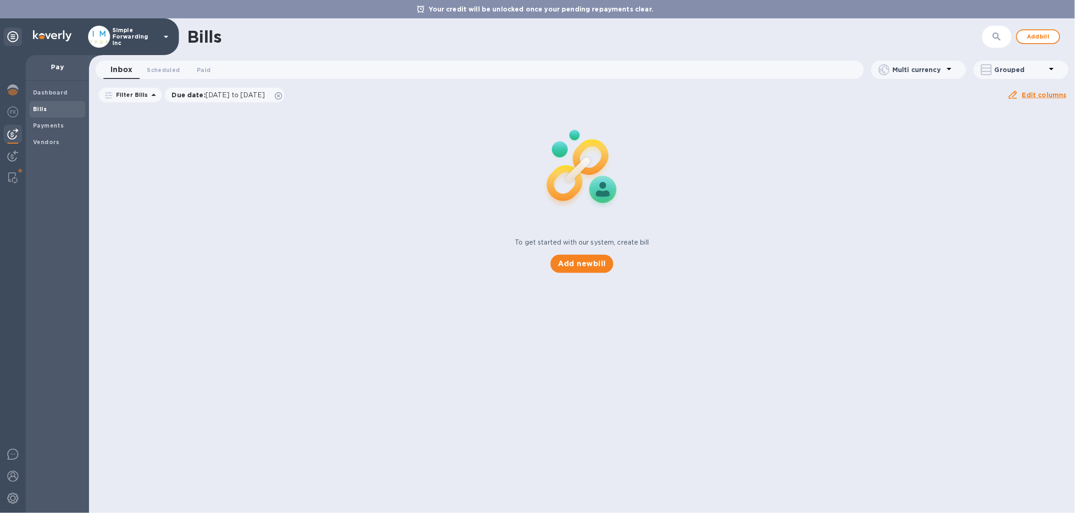
click at [148, 40] on p "Simple Forwarding Inc" at bounding box center [135, 36] width 46 height 19
